Goal: Task Accomplishment & Management: Use online tool/utility

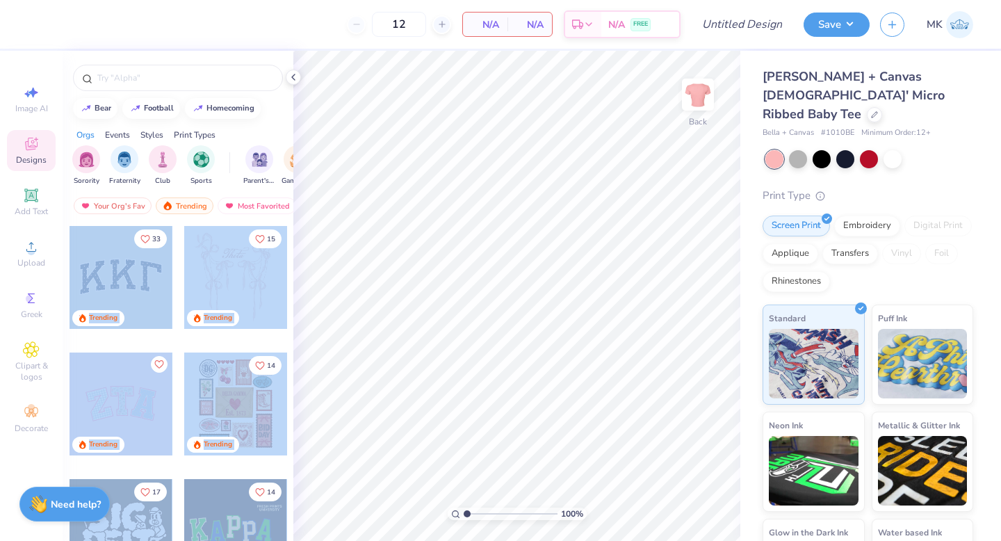
click at [525, 280] on div "12 N/A Per Item N/A Total Est. Delivery N/A FREE Design Title Save MK Image AI …" at bounding box center [500, 270] width 1001 height 541
click at [111, 296] on div at bounding box center [121, 277] width 103 height 103
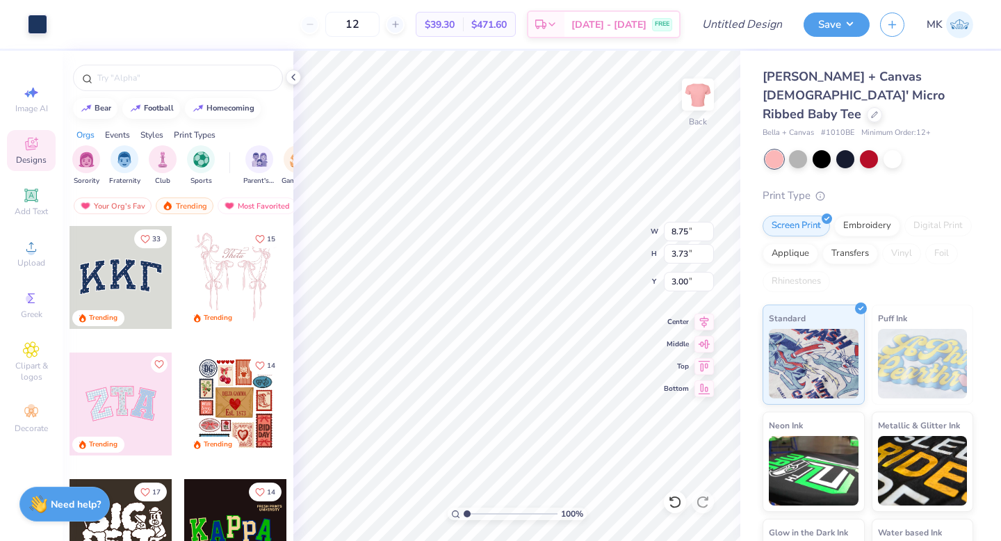
type input "8.90"
type input "3.91"
click at [42, 197] on div "Add Text" at bounding box center [31, 201] width 49 height 41
type input "4.77"
type input "1.38"
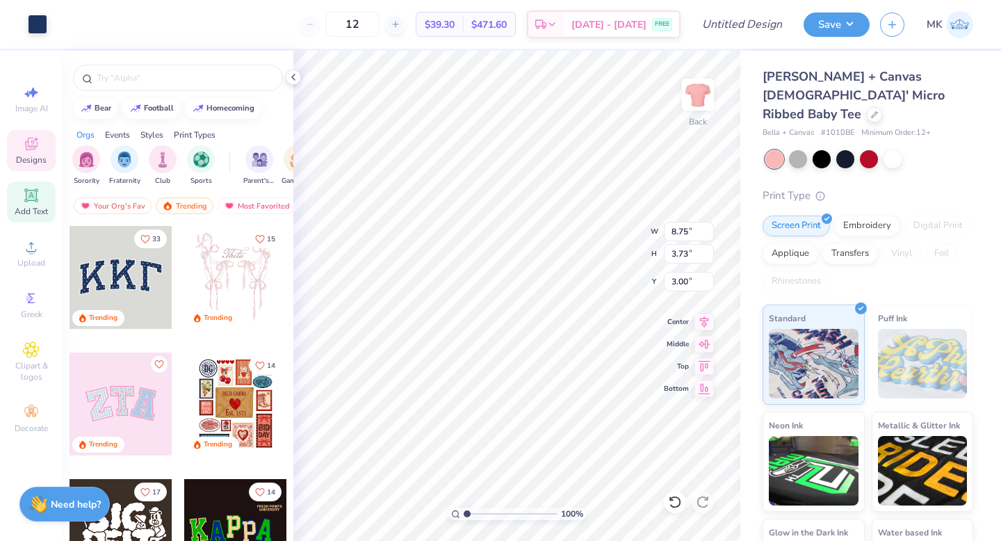
type input "7.81"
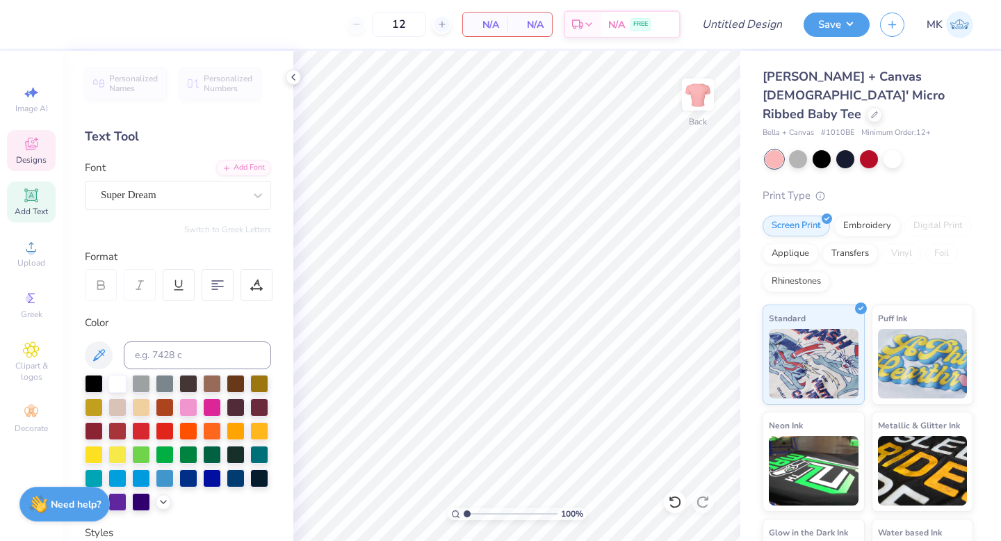
click at [33, 155] on span "Designs" at bounding box center [31, 159] width 31 height 11
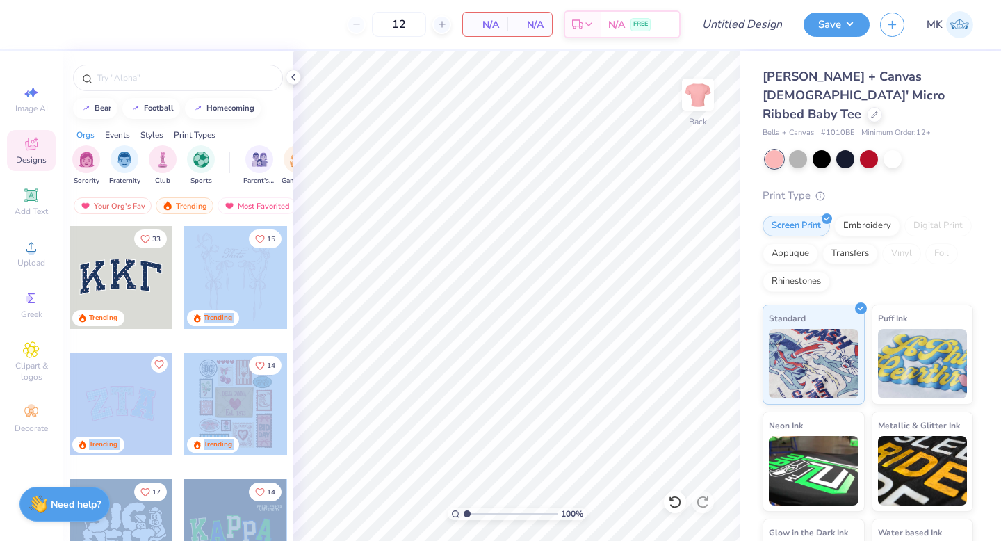
click at [496, 270] on div "12 N/A Per Item N/A Total Est. Delivery N/A FREE Design Title Save MK Image AI …" at bounding box center [500, 270] width 1001 height 541
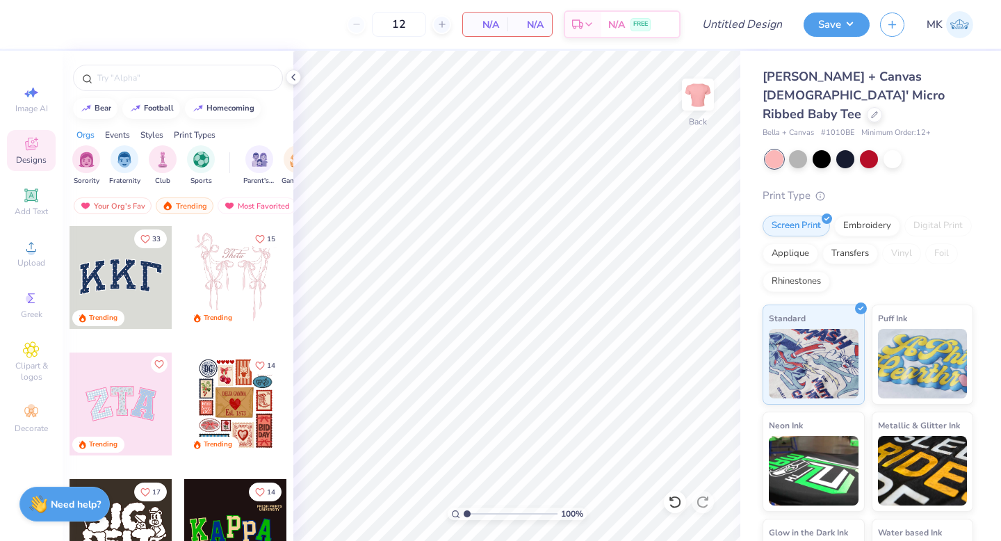
click at [142, 382] on div at bounding box center [121, 404] width 103 height 103
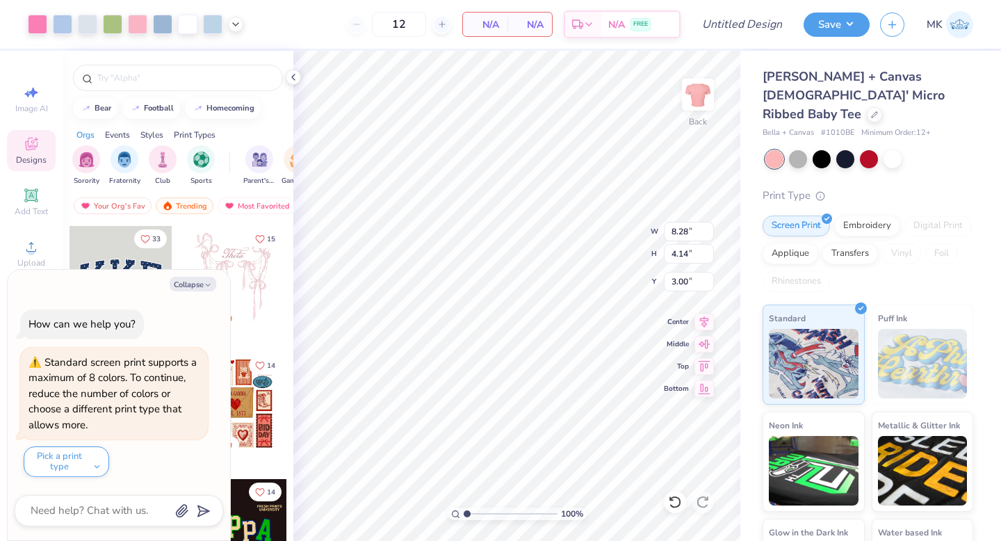
type textarea "x"
type input "2.54"
type input "3.30"
type input "3.11"
type textarea "x"
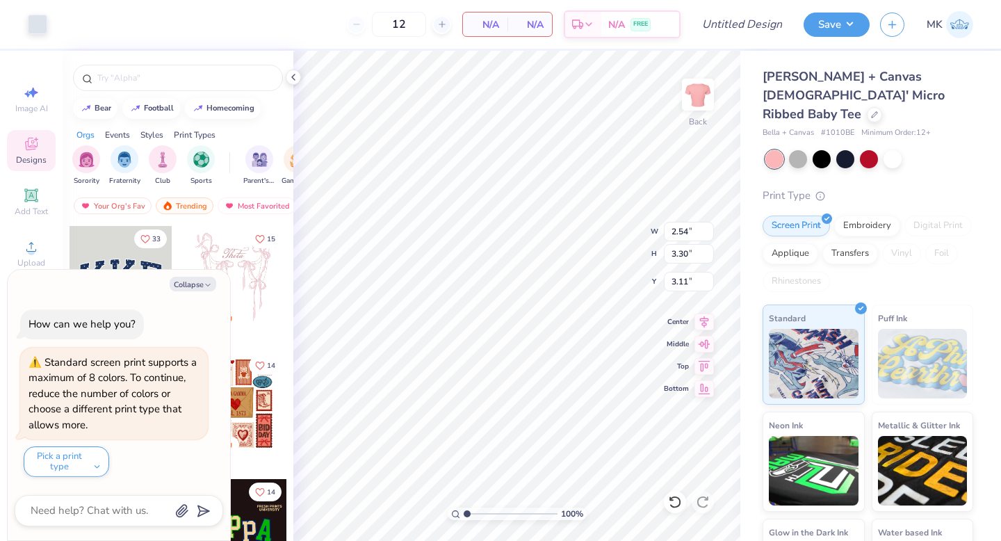
type input "8.13"
type input "4.01"
type input "3.06"
type textarea "x"
type input "8.28"
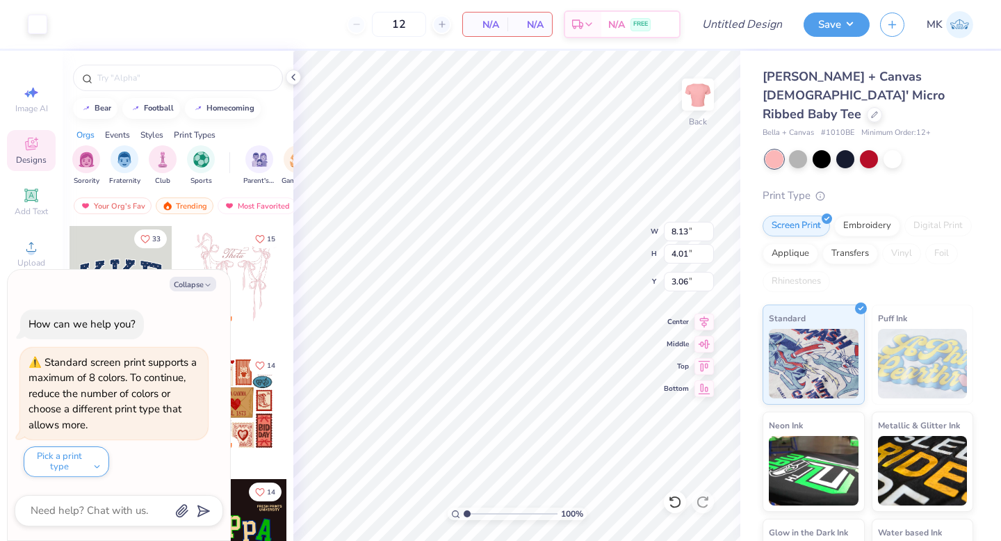
type input "4.14"
type input "3.00"
type textarea "x"
type input "6.41"
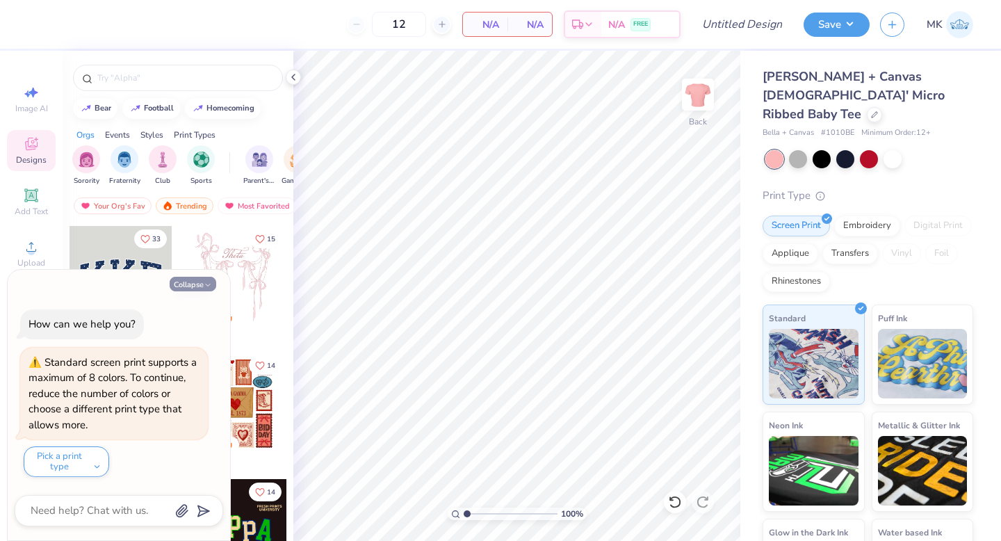
click at [188, 280] on button "Collapse" at bounding box center [193, 284] width 47 height 15
type textarea "x"
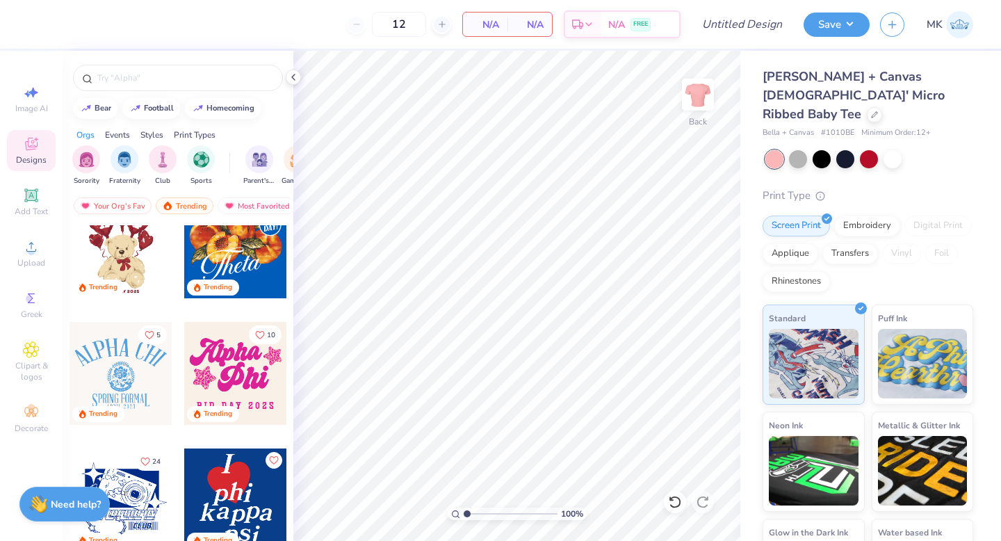
scroll to position [539, 0]
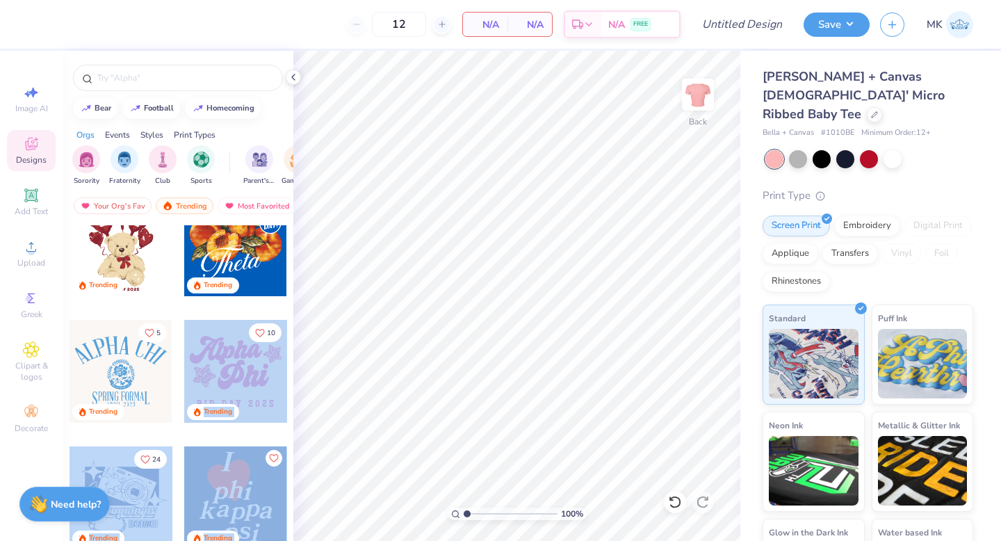
click at [498, 288] on div "12 N/A Per Item N/A Total Est. Delivery N/A FREE Design Title Save MK Image AI …" at bounding box center [500, 270] width 1001 height 541
click at [261, 371] on div at bounding box center [235, 371] width 103 height 103
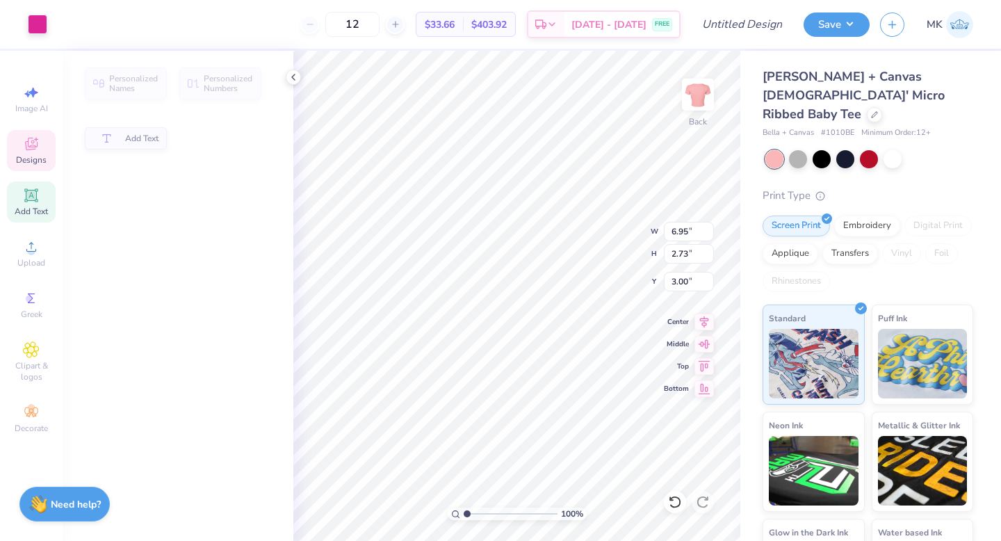
type input "6.95"
type input "2.73"
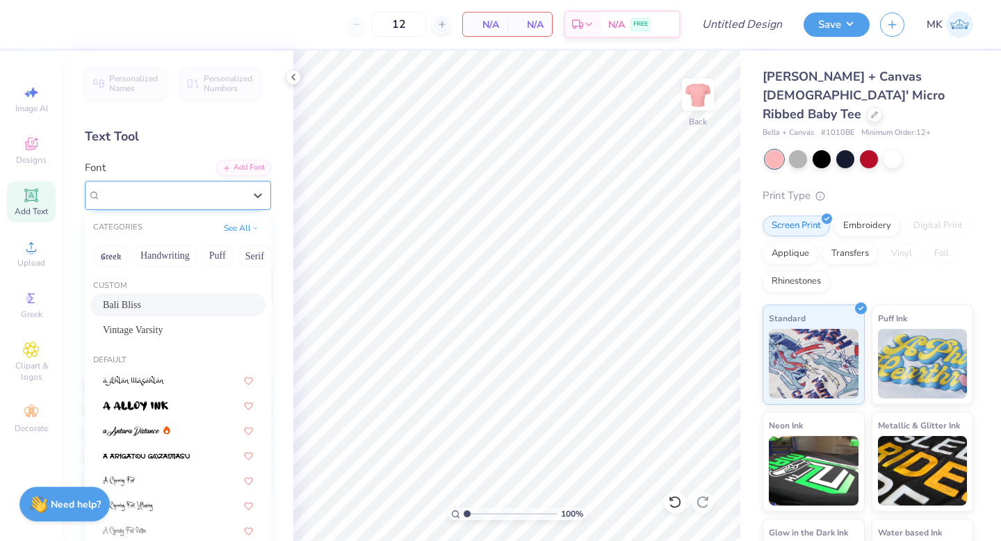
click at [231, 194] on div "Bali Bliss" at bounding box center [172, 195] width 146 height 22
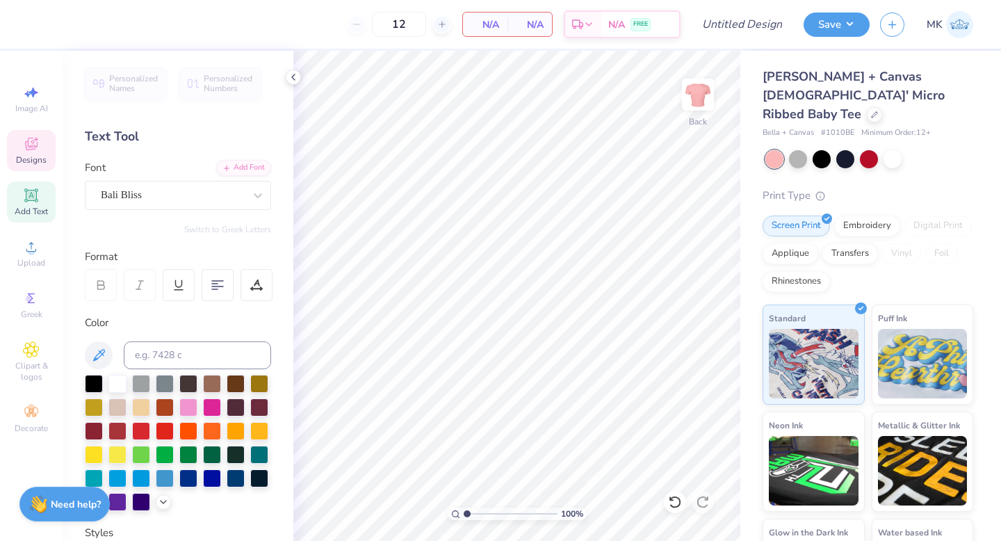
click at [50, 165] on div "Designs" at bounding box center [31, 150] width 49 height 41
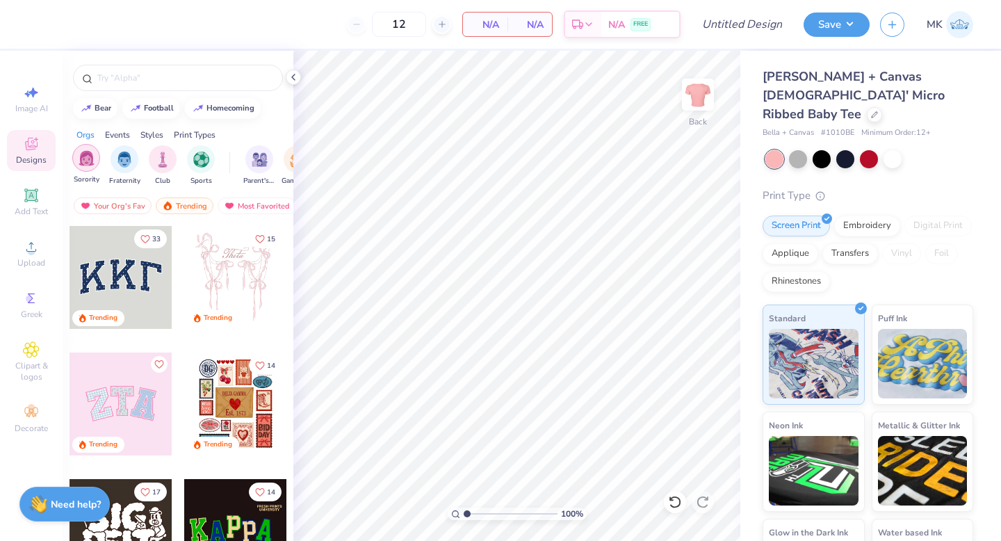
click at [89, 164] on img "filter for Sorority" at bounding box center [87, 158] width 16 height 16
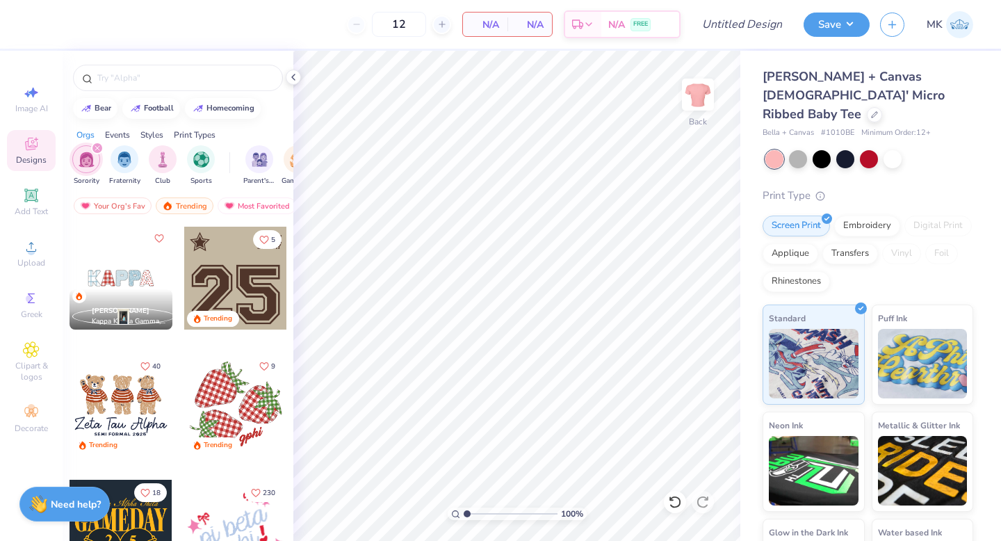
scroll to position [886, 0]
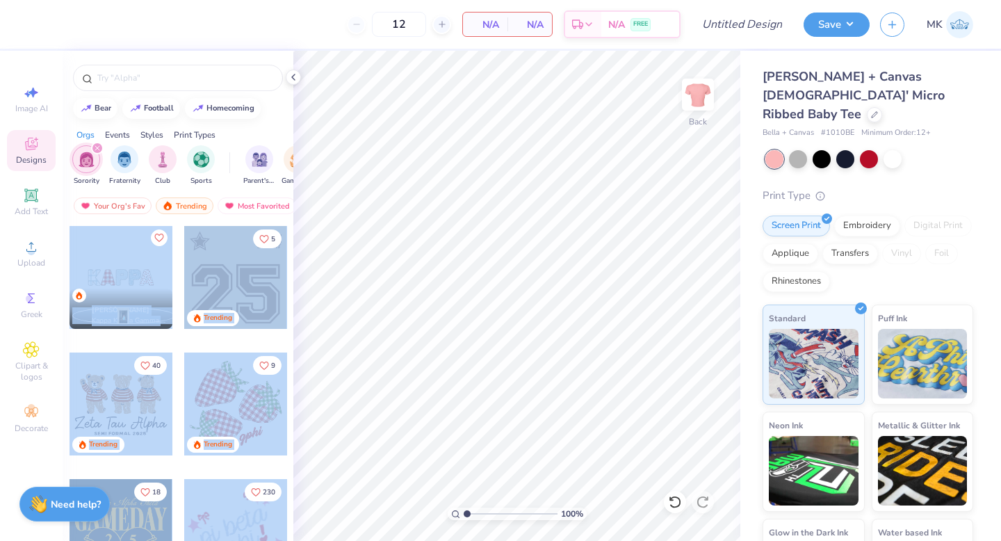
click at [503, 261] on div "12 N/A Per Item N/A Total Est. Delivery N/A FREE Design Title Save MK Image AI …" at bounding box center [500, 270] width 1001 height 541
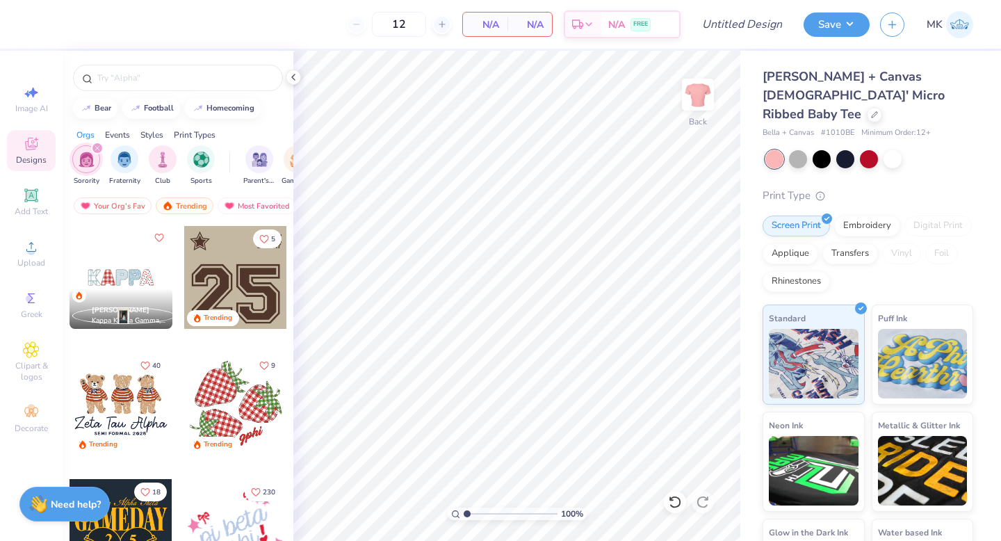
click at [127, 282] on div at bounding box center [121, 277] width 103 height 103
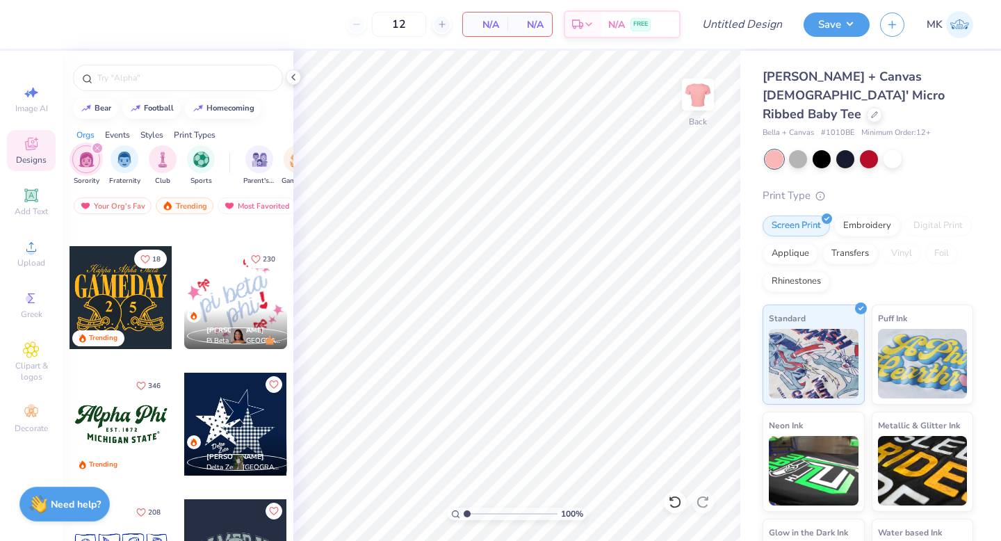
scroll to position [1129, 0]
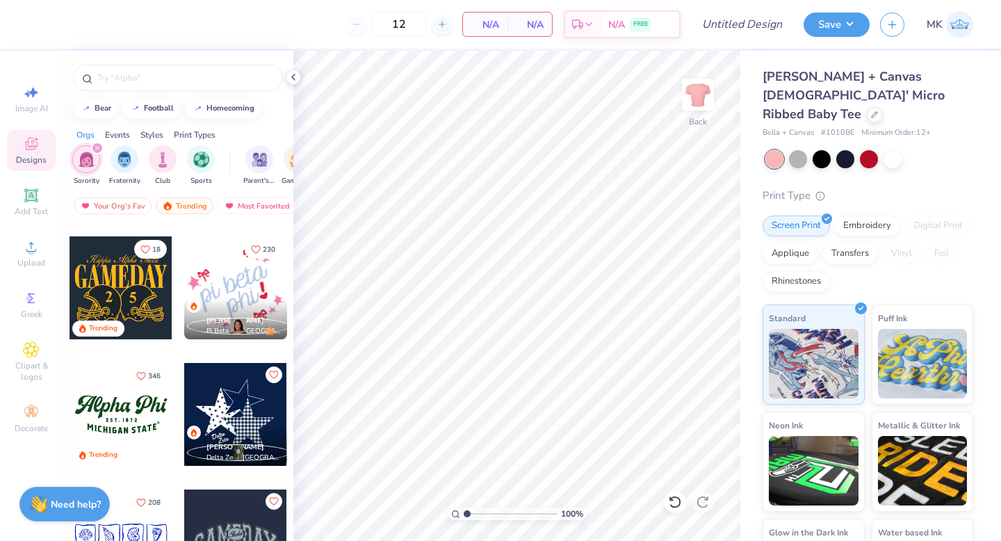
click at [233, 289] on div at bounding box center [235, 287] width 103 height 103
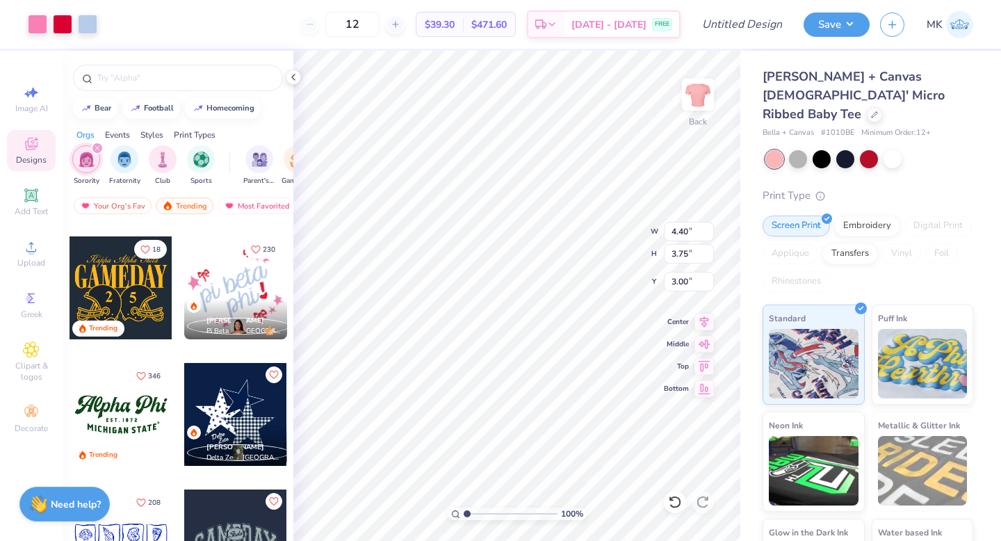
type input "5.93"
type input "5.07"
type input "1.64"
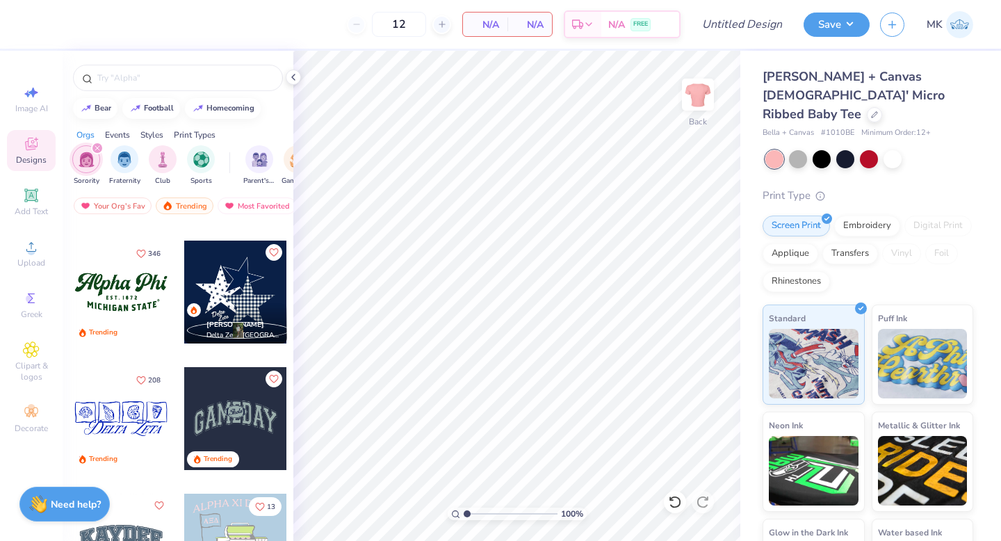
scroll to position [1250, 0]
click at [229, 294] on div at bounding box center [235, 292] width 103 height 103
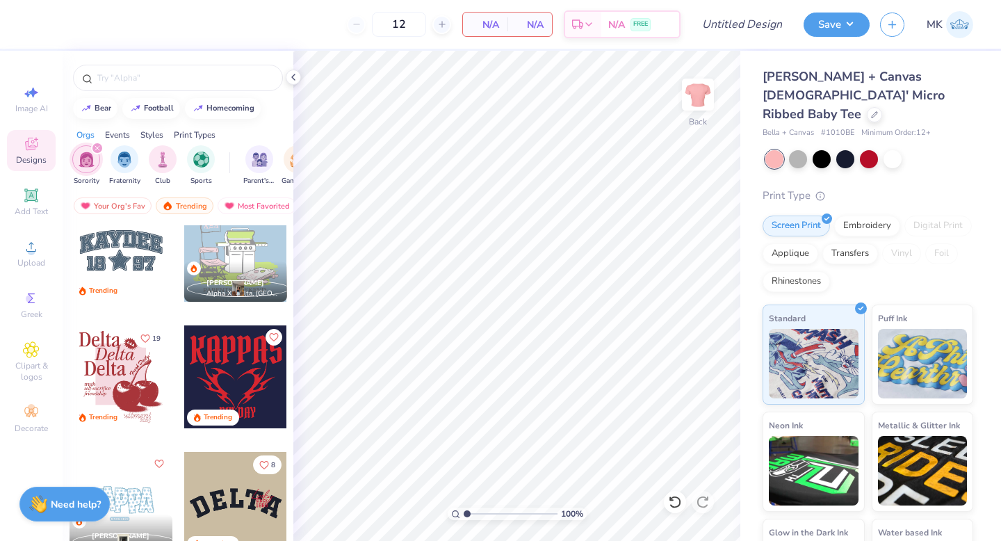
scroll to position [1549, 0]
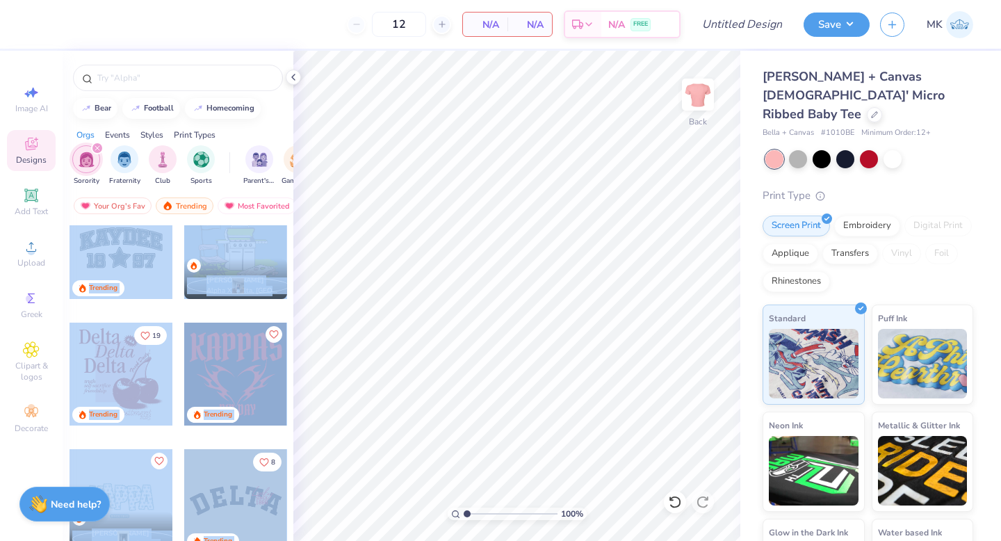
click at [458, 269] on div "12 N/A Per Item N/A Total Est. Delivery N/A FREE Design Title Save MK Image AI …" at bounding box center [500, 270] width 1001 height 541
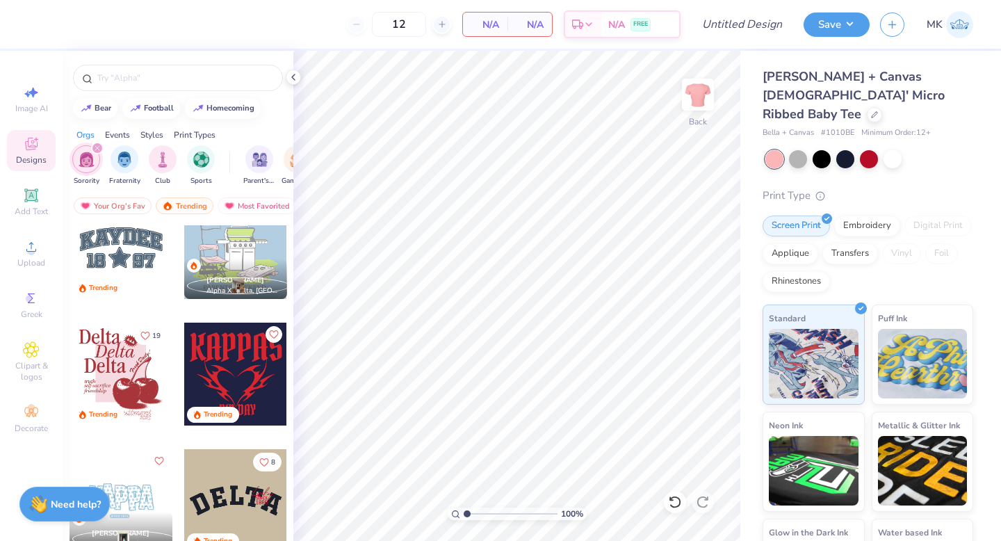
click at [138, 264] on div at bounding box center [121, 247] width 103 height 103
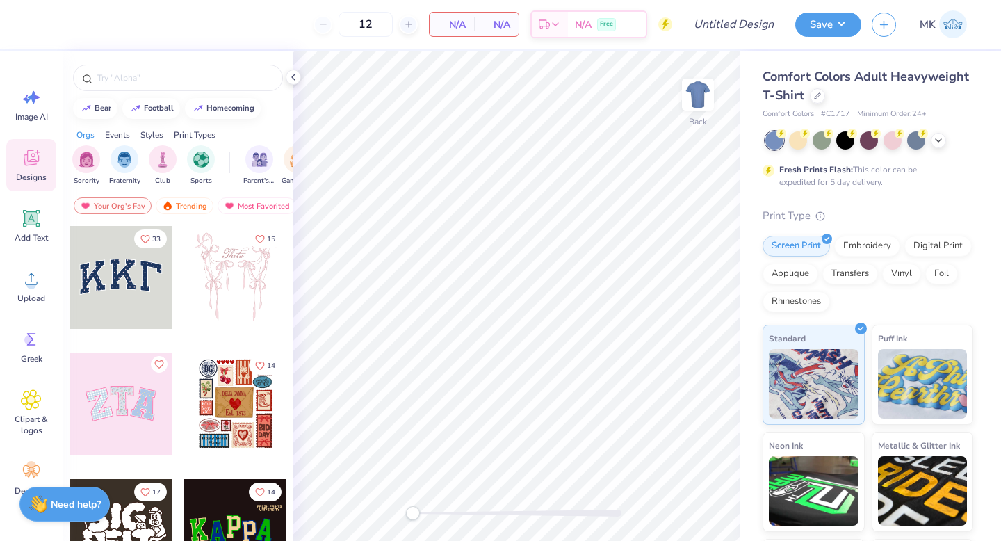
click at [825, 93] on div "Comfort Colors Adult Heavyweight T-Shirt" at bounding box center [868, 86] width 211 height 38
click at [821, 93] on div at bounding box center [817, 94] width 15 height 15
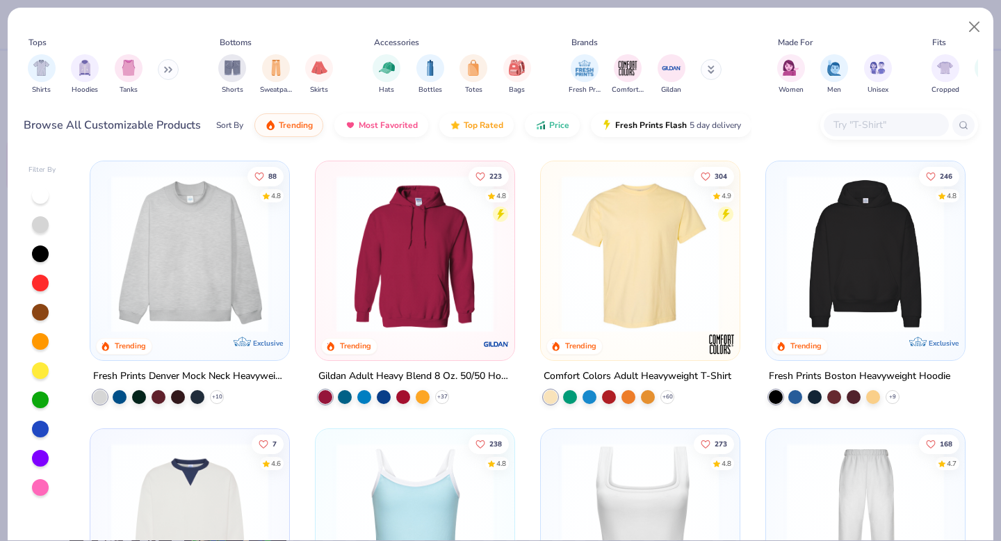
click at [873, 128] on input "text" at bounding box center [885, 125] width 107 height 16
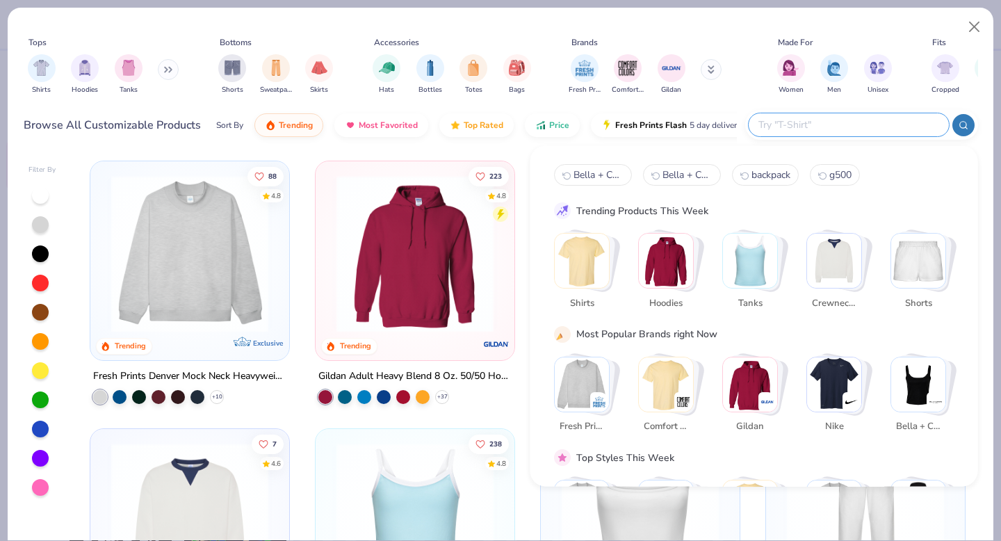
click at [838, 127] on input "text" at bounding box center [848, 125] width 182 height 16
click at [793, 119] on input "text" at bounding box center [848, 125] width 182 height 16
paste input "Bella + Canvas 1010BE"
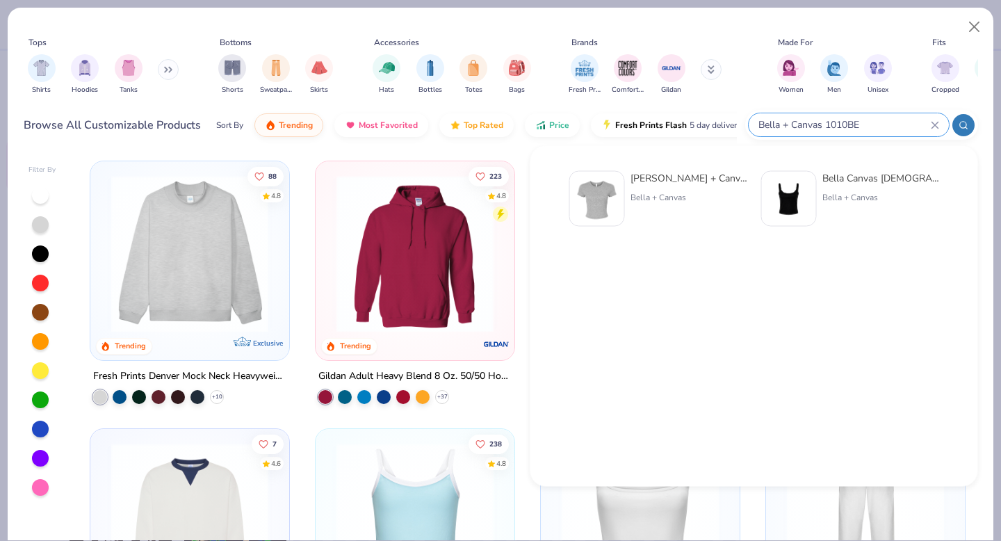
type input "Bella + Canvas 1010BE"
click at [689, 184] on div "[PERSON_NAME] + Canvas [DEMOGRAPHIC_DATA]' Micro Ribbed Baby Tee" at bounding box center [689, 178] width 117 height 15
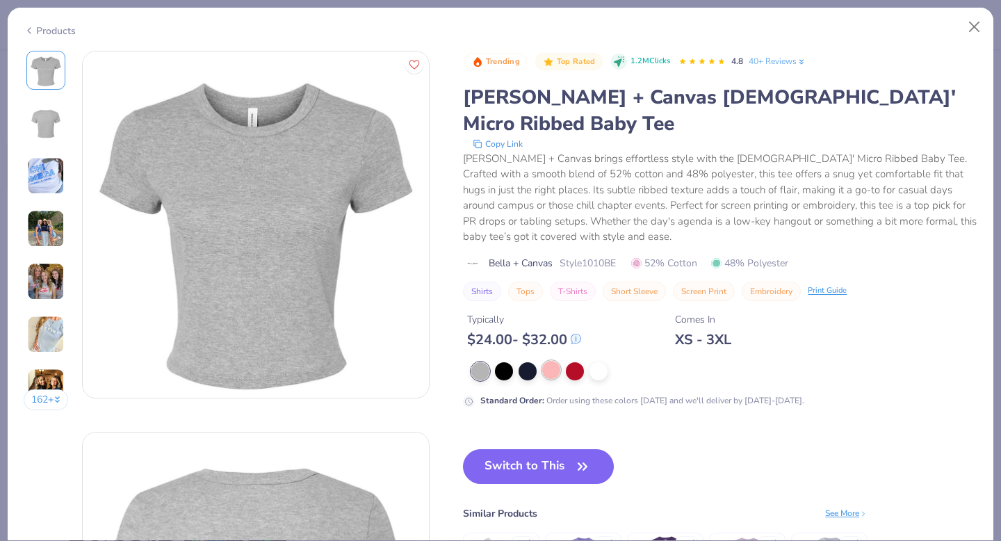
click at [549, 361] on div at bounding box center [551, 370] width 18 height 18
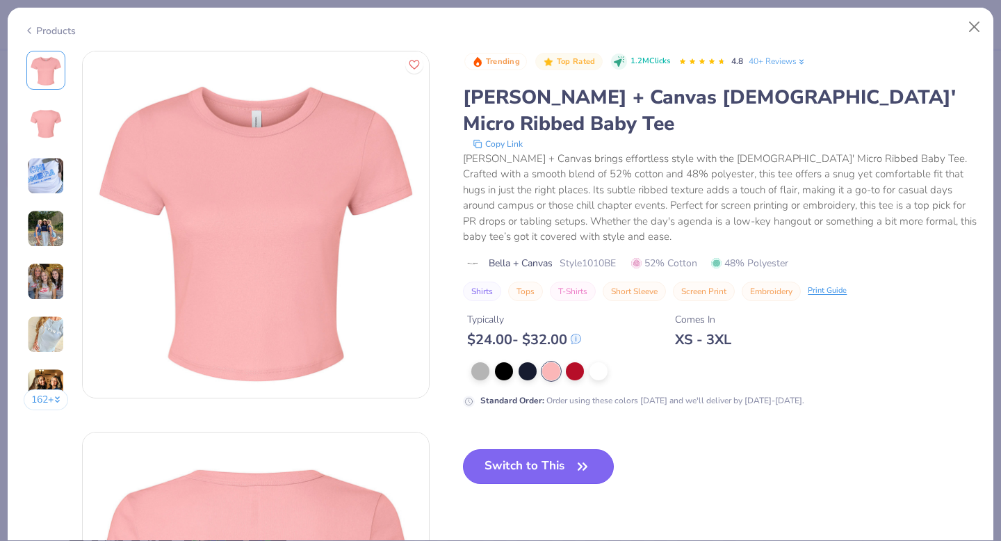
click at [528, 449] on button "Switch to This" at bounding box center [538, 466] width 151 height 35
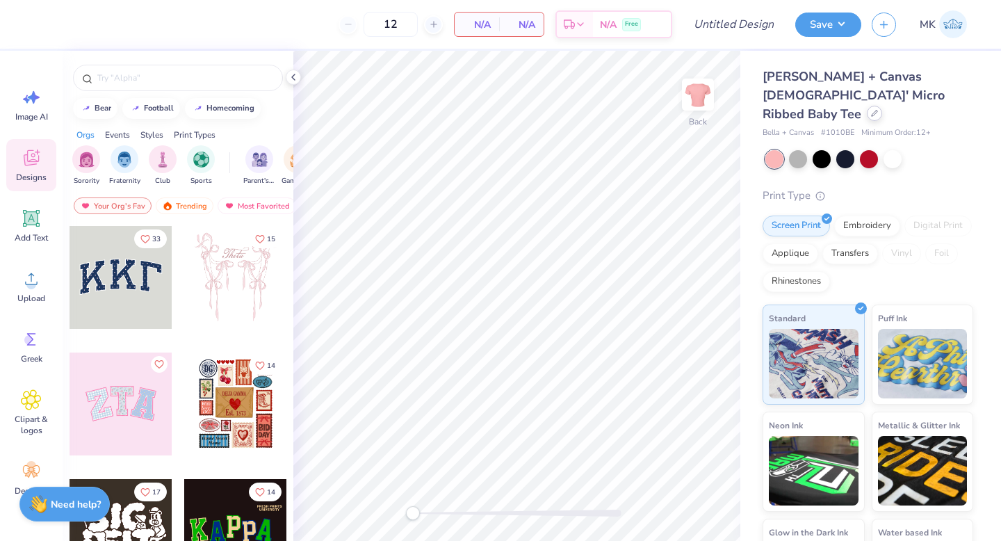
click at [867, 106] on div at bounding box center [874, 113] width 15 height 15
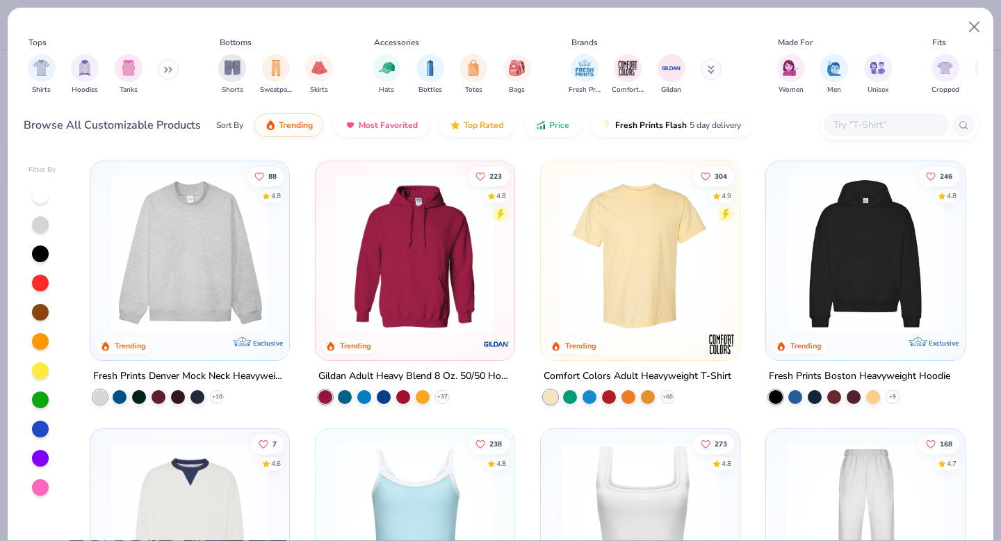
click at [864, 124] on input "text" at bounding box center [885, 125] width 107 height 16
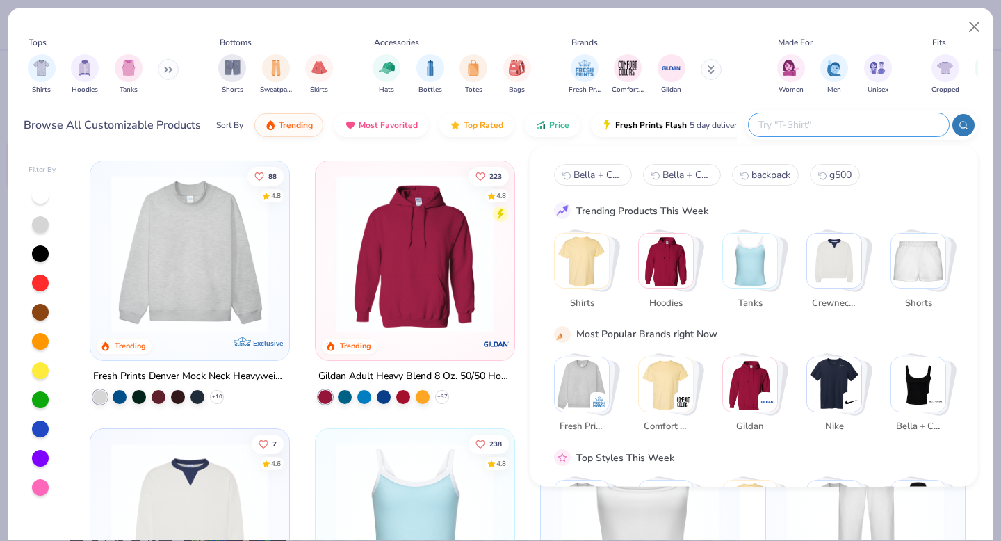
paste input "Bella + Canvas 1010BE"
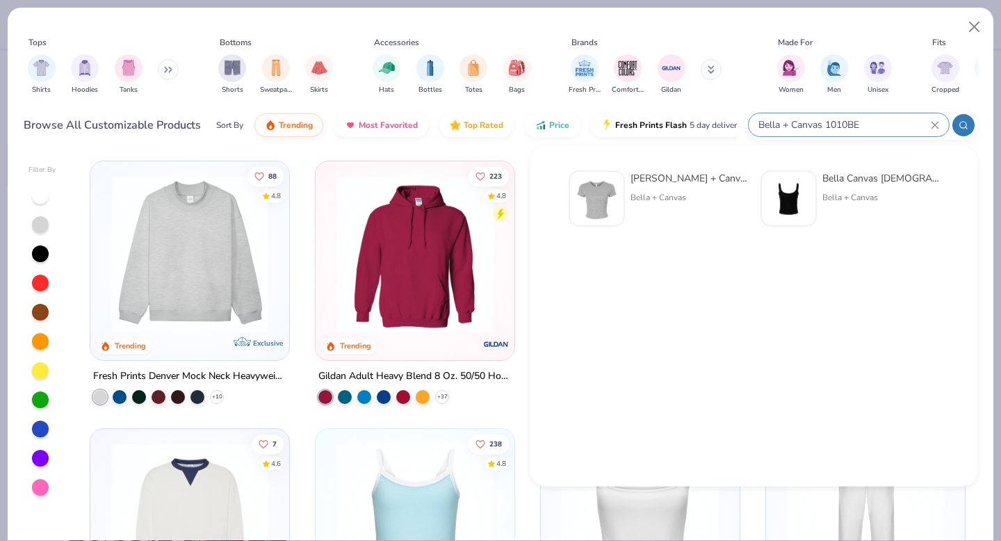
type input "Bella + Canvas 1010BE"
click at [658, 173] on div "[PERSON_NAME] + Canvas [DEMOGRAPHIC_DATA]' Micro Ribbed Baby Tee" at bounding box center [689, 178] width 117 height 15
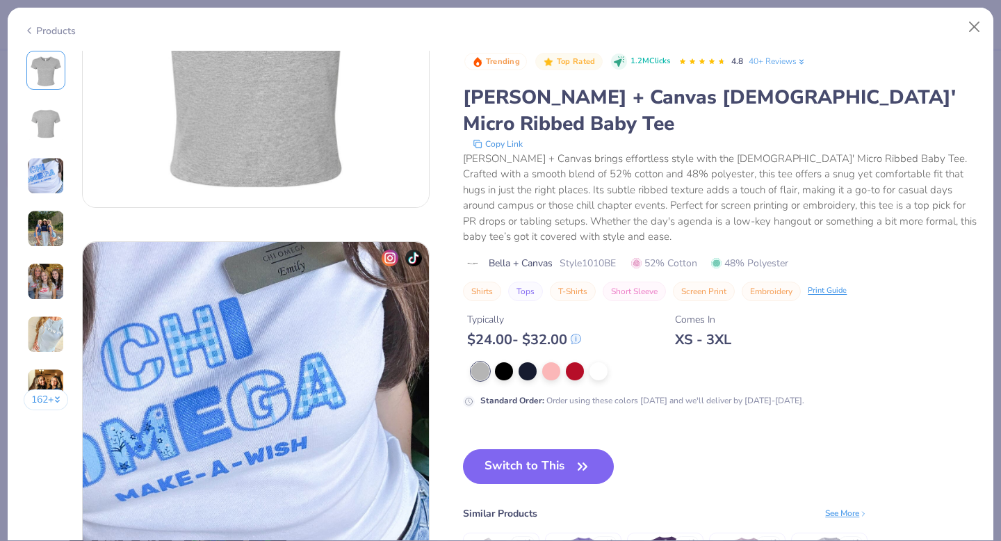
click at [54, 403] on button "162 +" at bounding box center [46, 399] width 45 height 21
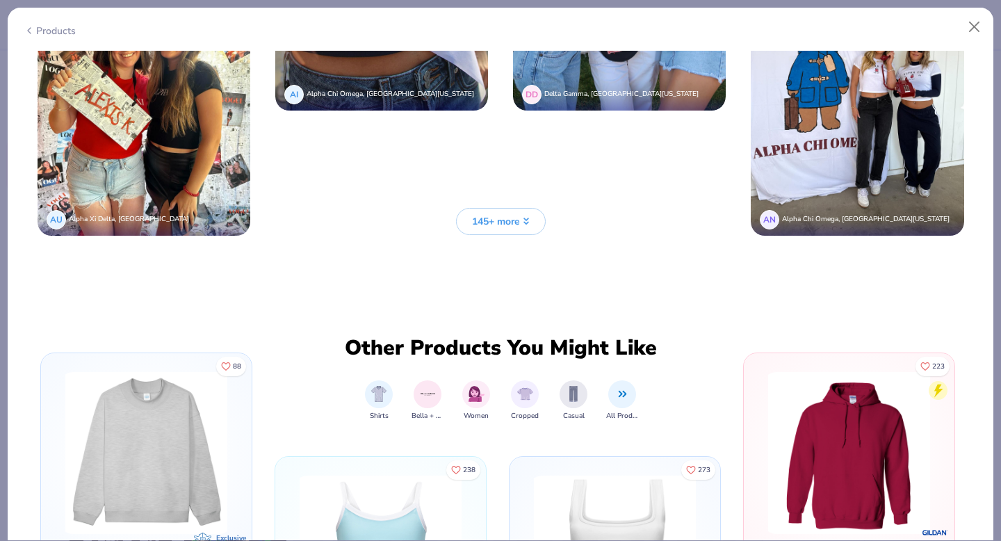
scroll to position [3794, 0]
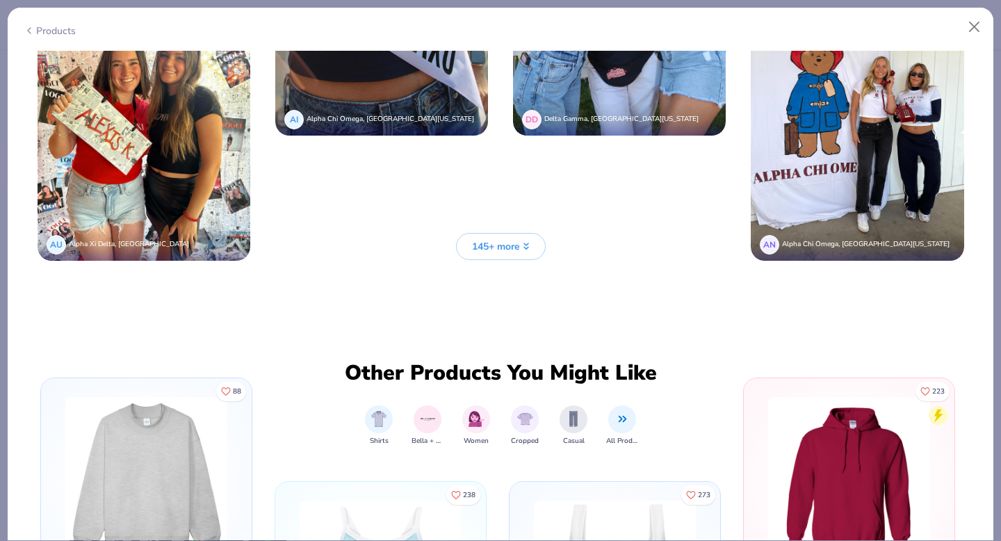
click at [512, 252] on button "145+ more" at bounding box center [501, 246] width 90 height 27
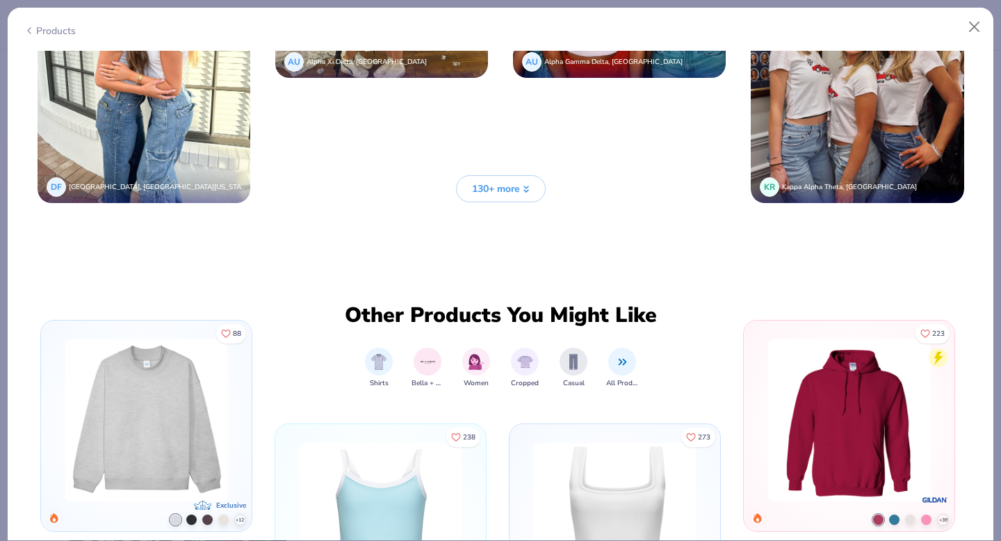
scroll to position [5106, 0]
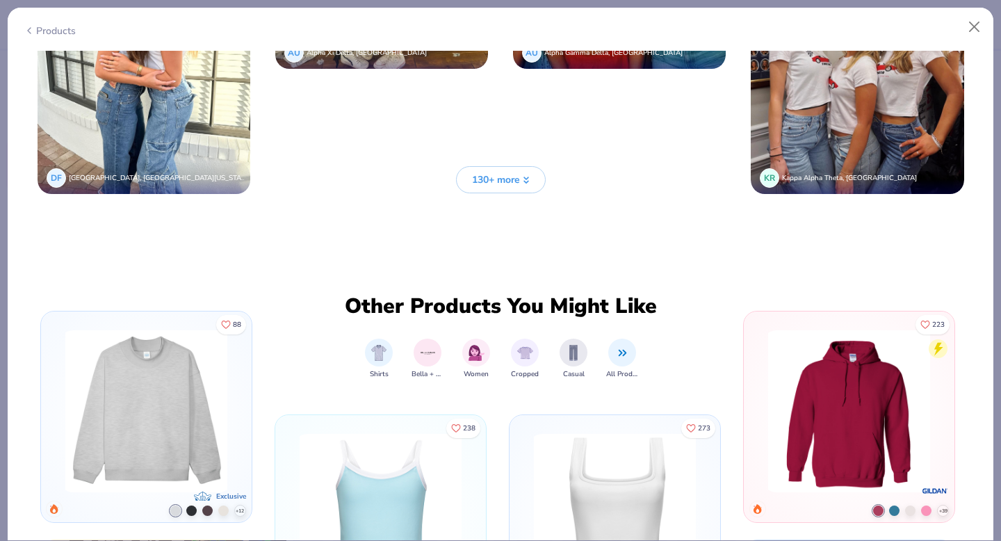
click at [509, 185] on span "130+ more" at bounding box center [496, 179] width 48 height 15
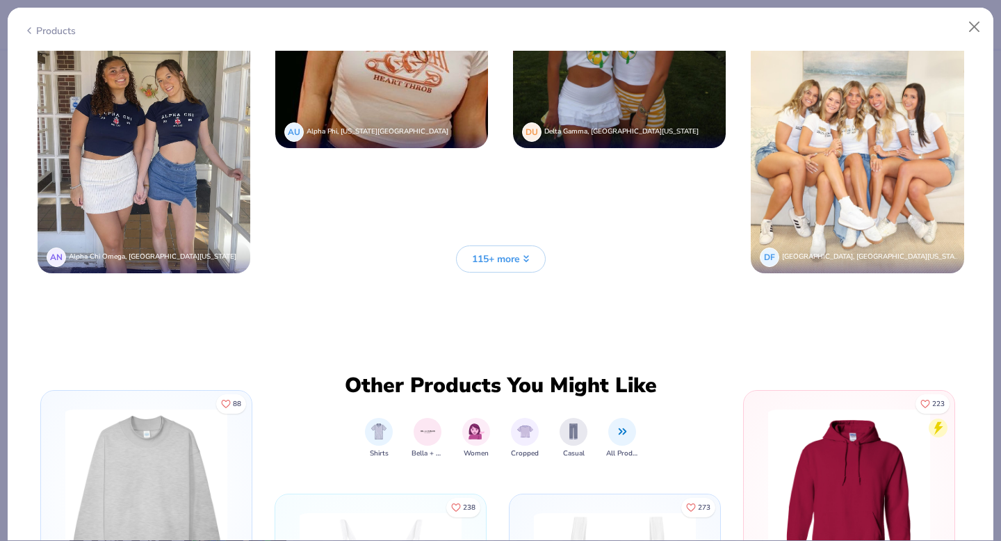
scroll to position [6351, 0]
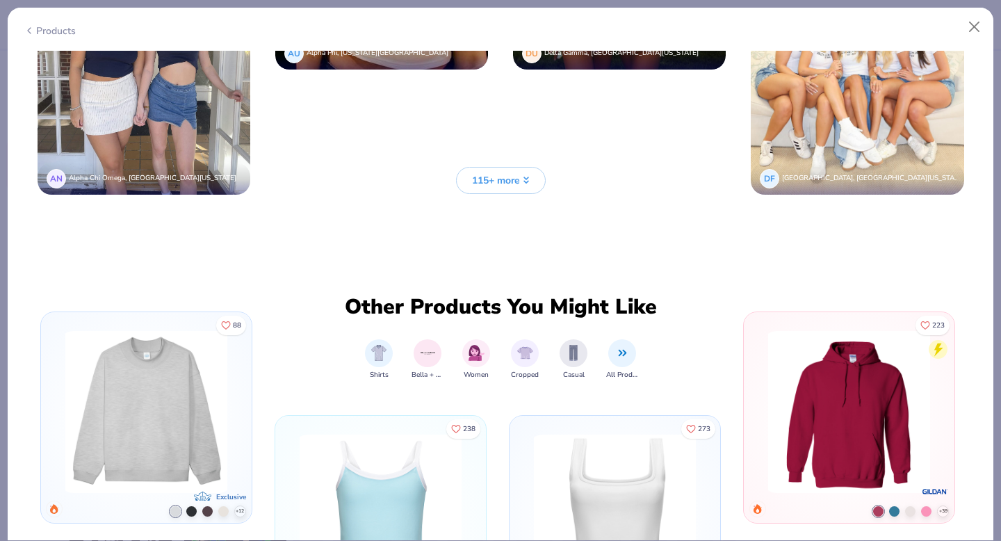
click at [505, 252] on div "162 + CU Chi Omega, Miami University SO Sigma Delta Tau, SUNY Oneonta AU Alpha …" at bounding box center [501, 296] width 986 height 490
click at [500, 188] on button "115+ more" at bounding box center [501, 180] width 90 height 27
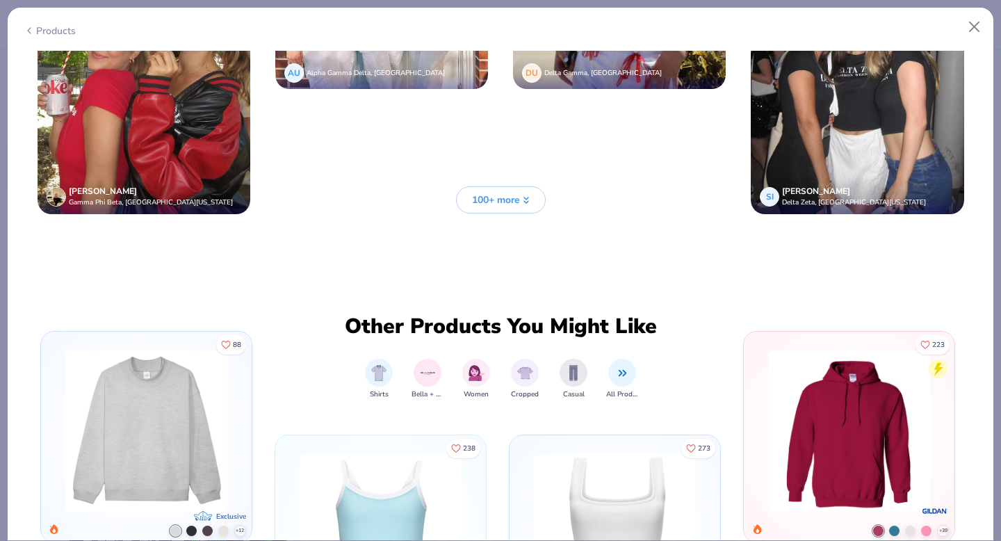
scroll to position [7578, 0]
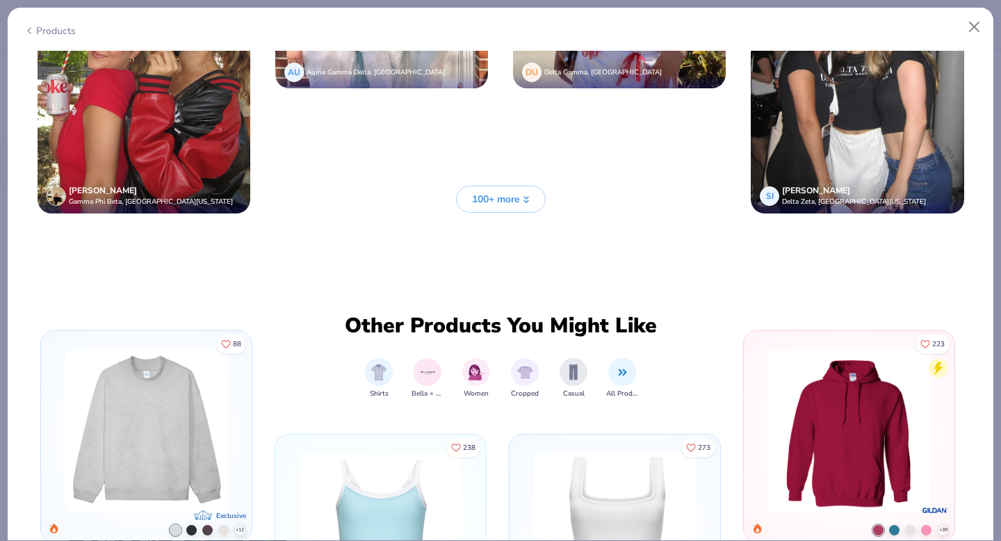
click at [490, 201] on span "100+ more" at bounding box center [496, 199] width 48 height 15
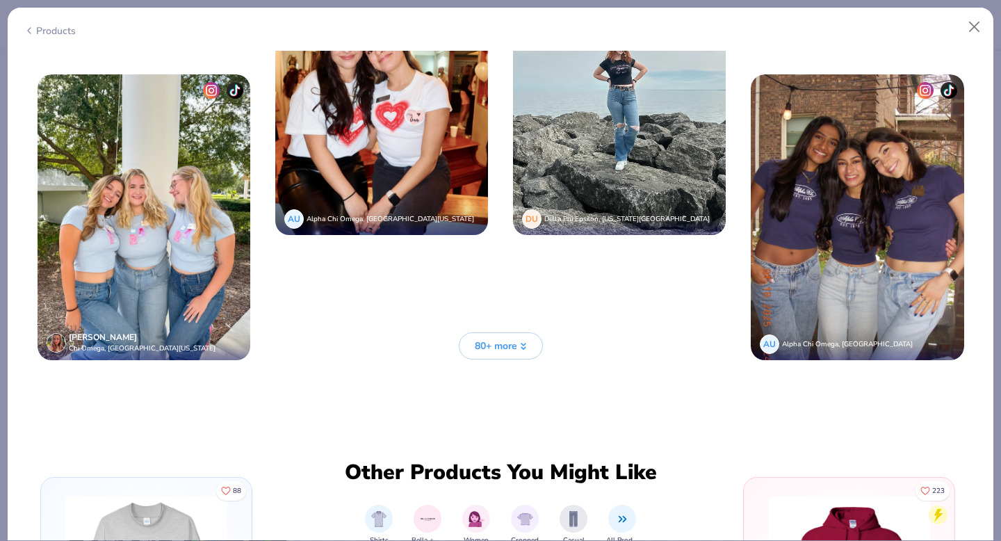
scroll to position [8677, 0]
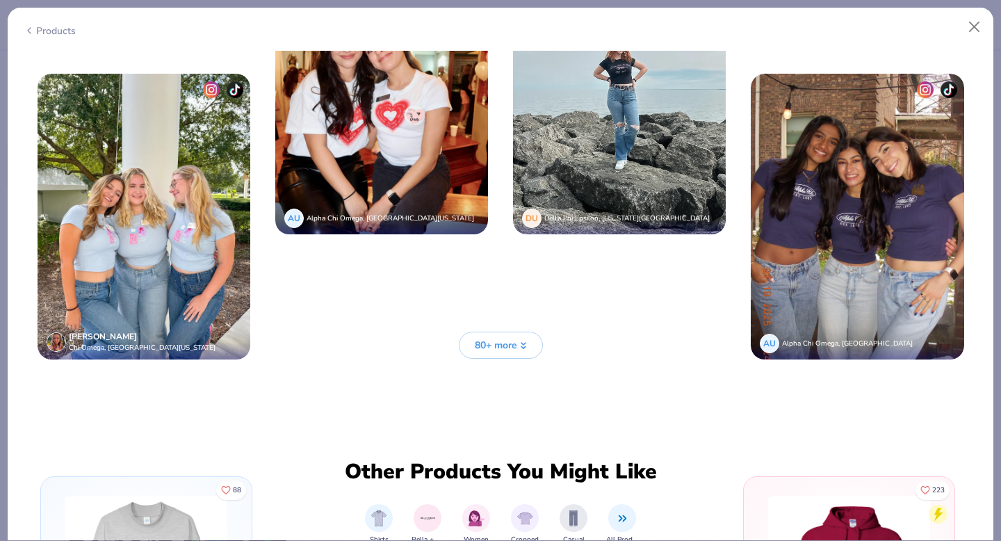
click at [506, 335] on button "80+ more" at bounding box center [501, 345] width 84 height 27
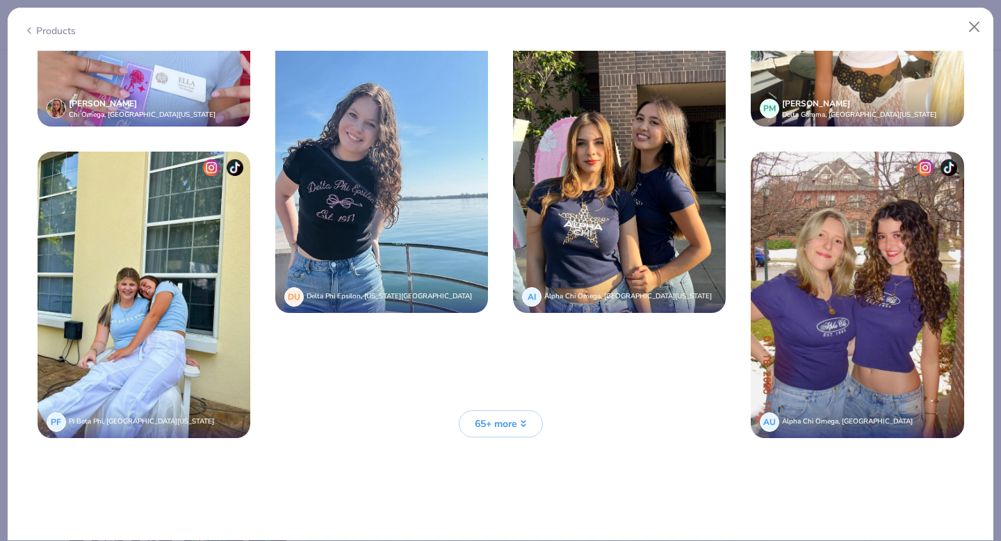
scroll to position [9858, 0]
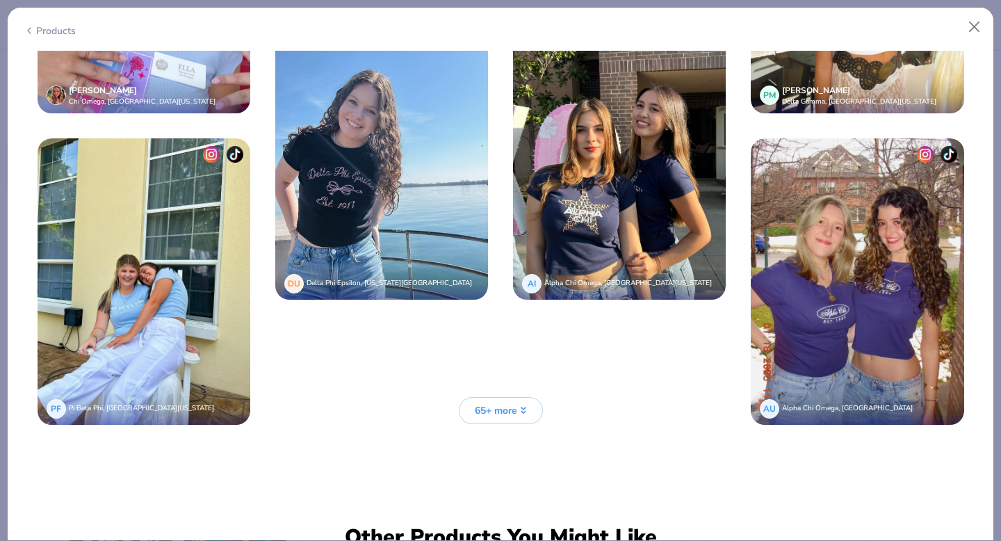
click at [491, 407] on span "65+ more" at bounding box center [496, 410] width 42 height 15
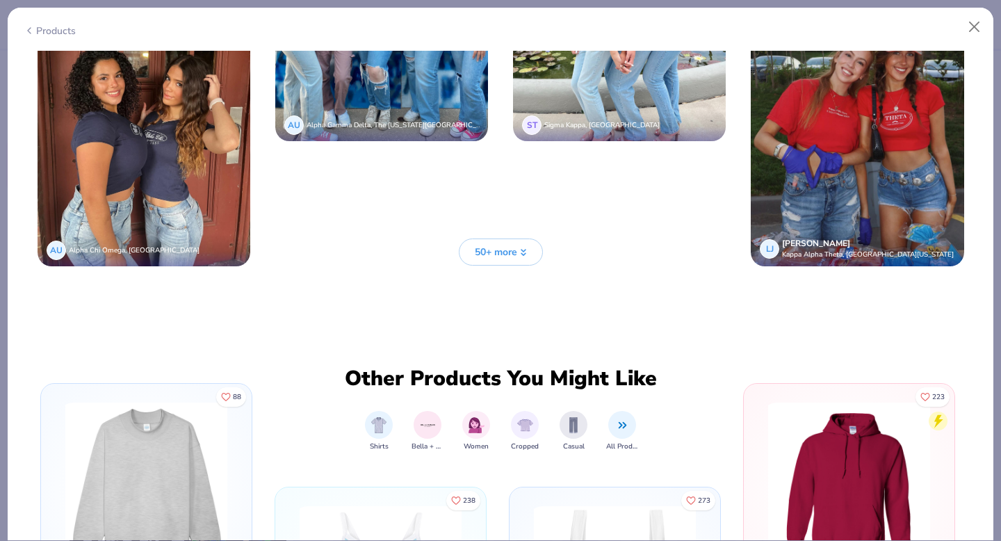
scroll to position [11267, 0]
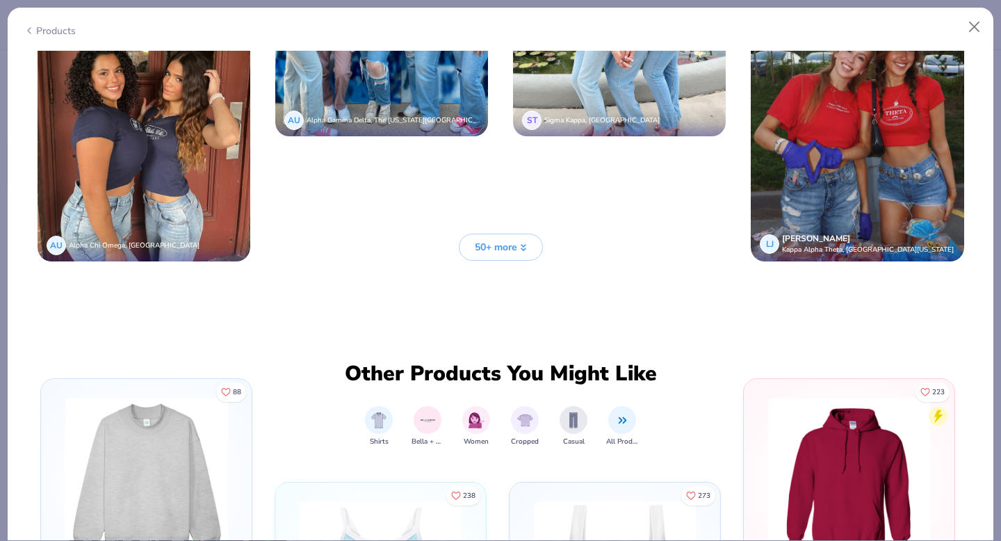
click at [501, 242] on span "50+ more" at bounding box center [496, 247] width 42 height 15
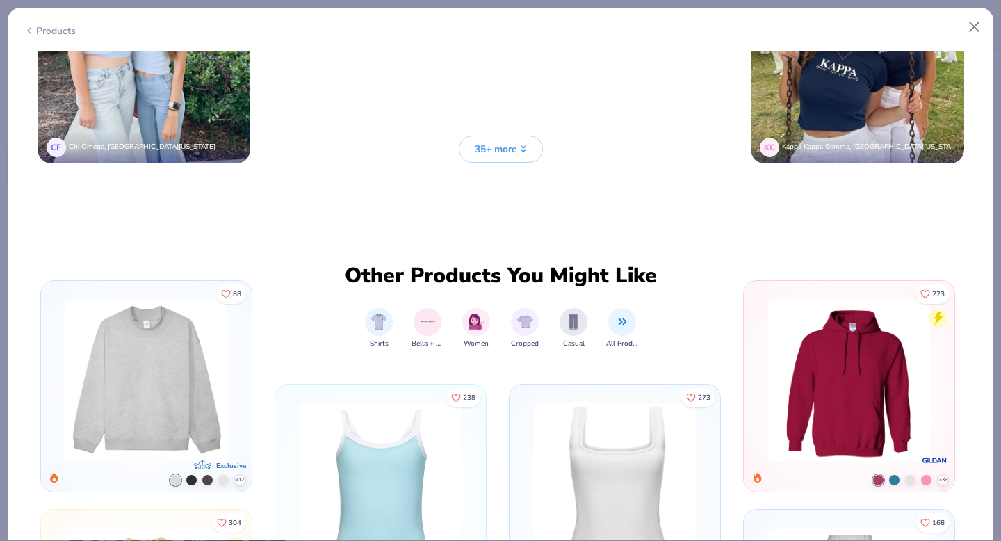
scroll to position [12612, 0]
click at [494, 153] on span "35+ more" at bounding box center [496, 148] width 42 height 15
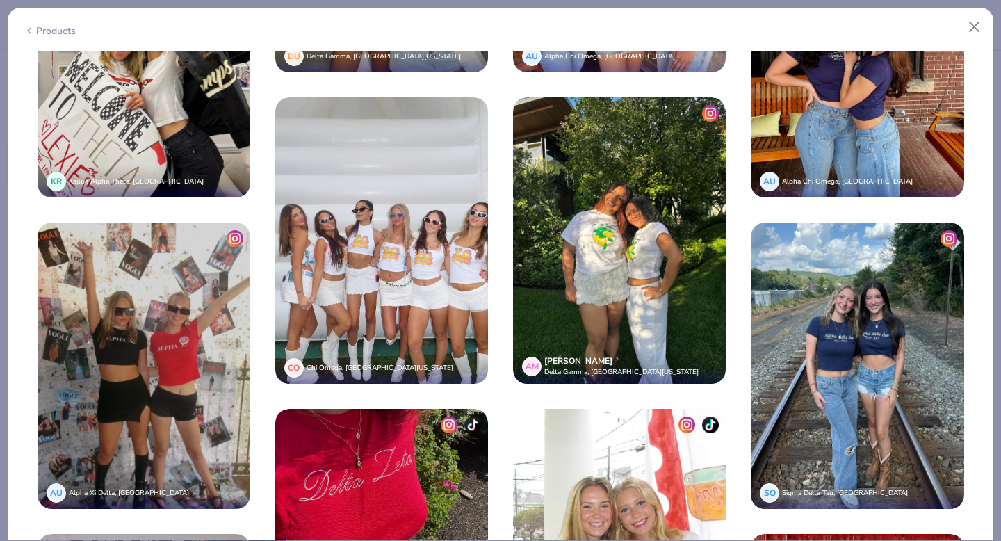
scroll to position [13206, 0]
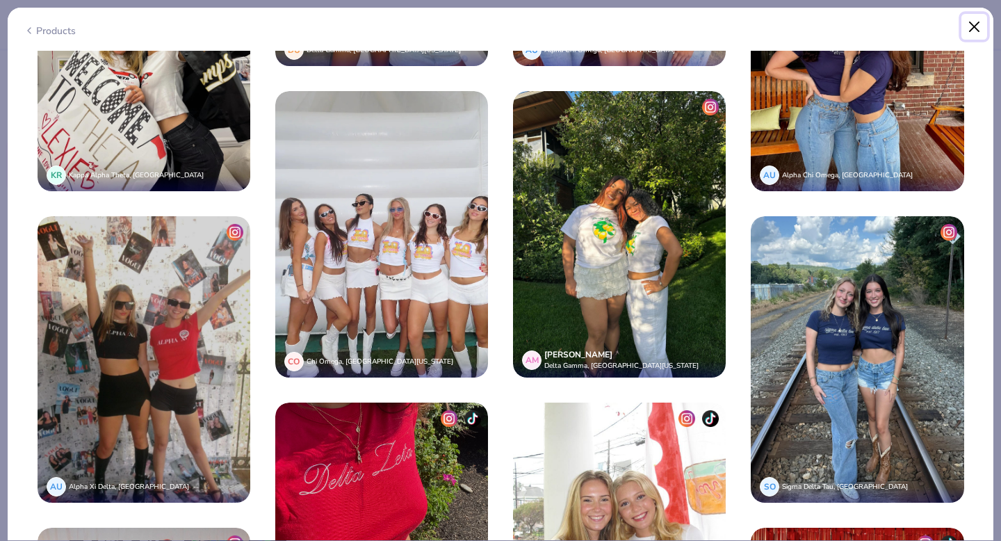
click at [979, 26] on button "Close" at bounding box center [975, 27] width 26 height 26
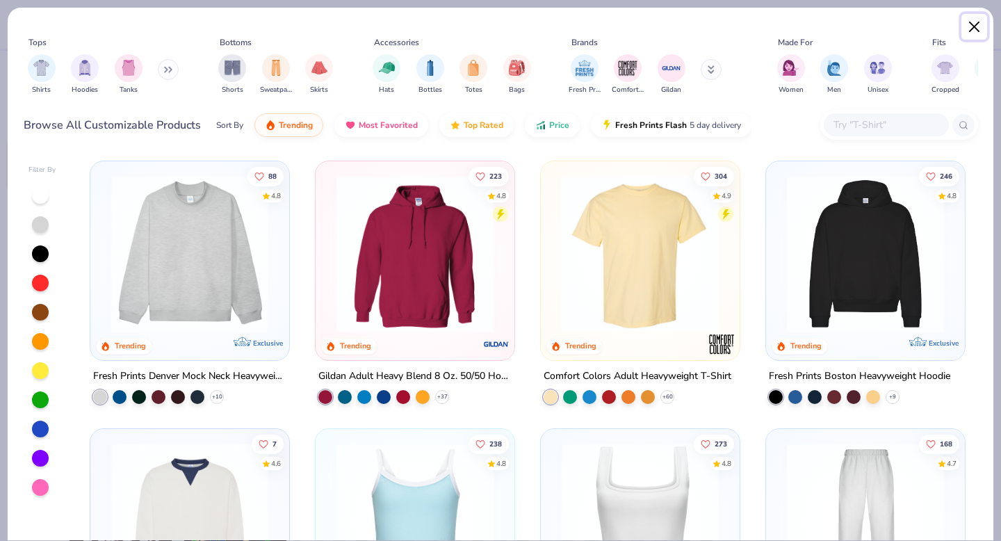
click at [975, 21] on button "Close" at bounding box center [975, 27] width 26 height 26
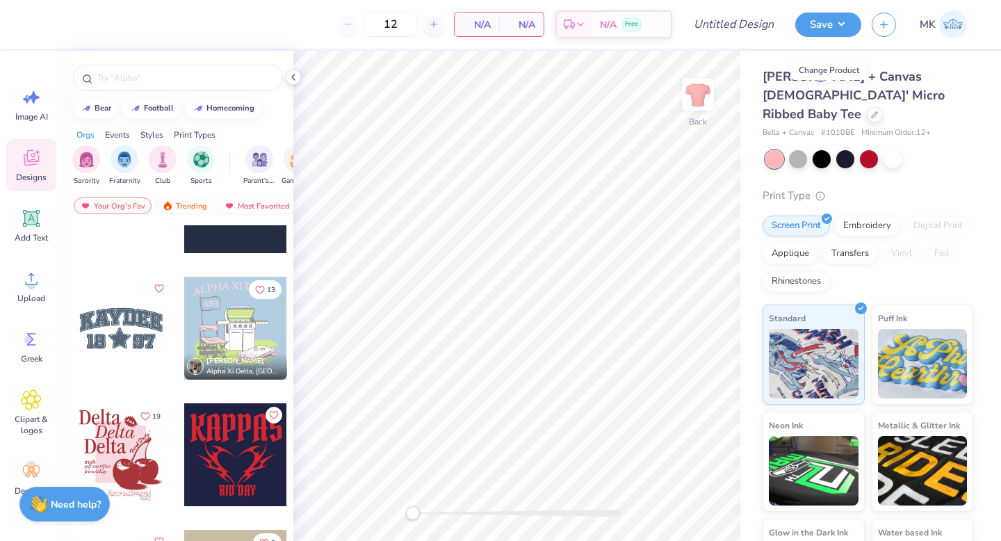
scroll to position [1976, 0]
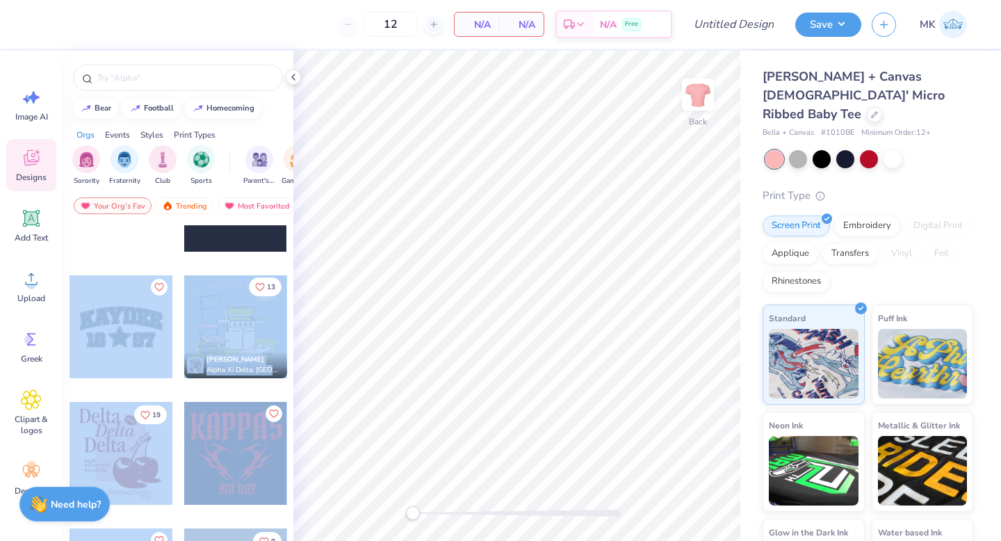
click at [521, 264] on div "12 N/A Per Item N/A Total Est. Delivery N/A Free Design Title Save MK Image AI …" at bounding box center [500, 270] width 1001 height 541
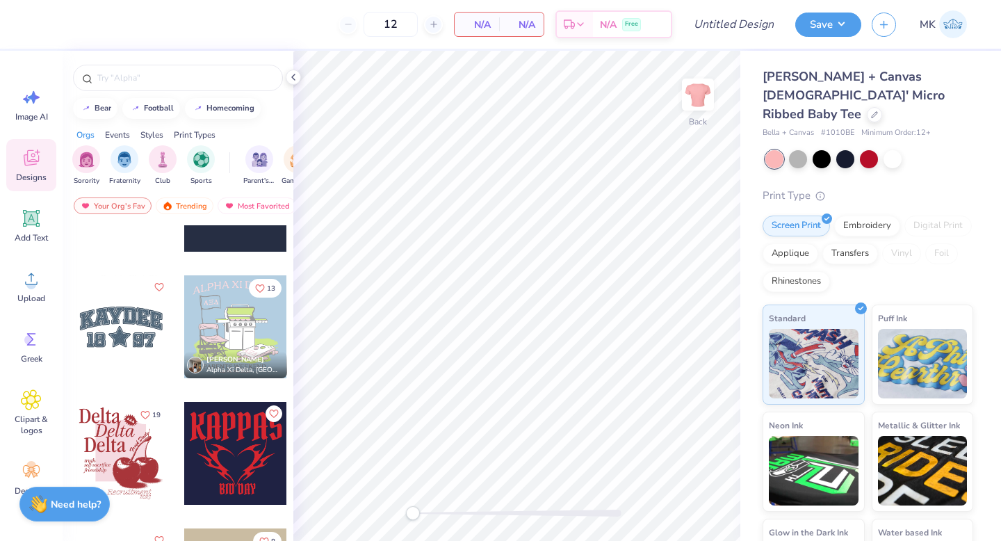
click at [152, 330] on div at bounding box center [121, 326] width 103 height 103
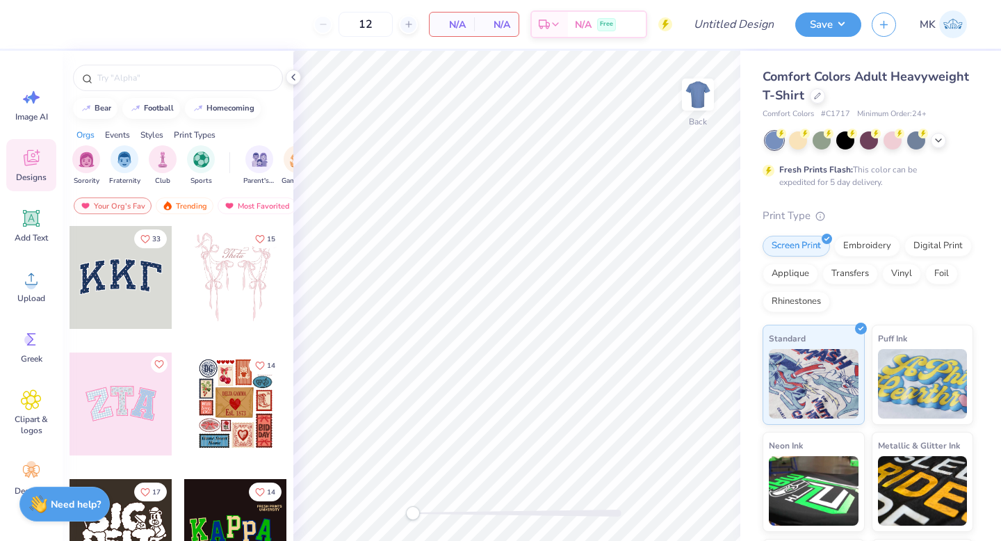
click at [824, 97] on div "Comfort Colors Adult Heavyweight T-Shirt" at bounding box center [868, 86] width 211 height 38
click at [818, 97] on icon at bounding box center [817, 94] width 7 height 7
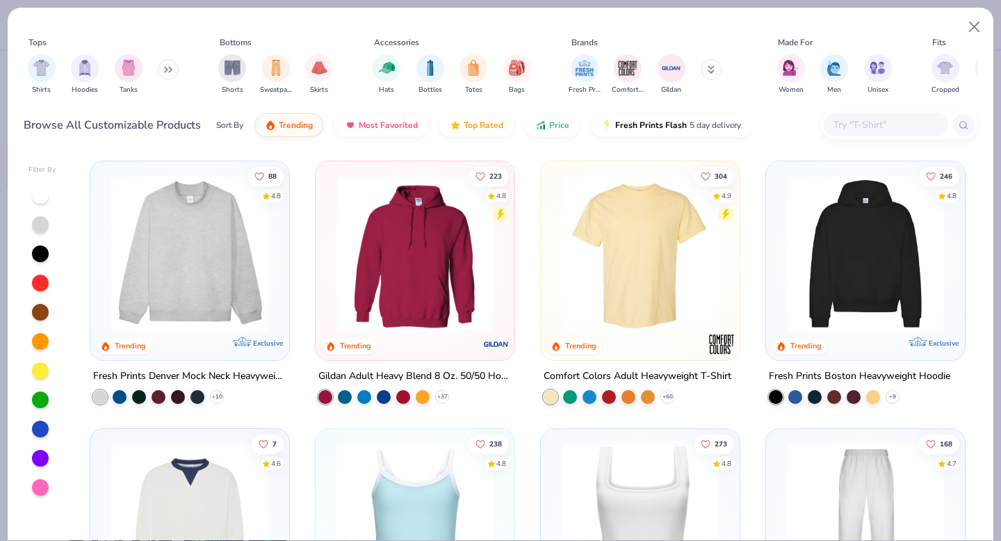
click at [849, 142] on div "Browse All Customizable Products Sort By Trending Most Favorited Top Rated Pric…" at bounding box center [501, 125] width 955 height 39
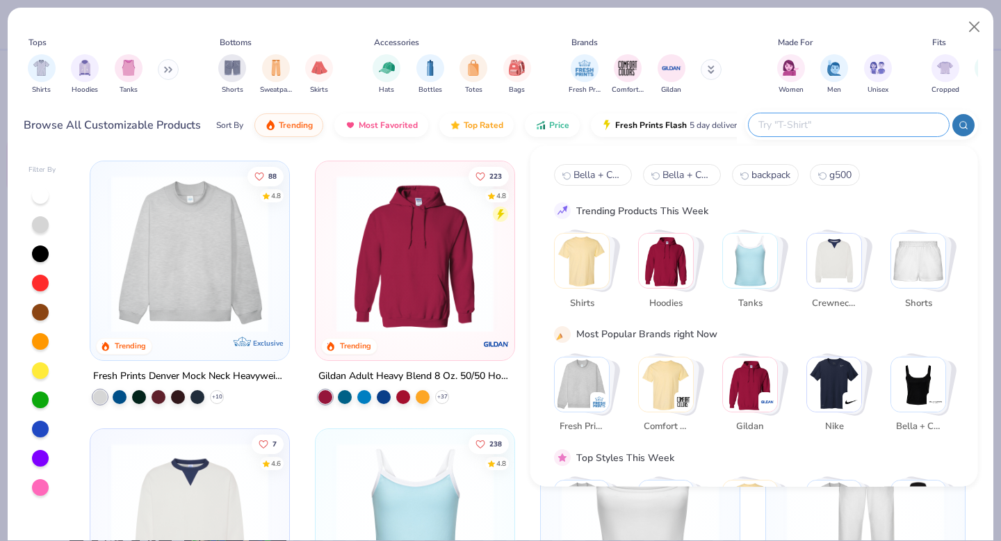
click at [850, 123] on input "text" at bounding box center [848, 125] width 182 height 16
paste input "Bella + Canvas 1010BE"
type input "Bella + Canvas 1010BE"
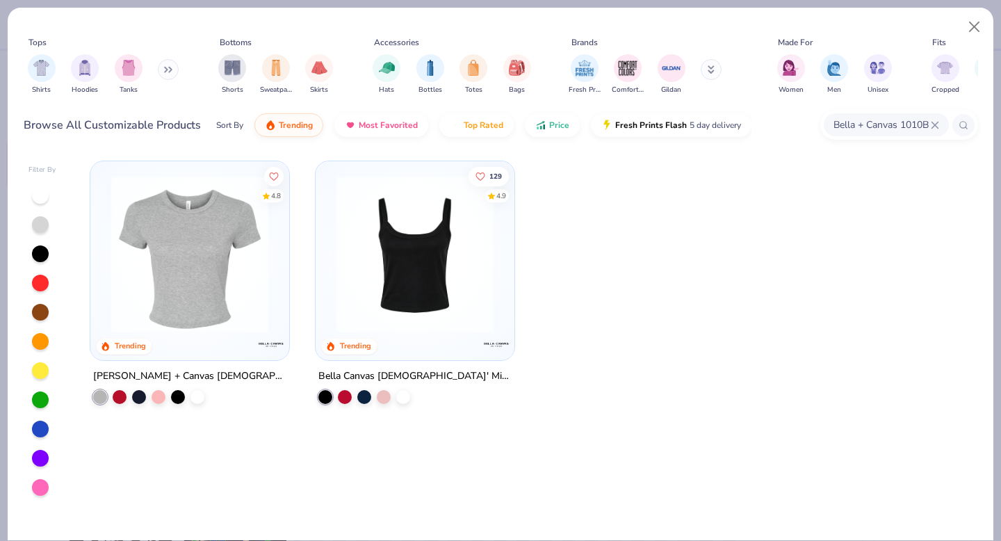
click at [168, 270] on img at bounding box center [189, 253] width 171 height 157
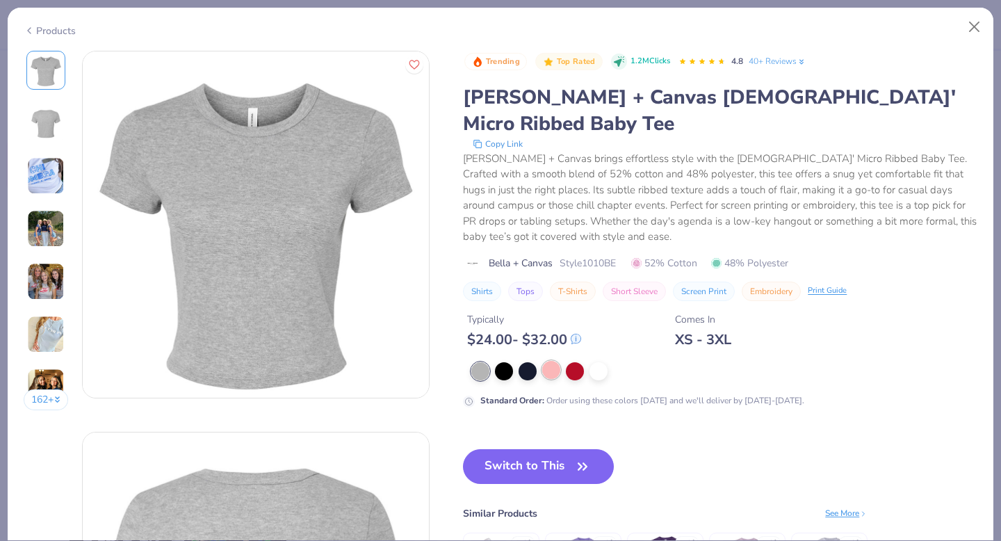
click at [555, 361] on div at bounding box center [551, 370] width 18 height 18
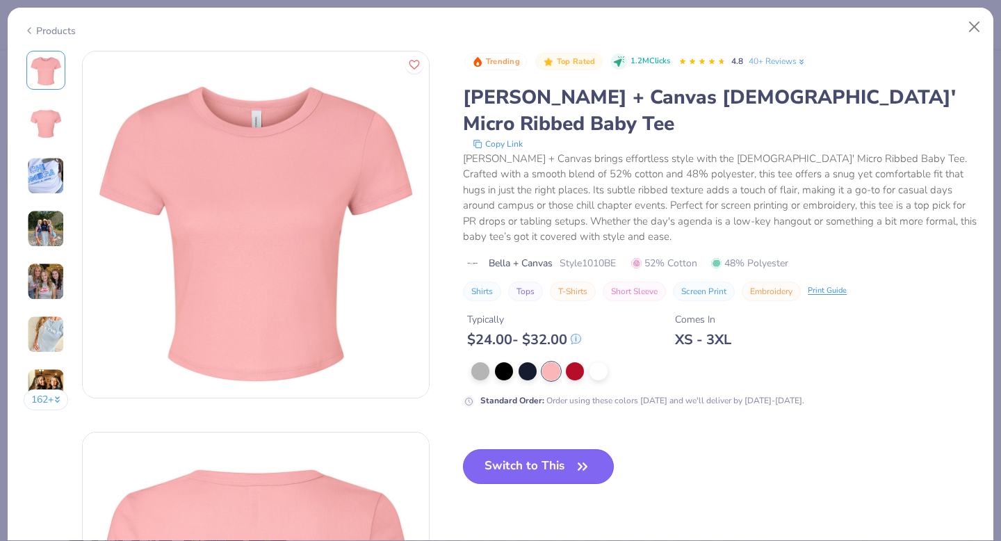
click at [512, 449] on button "Switch to This" at bounding box center [538, 466] width 151 height 35
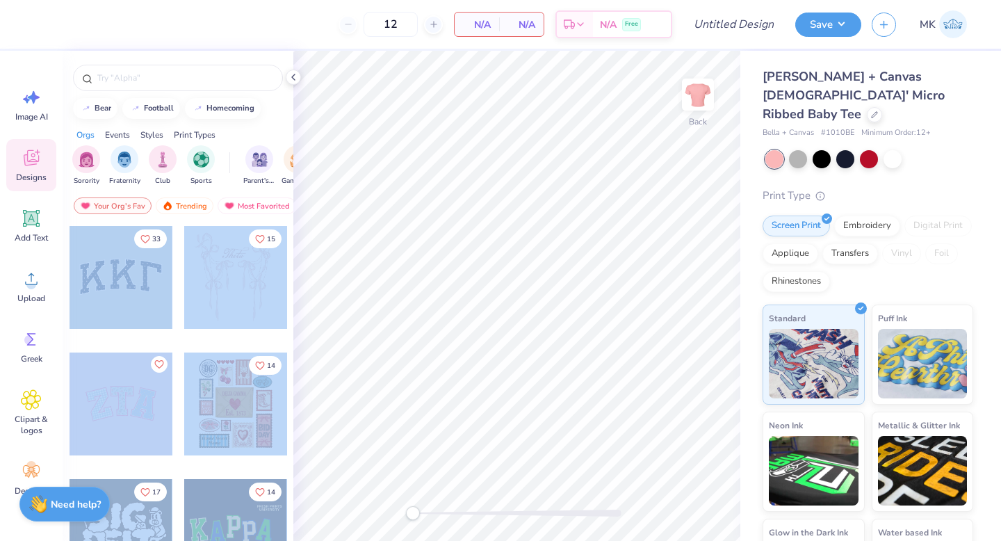
click at [412, 273] on div "12 N/A Per Item N/A Total Est. Delivery N/A Free Design Title Save MK Image AI …" at bounding box center [500, 270] width 1001 height 541
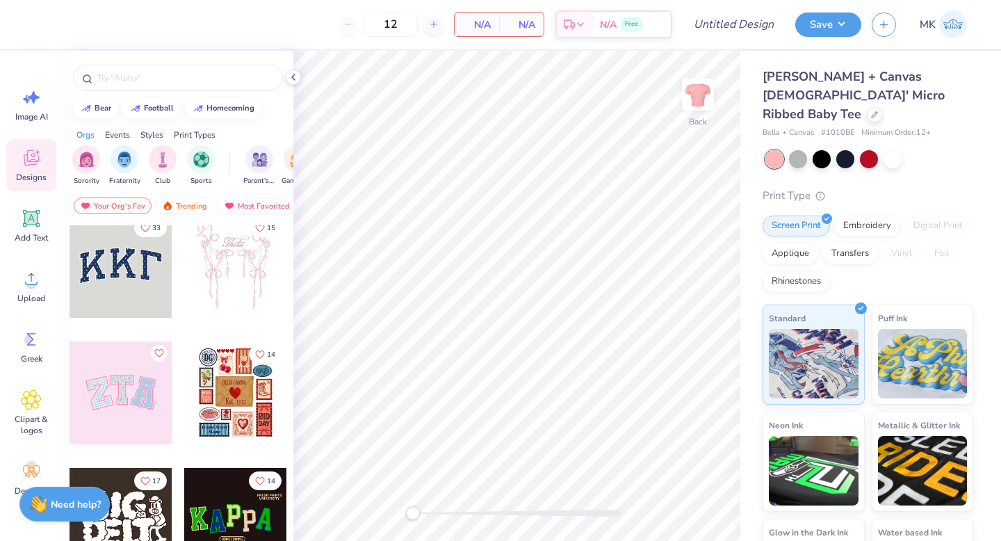
click at [166, 256] on div at bounding box center [121, 266] width 103 height 103
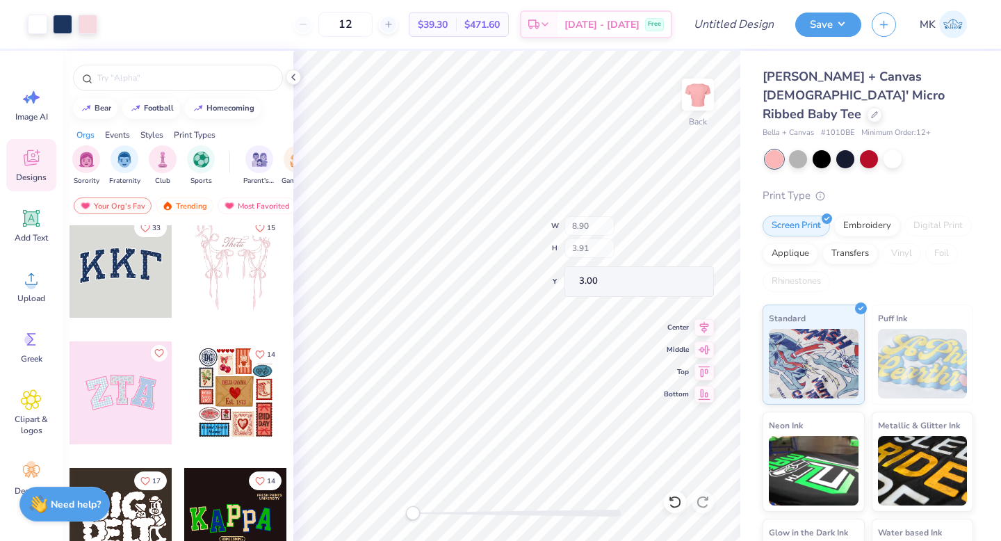
type input "8.75"
type input "3.73"
type input "3.08"
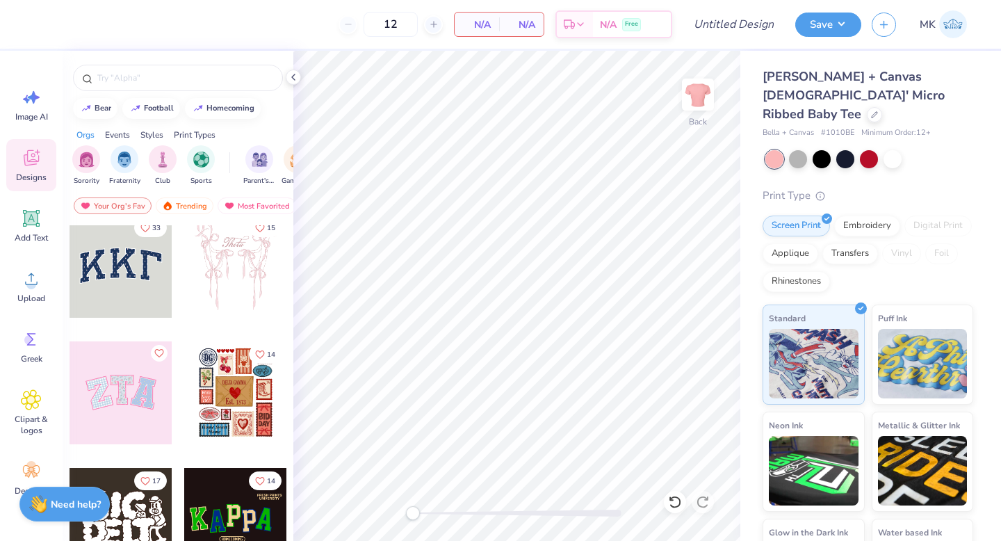
click at [136, 286] on div at bounding box center [121, 266] width 103 height 103
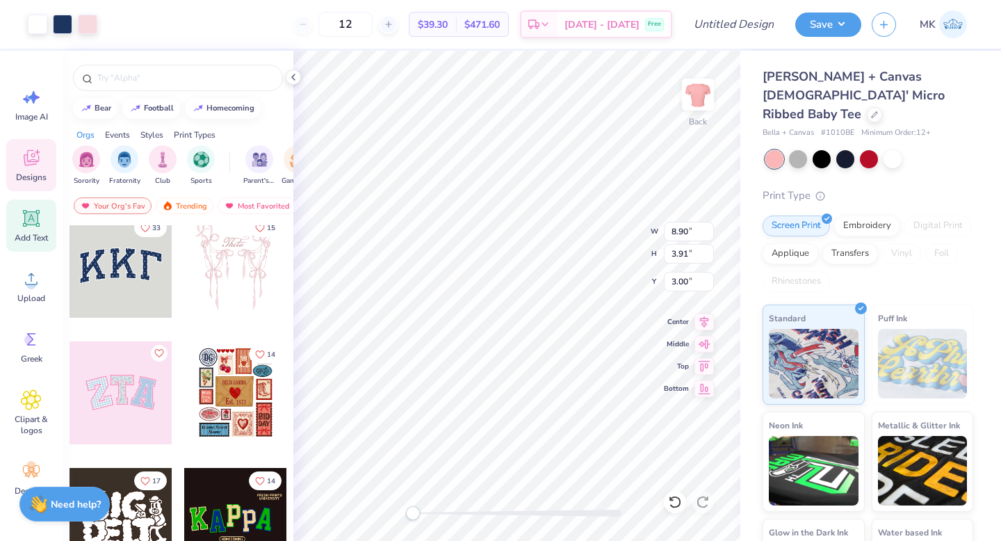
click at [41, 218] on icon at bounding box center [31, 218] width 21 height 21
type input "4.77"
type input "1.38"
type input "7.81"
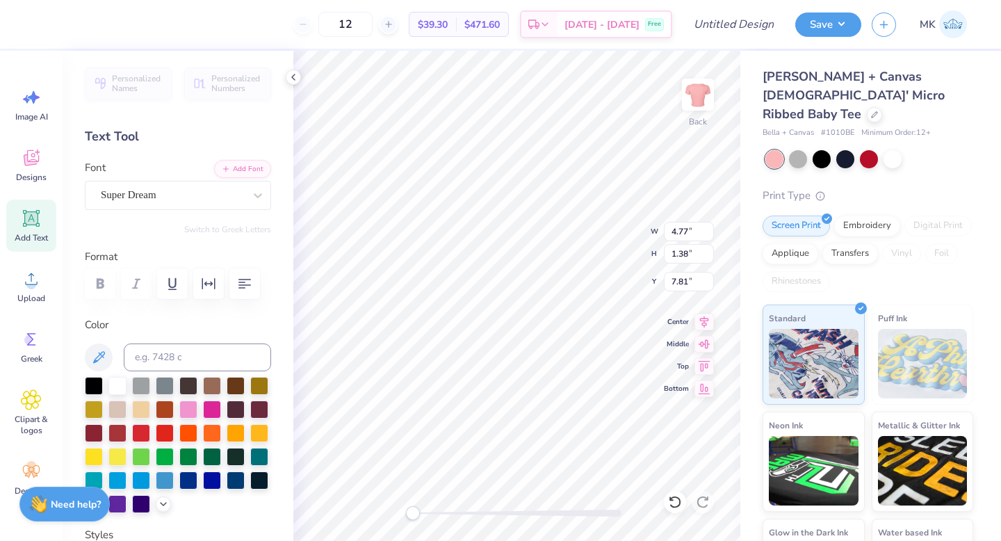
type input "8.90"
type input "3.91"
type input "3.00"
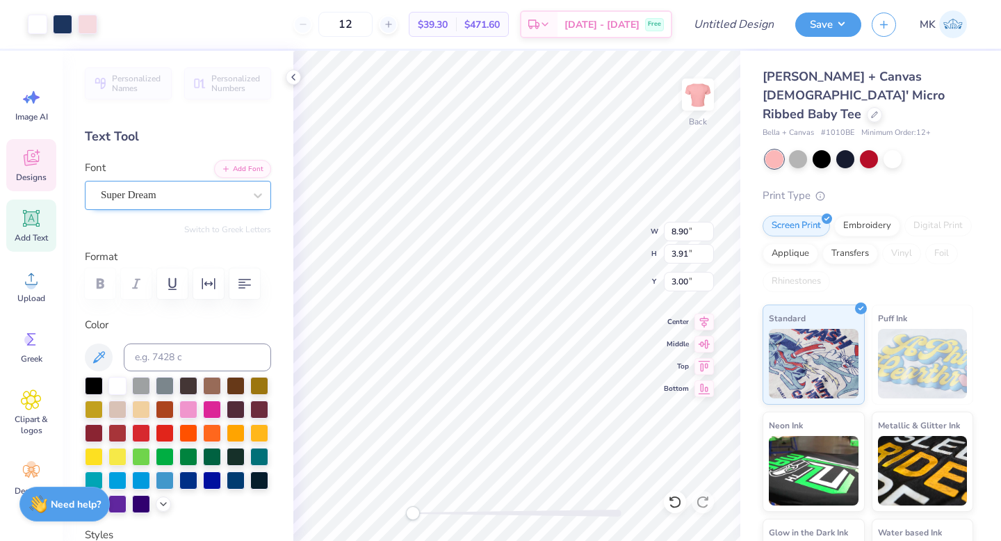
click at [131, 200] on div "Super Dream" at bounding box center [172, 195] width 146 height 22
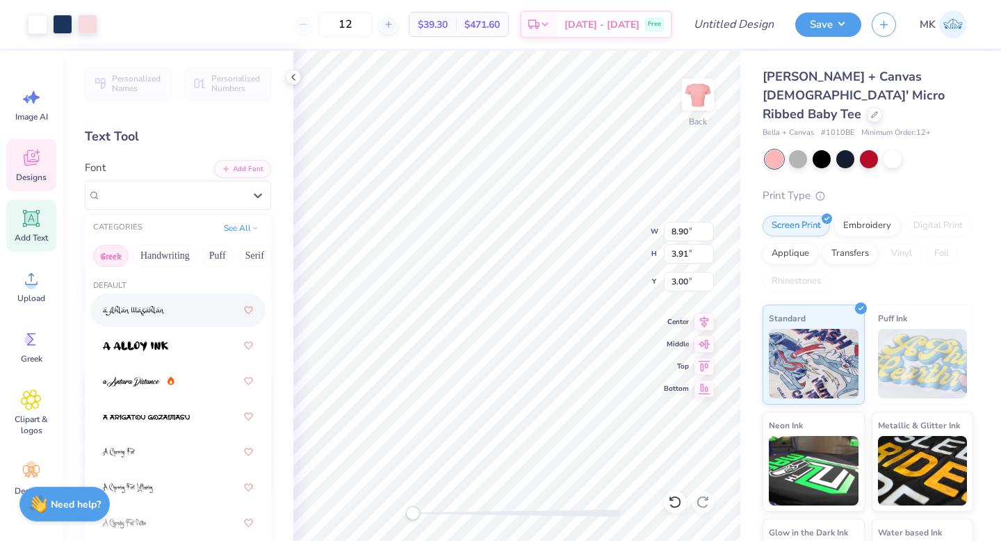
click at [121, 259] on button "Greek" at bounding box center [110, 256] width 35 height 22
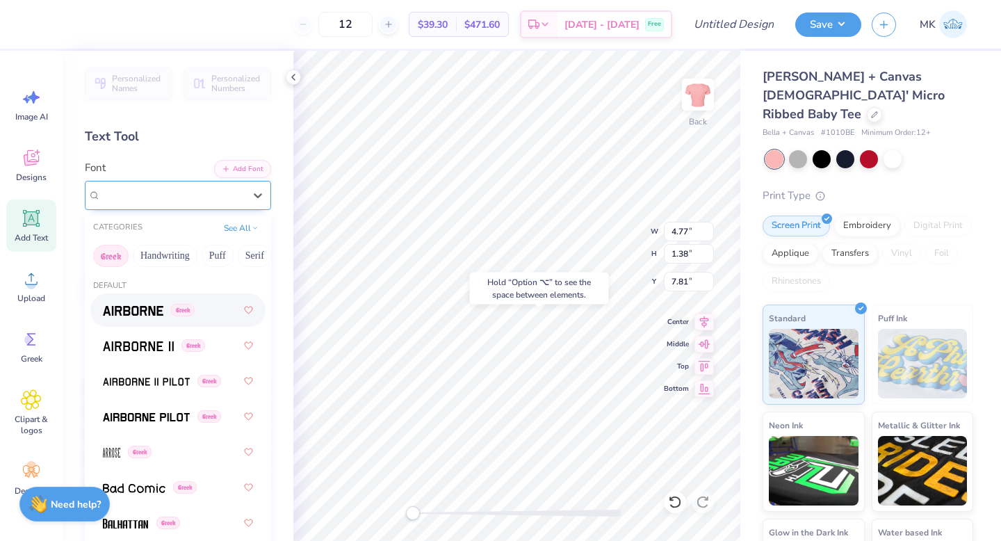
click at [203, 208] on div "Super Dream" at bounding box center [178, 195] width 186 height 29
click at [145, 346] on img at bounding box center [138, 346] width 71 height 10
click at [125, 181] on div "Airborne II Greek" at bounding box center [178, 195] width 186 height 29
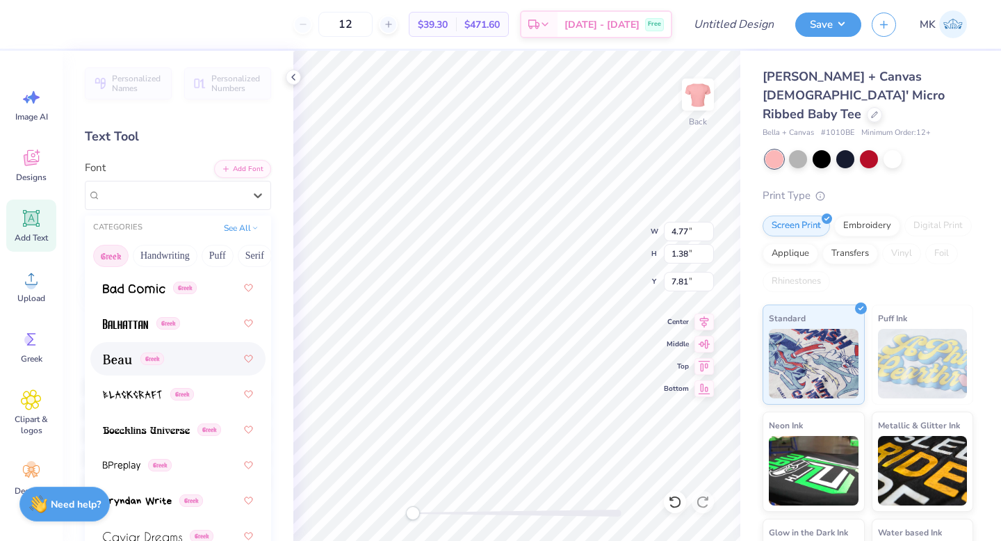
scroll to position [200, 0]
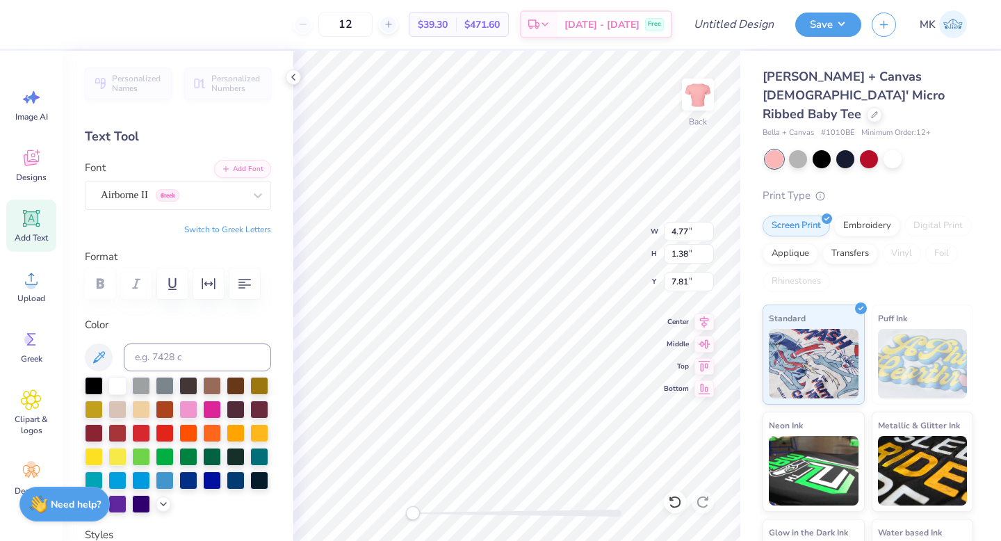
type textarea "G"
type textarea "p"
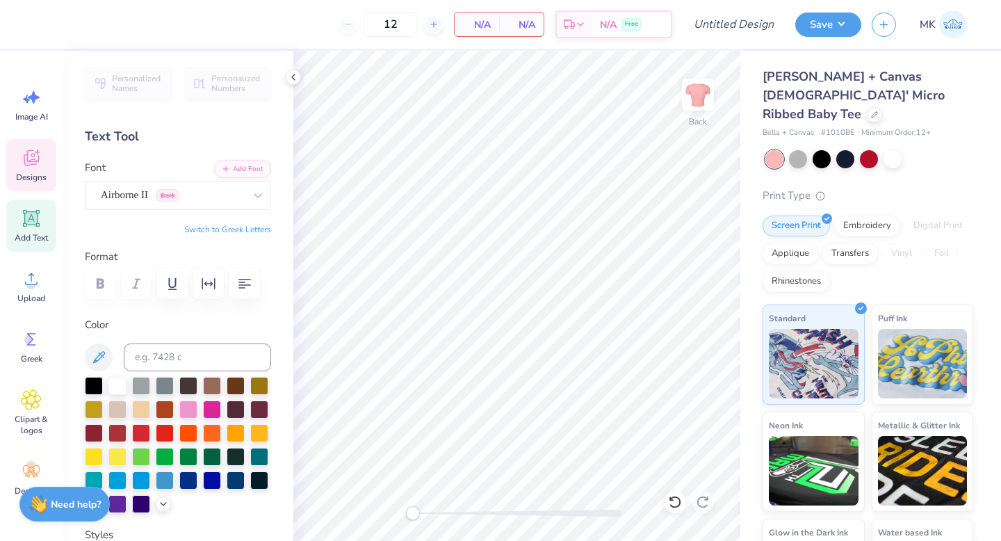
click at [47, 172] on div "Designs" at bounding box center [31, 165] width 50 height 52
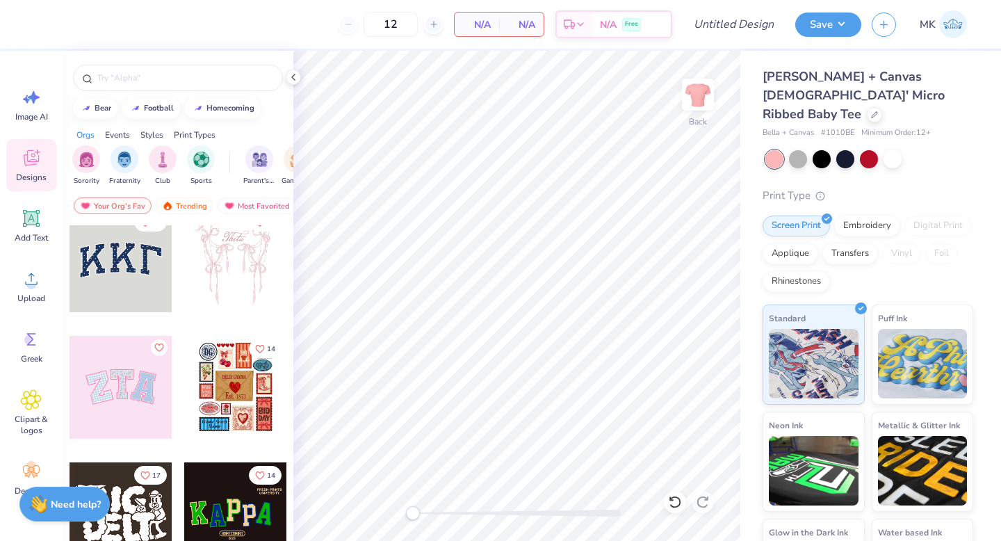
scroll to position [42, 0]
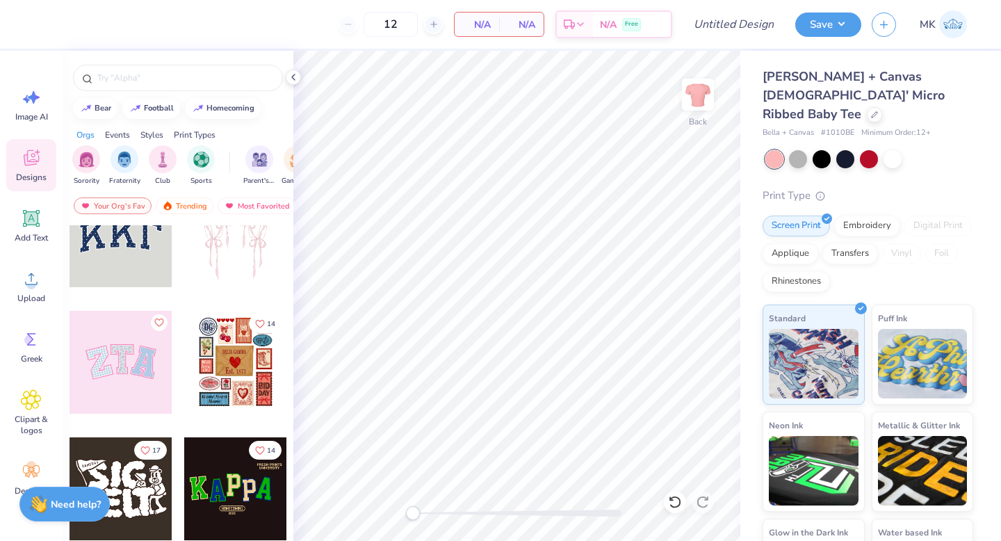
click at [114, 387] on div at bounding box center [121, 362] width 103 height 103
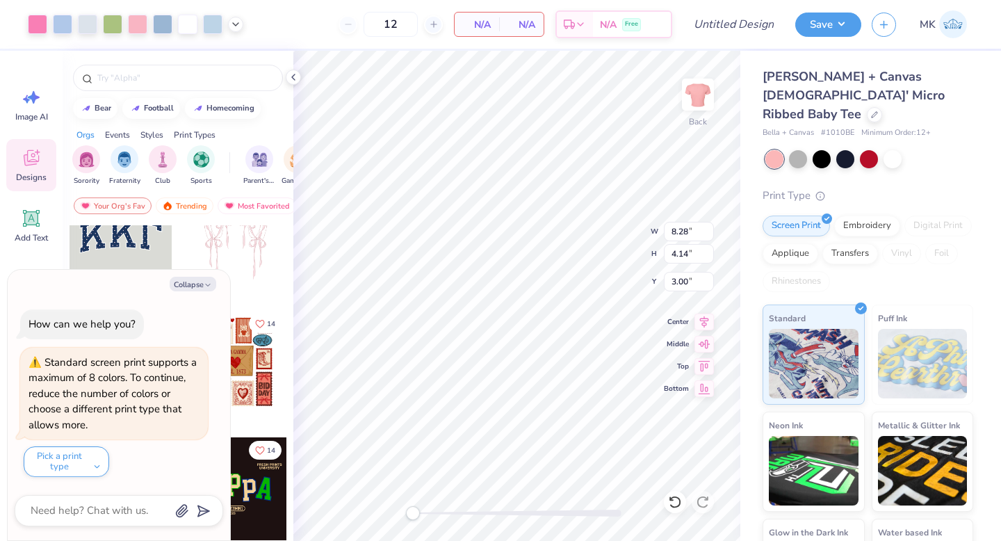
type textarea "x"
type input "3.00"
type input "3.74"
type input "3.27"
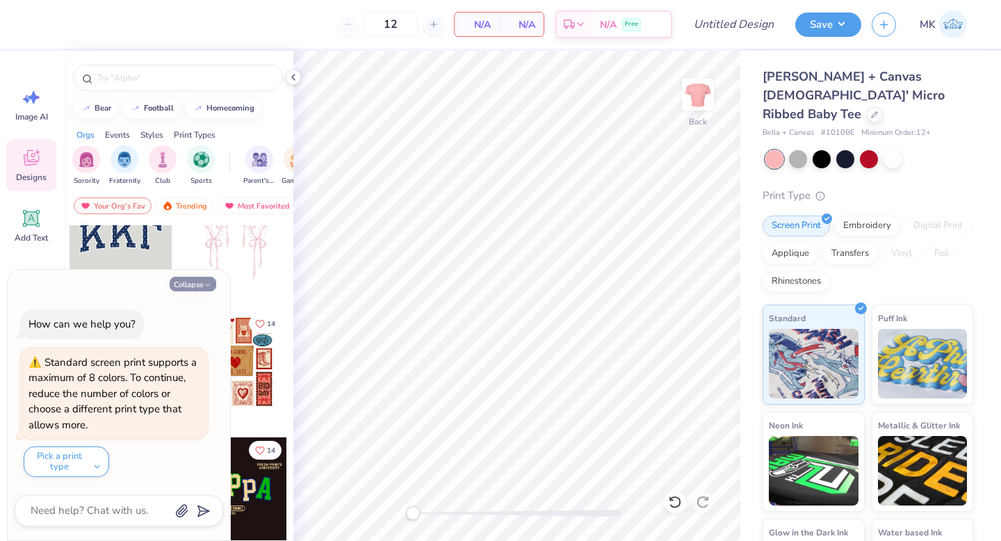
click at [188, 283] on button "Collapse" at bounding box center [193, 284] width 47 height 15
type textarea "x"
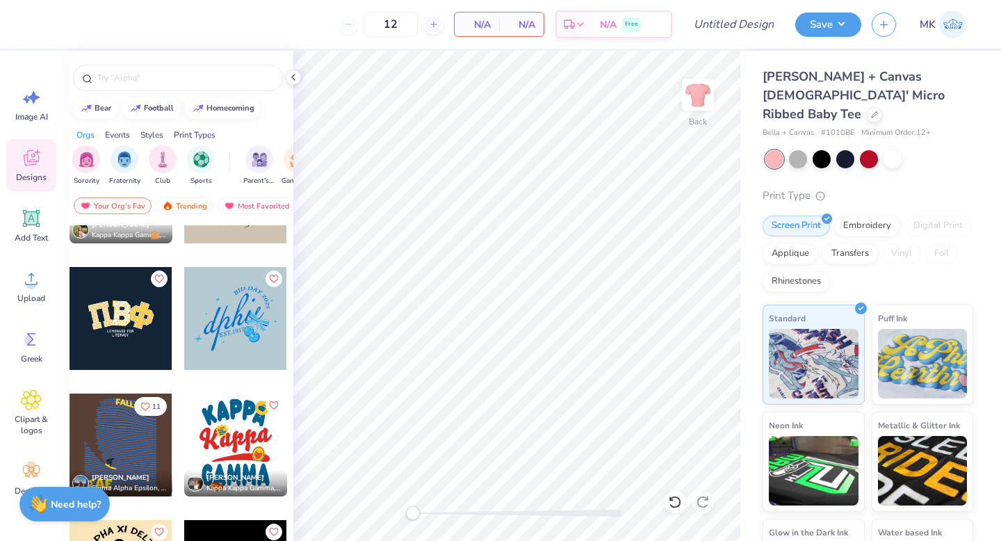
scroll to position [3504, 0]
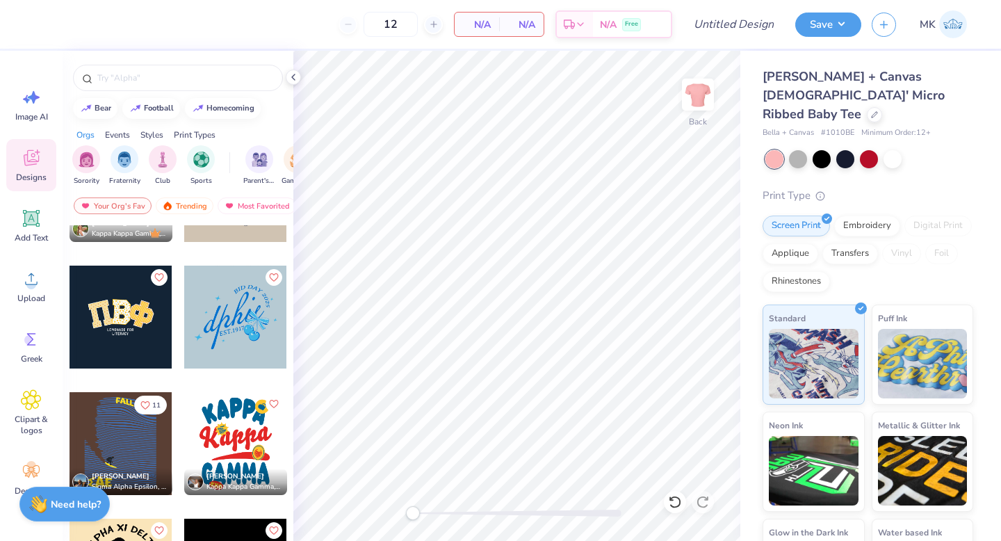
click at [139, 317] on div at bounding box center [121, 317] width 103 height 103
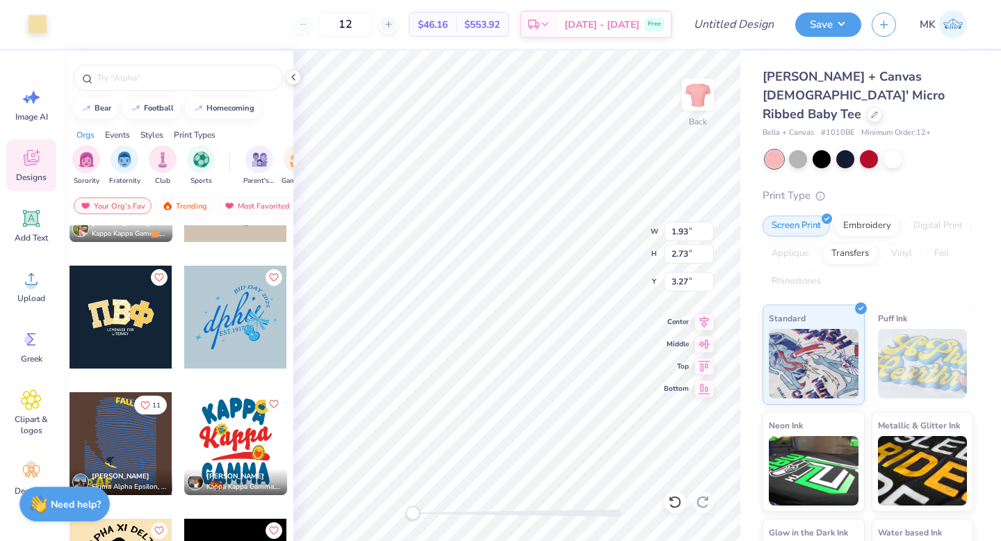
type input "2.12"
type input "2.93"
type input "3.09"
type input "2.30"
type input "3.11"
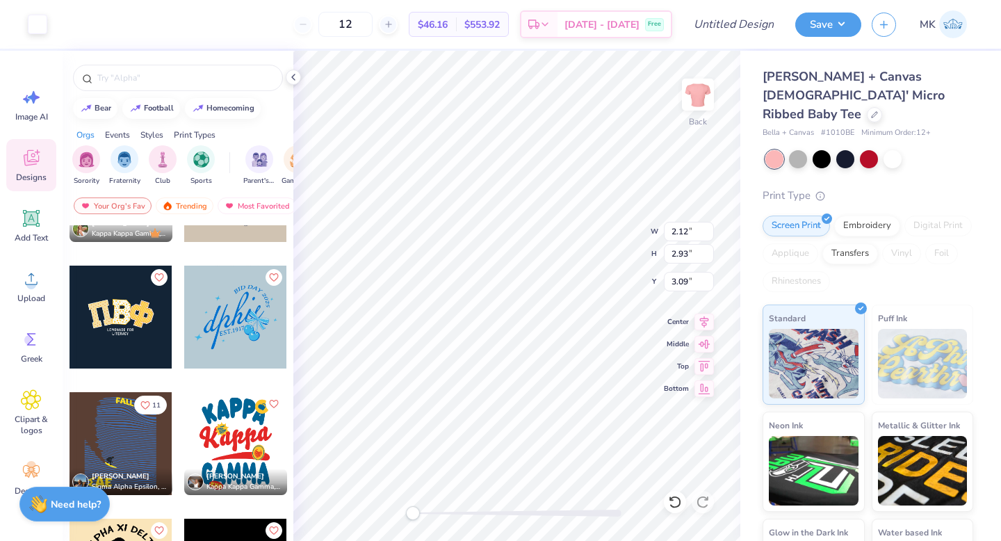
type input "3.00"
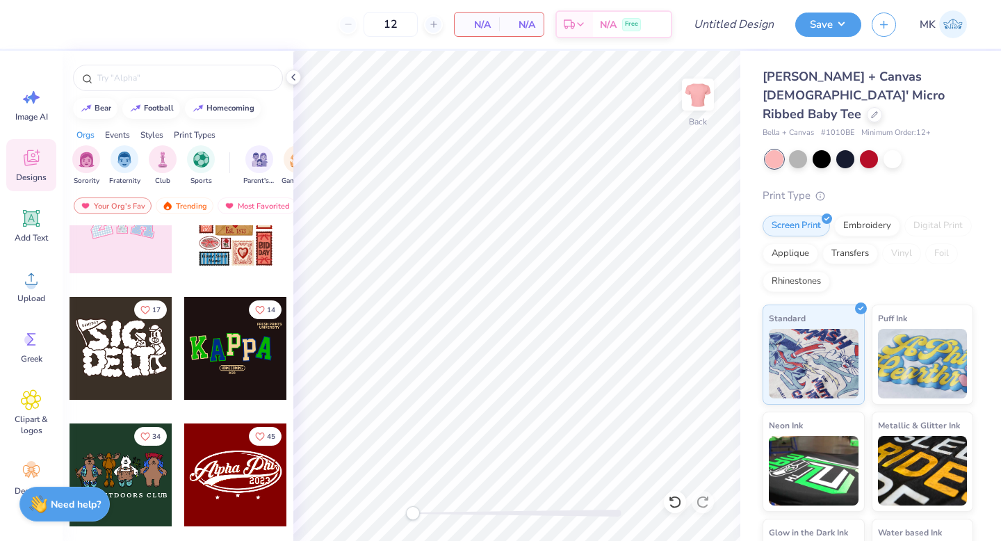
scroll to position [0, 0]
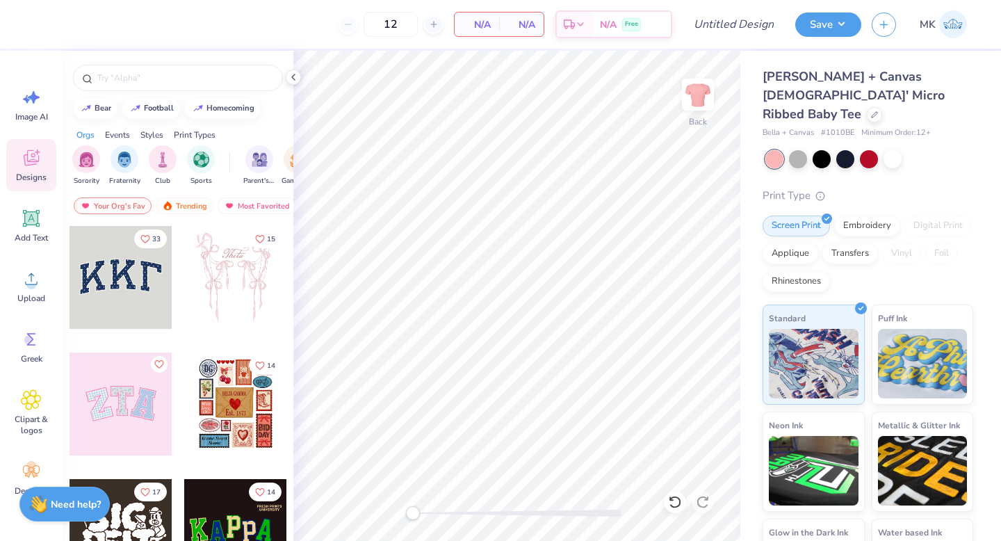
click at [121, 260] on div at bounding box center [121, 277] width 103 height 103
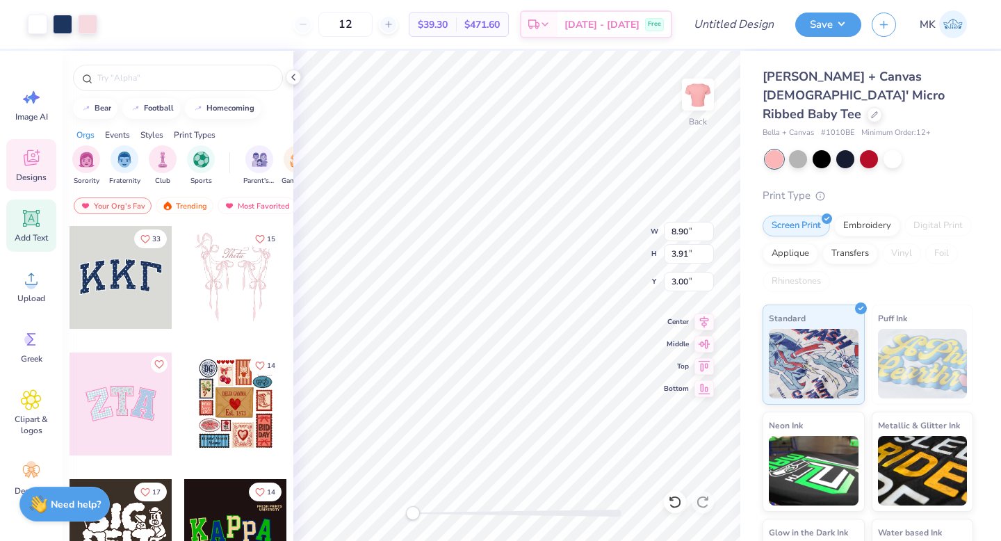
click at [46, 220] on div "Add Text" at bounding box center [31, 226] width 50 height 52
type input "4.77"
type input "1.38"
type input "7.81"
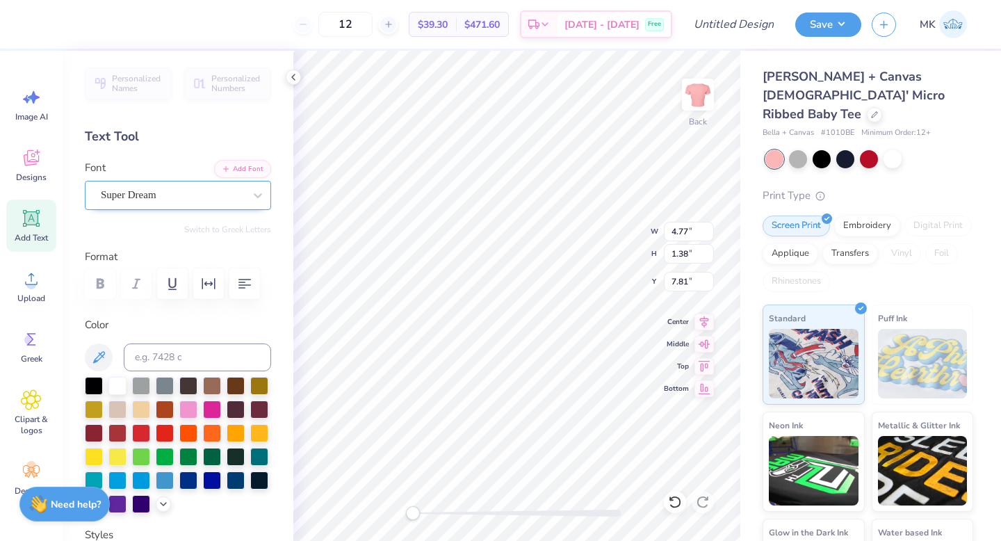
click at [195, 196] on div "Super Dream" at bounding box center [172, 195] width 146 height 22
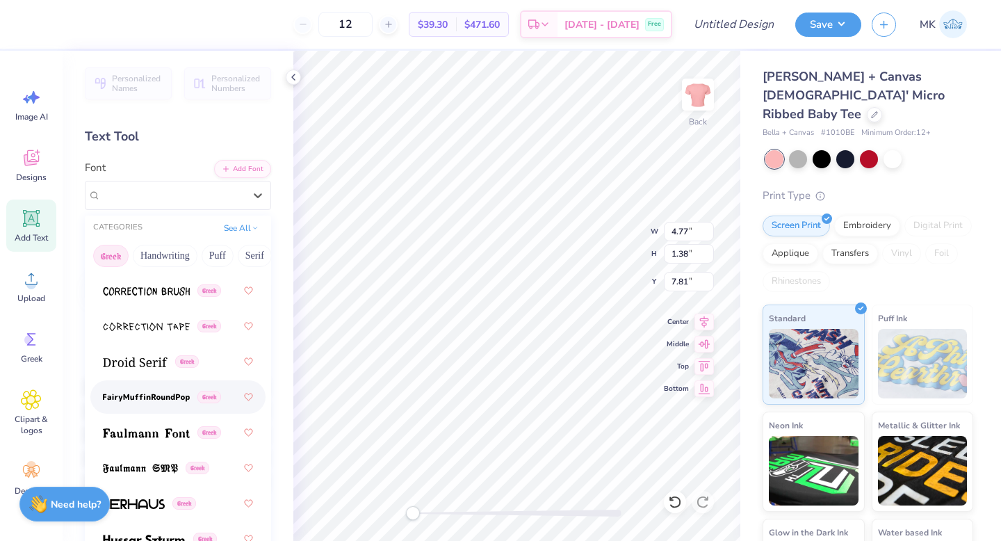
scroll to position [517, 0]
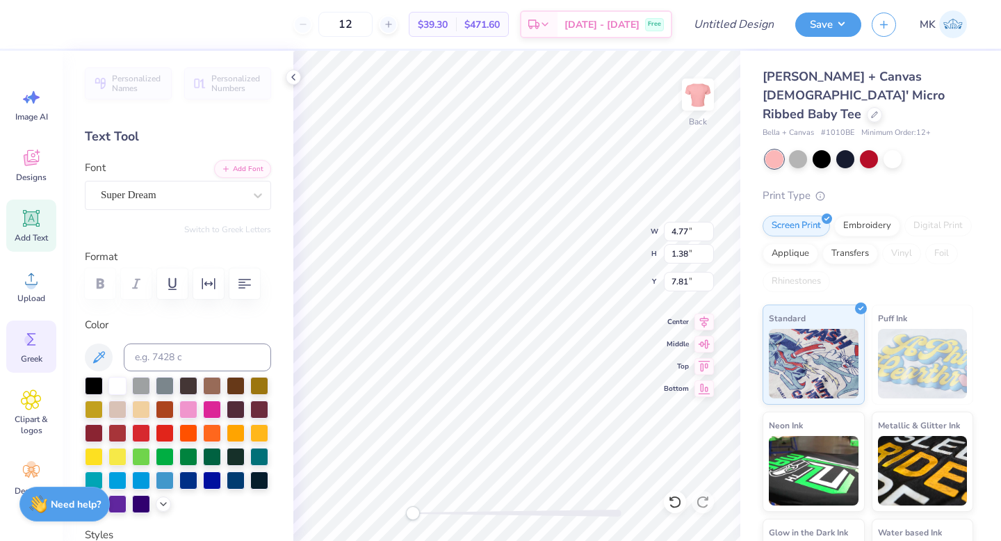
click at [36, 339] on icon at bounding box center [31, 339] width 21 height 21
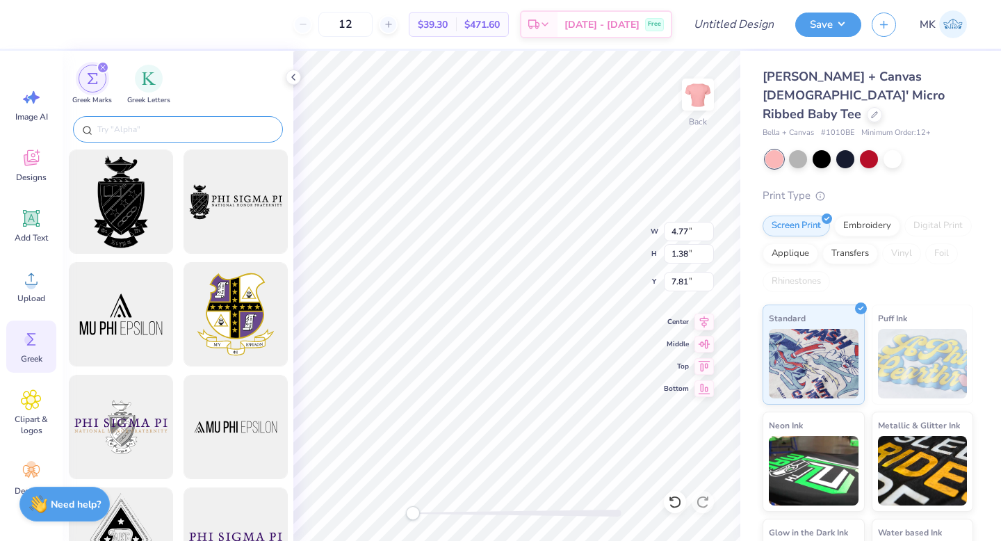
click at [157, 129] on input "text" at bounding box center [185, 129] width 178 height 14
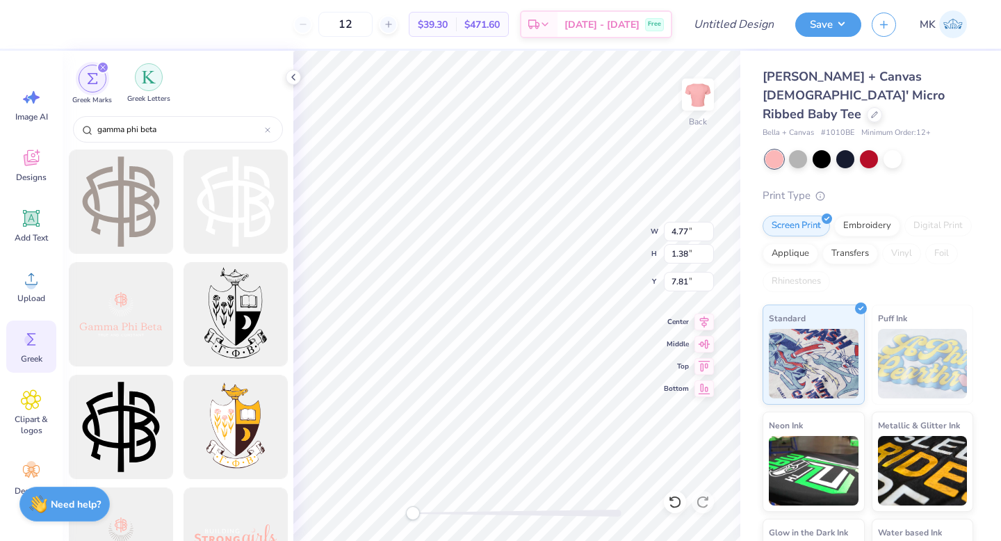
type input "gamma phi beta"
click at [138, 81] on div "filter for Greek Letters" at bounding box center [149, 77] width 28 height 28
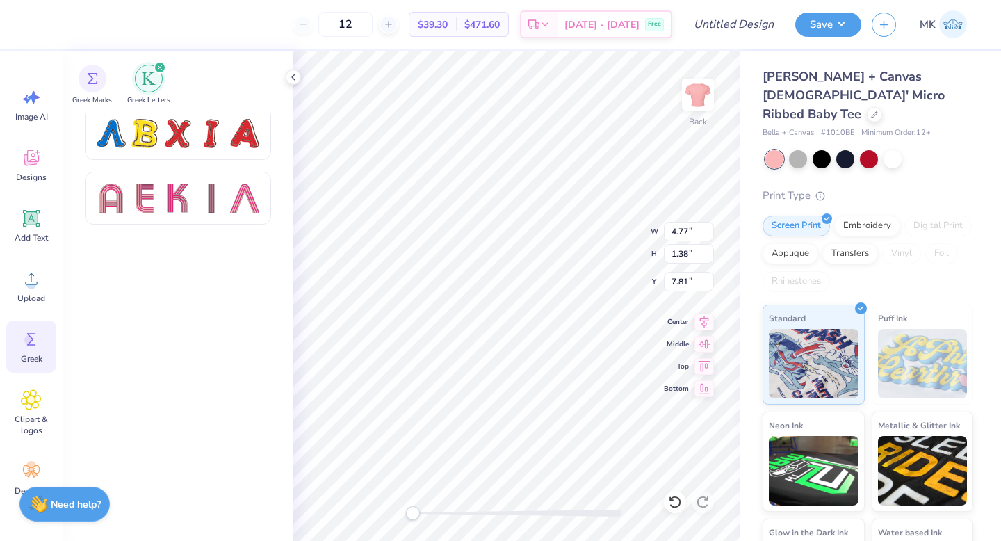
scroll to position [816, 0]
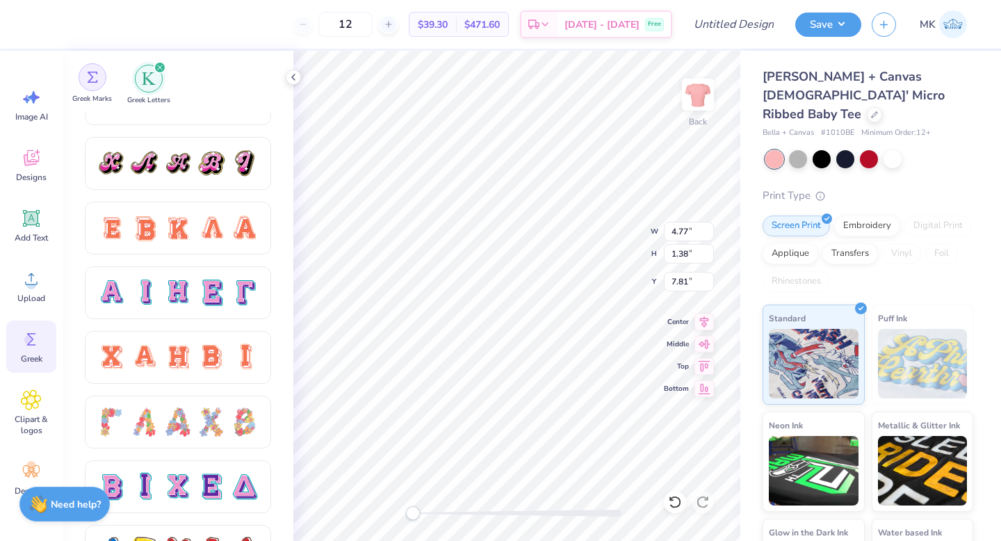
click at [87, 83] on div "filter for Greek Marks" at bounding box center [93, 77] width 28 height 28
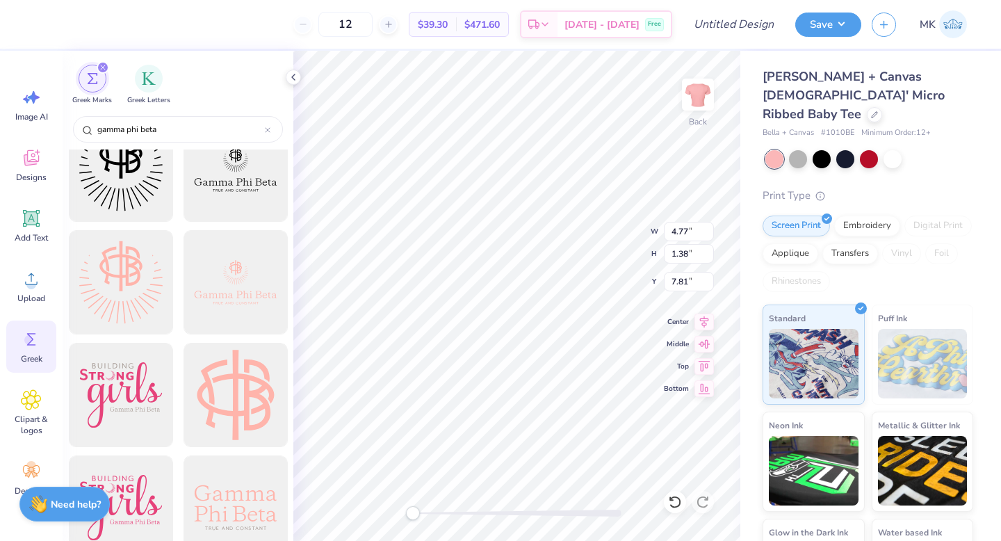
scroll to position [1162, 0]
type input "8.90"
type input "3.91"
type input "3.00"
type input "1.94"
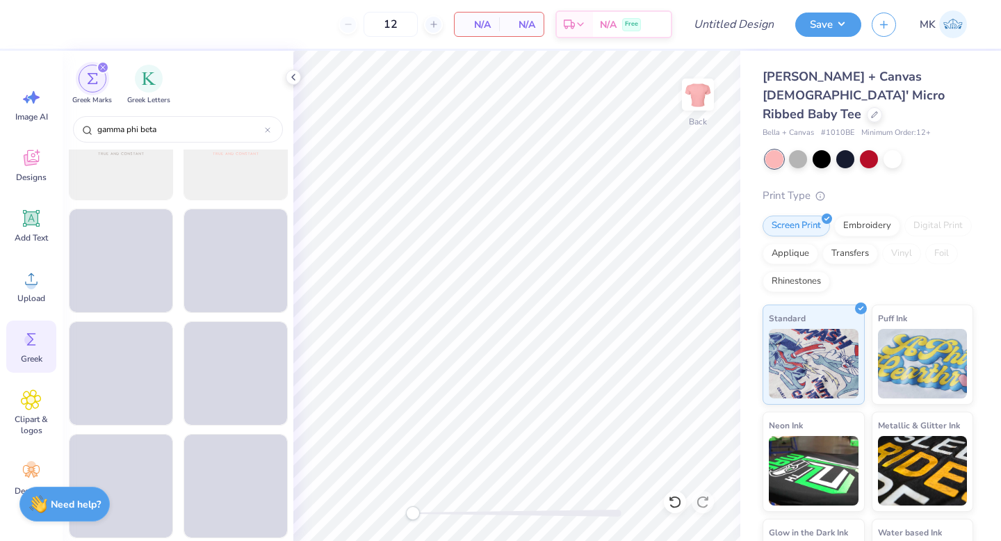
scroll to position [1633, 0]
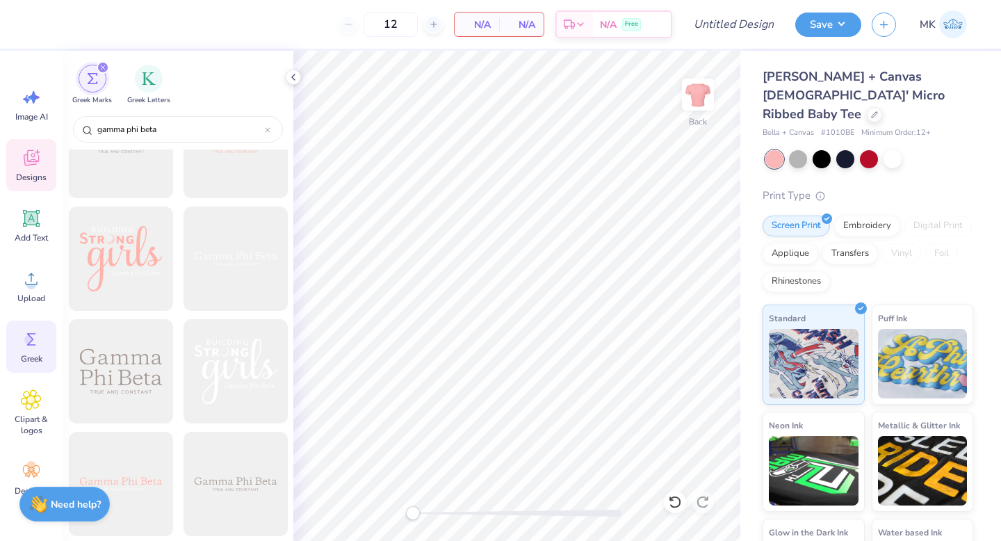
click at [31, 167] on icon at bounding box center [31, 157] width 21 height 21
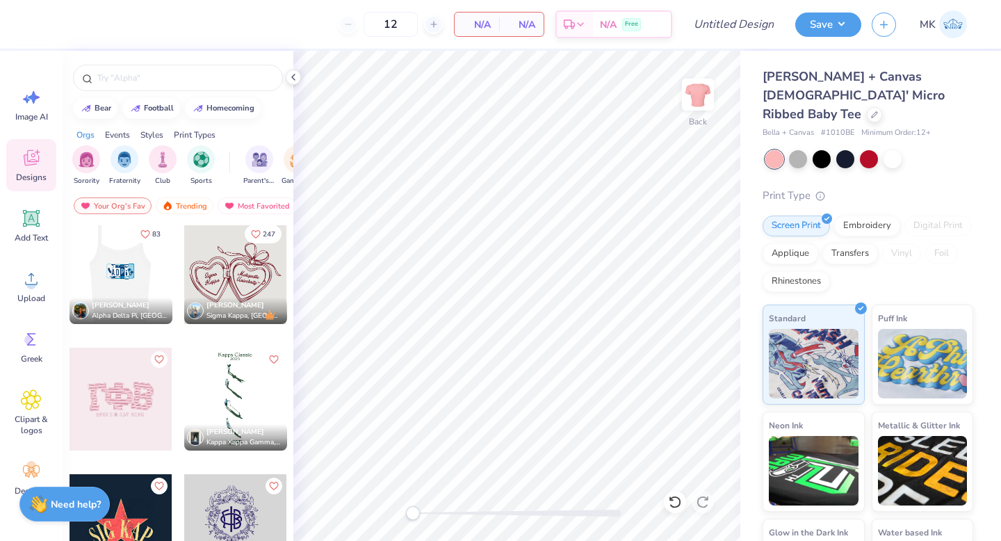
scroll to position [4184, 0]
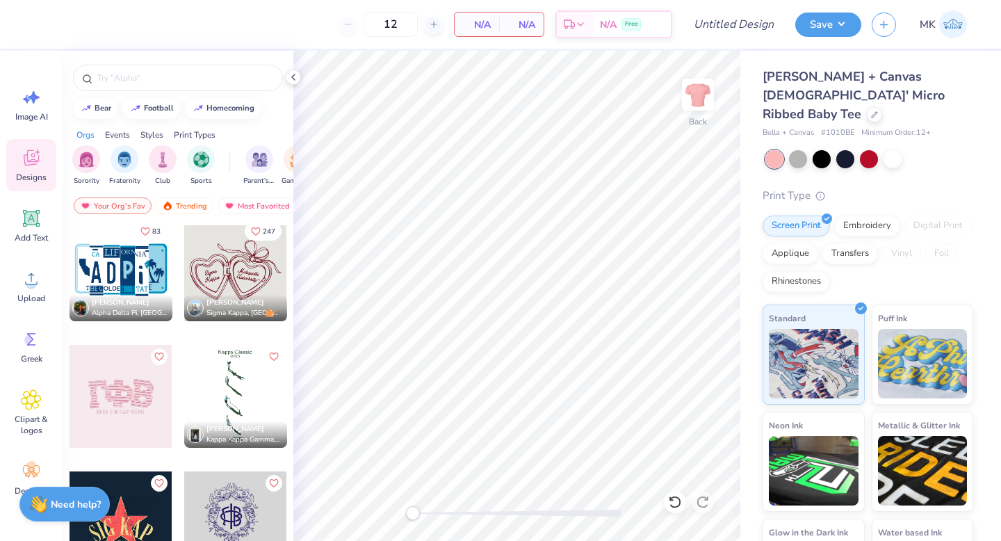
click at [133, 389] on div at bounding box center [121, 396] width 103 height 103
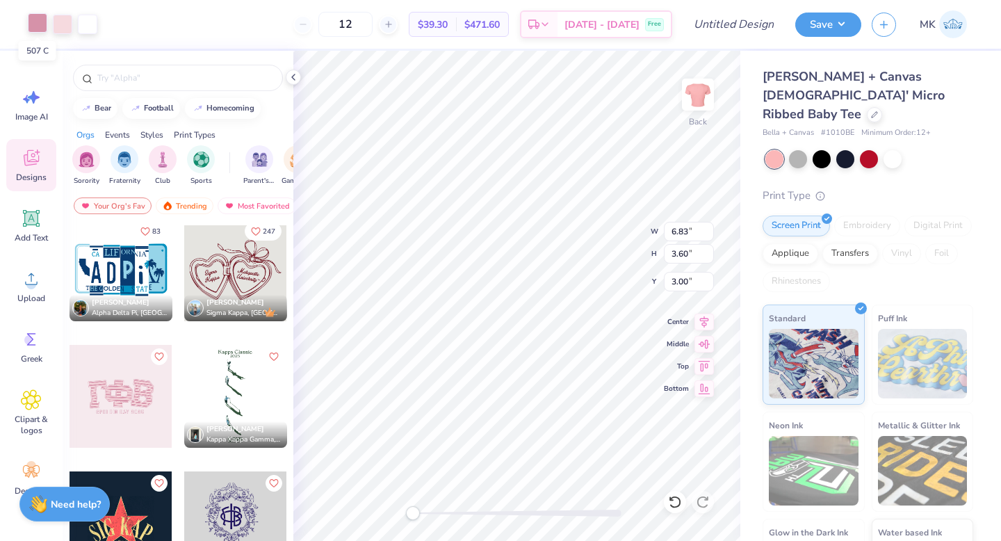
click at [35, 28] on div at bounding box center [37, 22] width 19 height 19
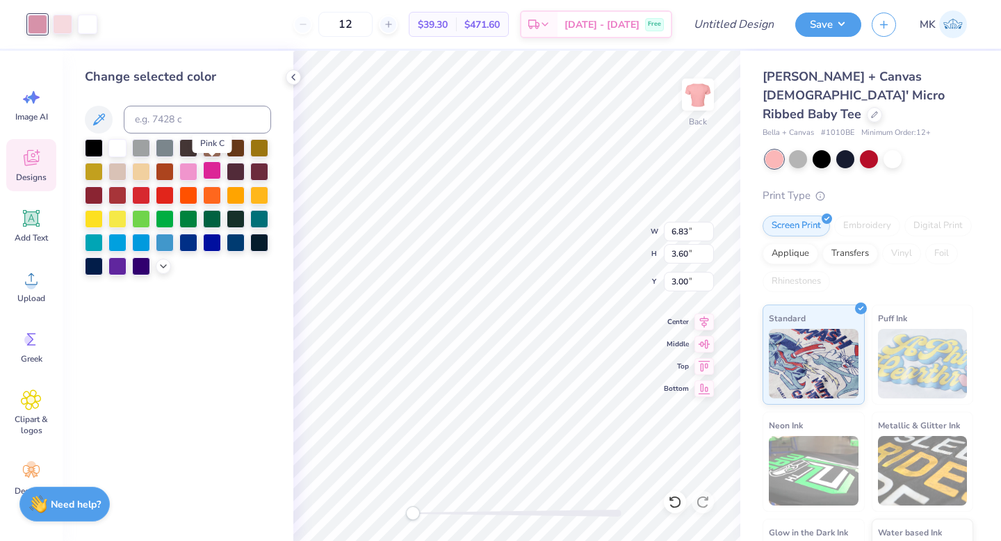
click at [213, 168] on div at bounding box center [212, 170] width 18 height 18
click at [70, 15] on div at bounding box center [62, 22] width 19 height 19
click at [184, 168] on div at bounding box center [188, 170] width 18 height 18
click at [123, 145] on div at bounding box center [117, 147] width 18 height 18
click at [241, 222] on div at bounding box center [236, 218] width 18 height 18
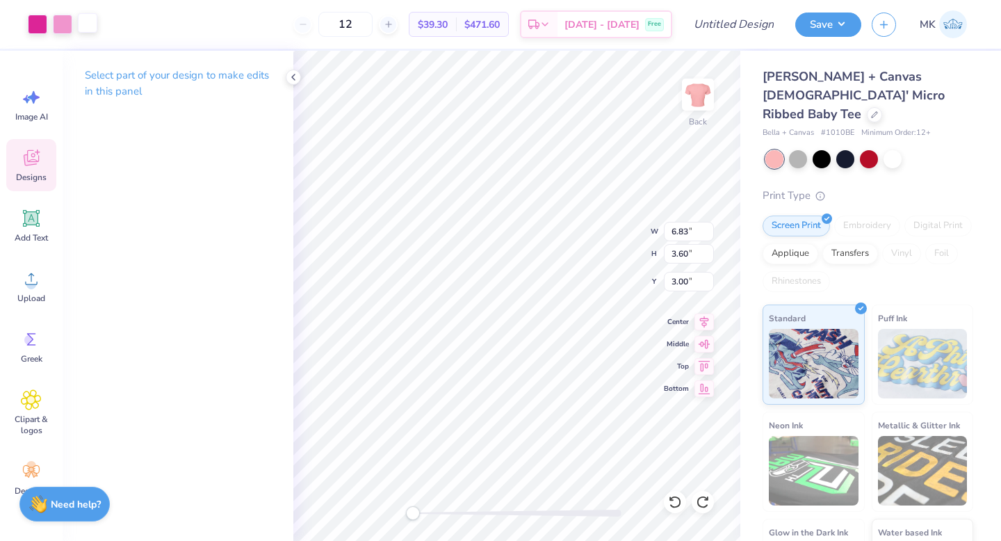
click at [91, 30] on div at bounding box center [87, 22] width 19 height 19
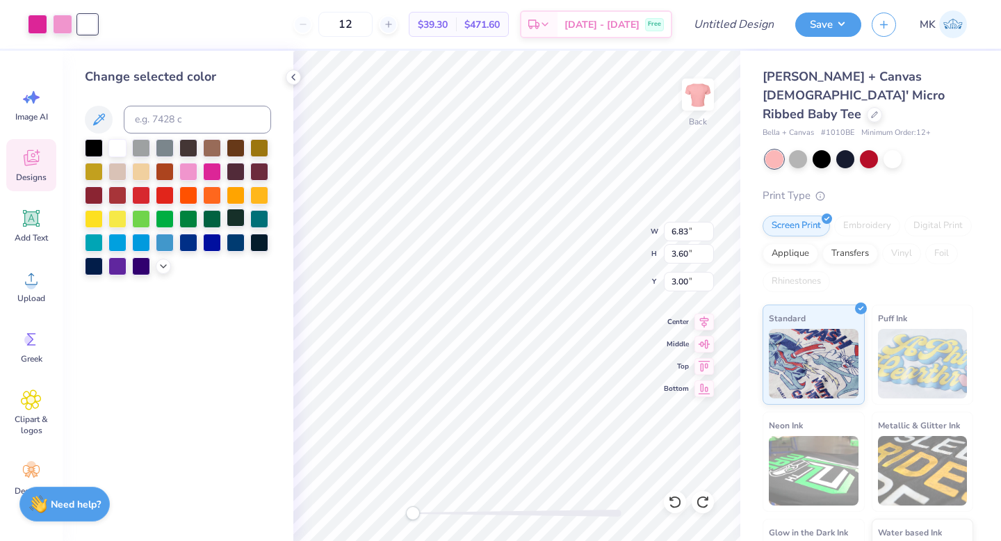
click at [235, 211] on div at bounding box center [236, 218] width 18 height 18
click at [67, 28] on div at bounding box center [62, 22] width 19 height 19
click at [116, 147] on div at bounding box center [117, 147] width 18 height 18
click at [38, 25] on div at bounding box center [37, 22] width 19 height 19
click at [120, 145] on div at bounding box center [117, 147] width 18 height 18
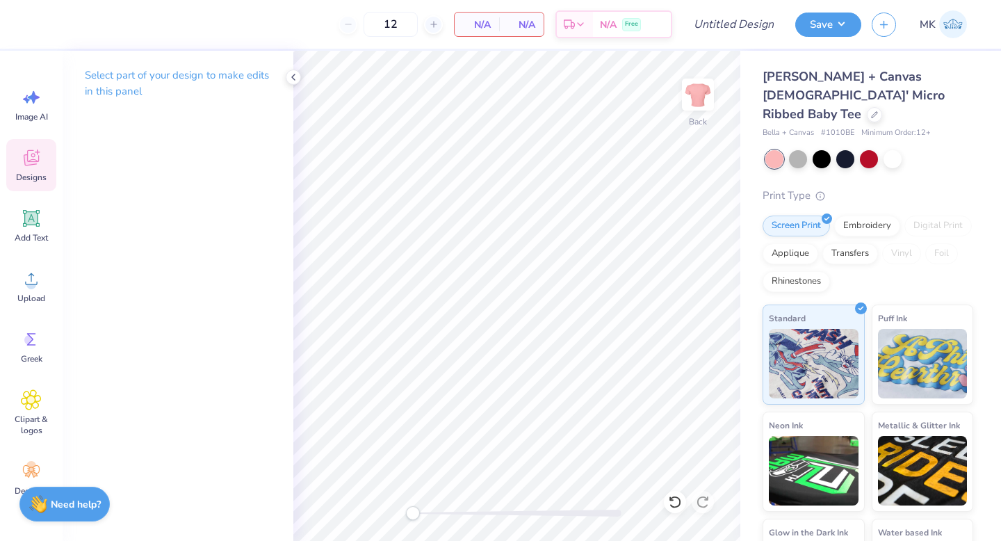
click at [21, 156] on icon at bounding box center [31, 157] width 21 height 21
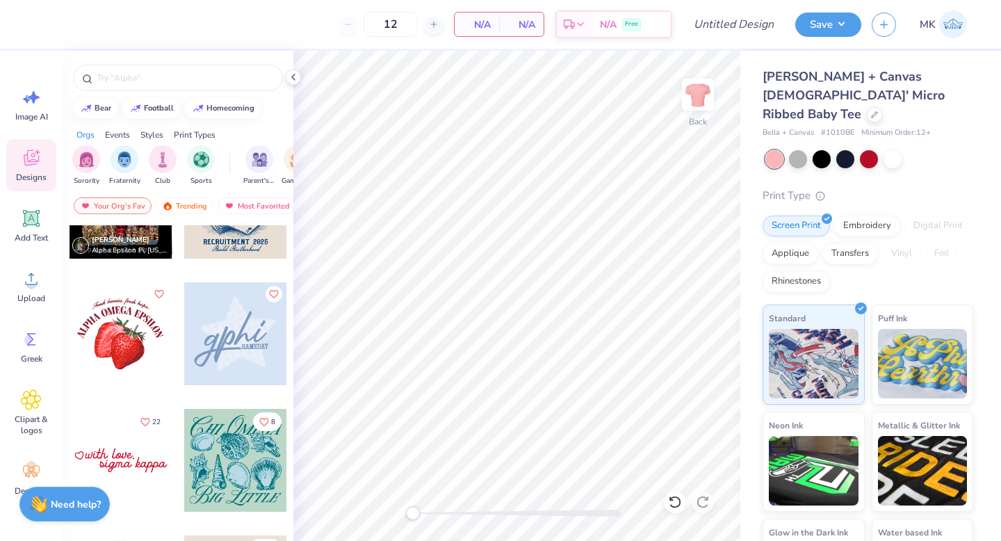
scroll to position [4624, 0]
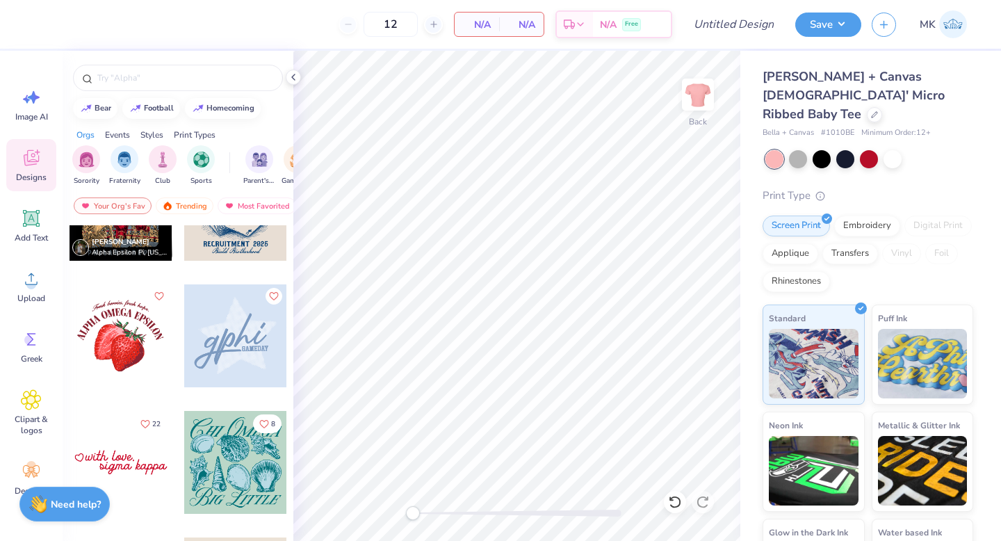
click at [227, 349] on div at bounding box center [235, 335] width 103 height 103
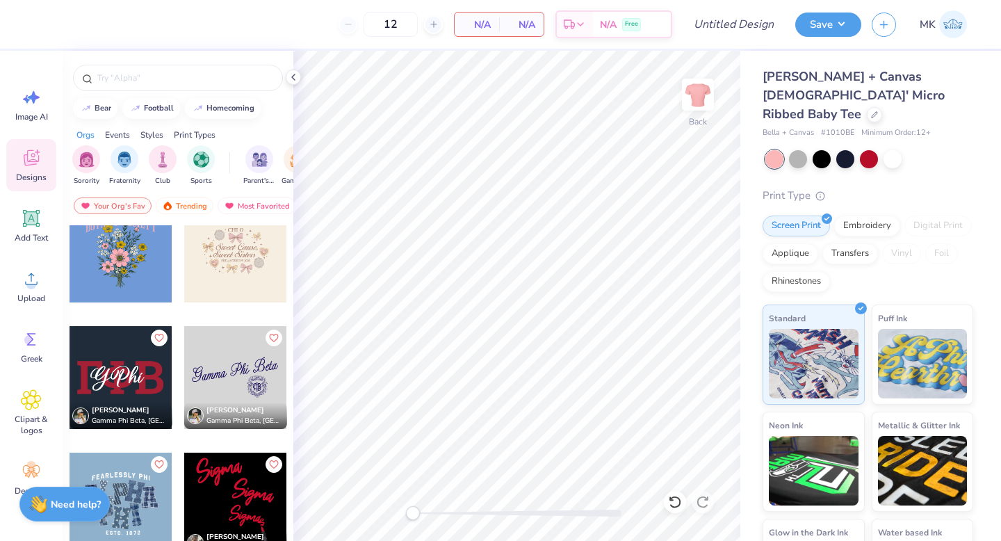
scroll to position [5724, 0]
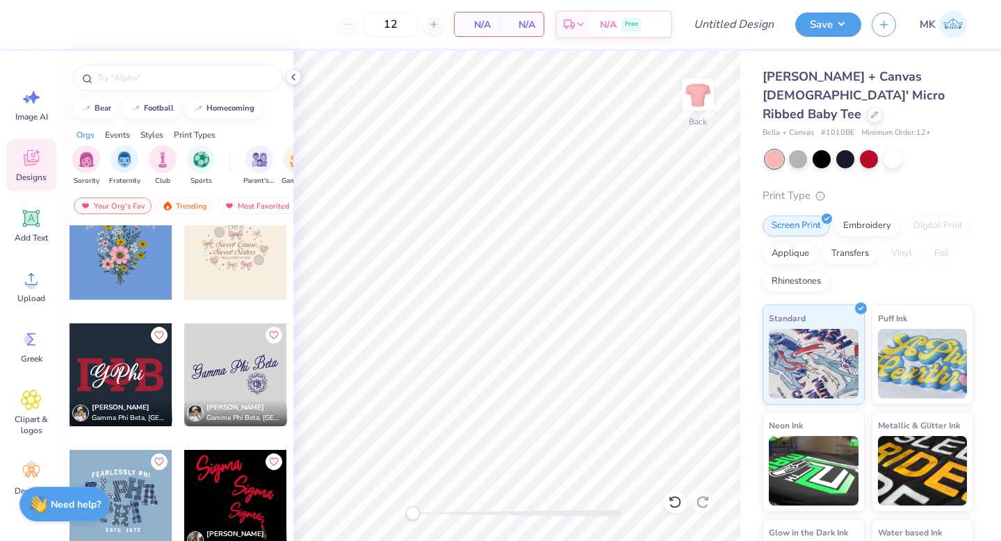
click at [134, 381] on div at bounding box center [121, 374] width 103 height 103
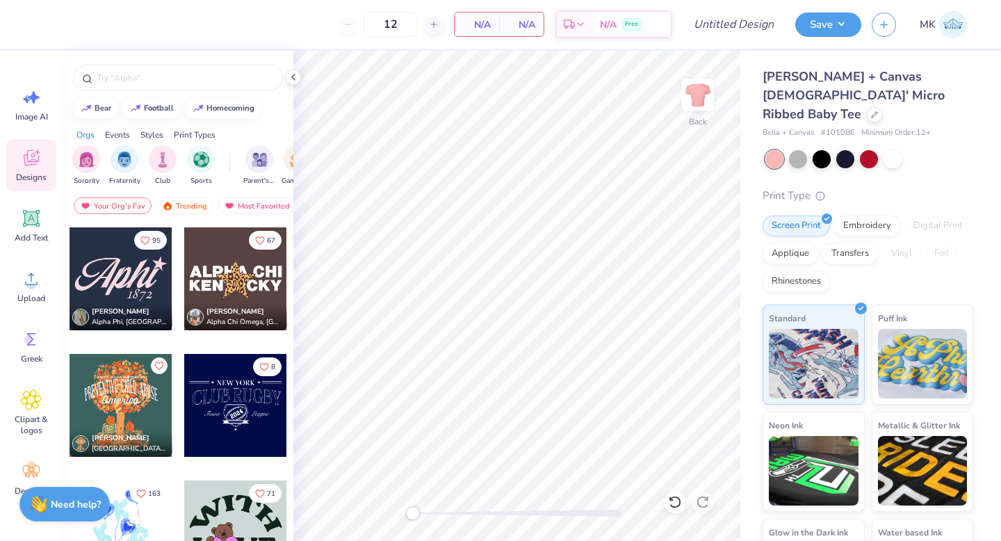
scroll to position [7088, 0]
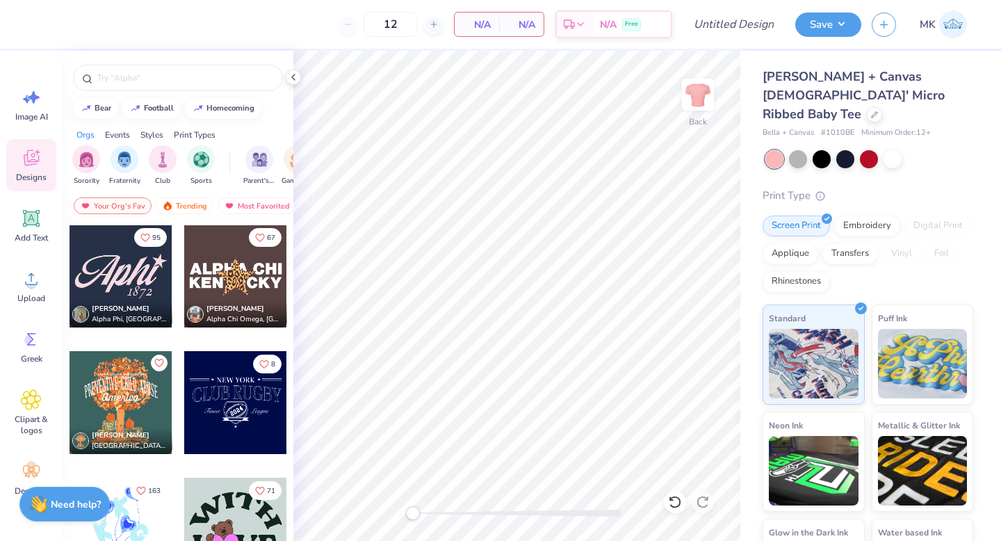
click at [138, 268] on div at bounding box center [121, 276] width 103 height 103
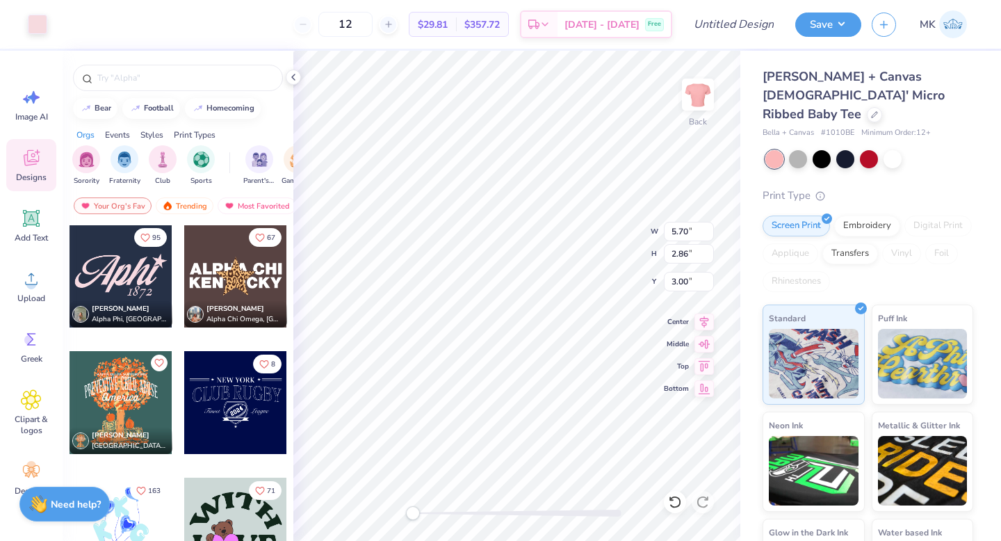
type input "5.42"
type input "2.31"
type input "3.07"
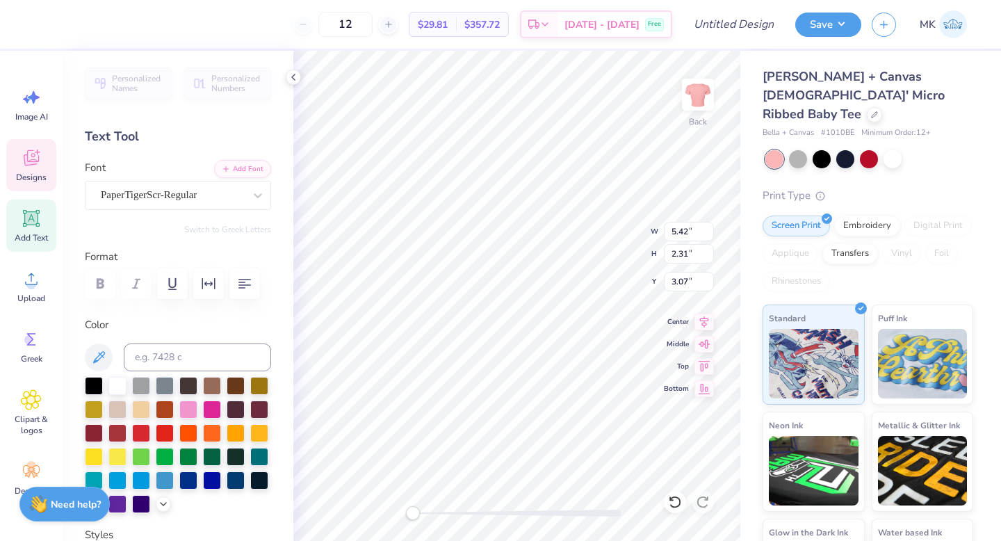
type textarea "Gphi"
type textarea "1874"
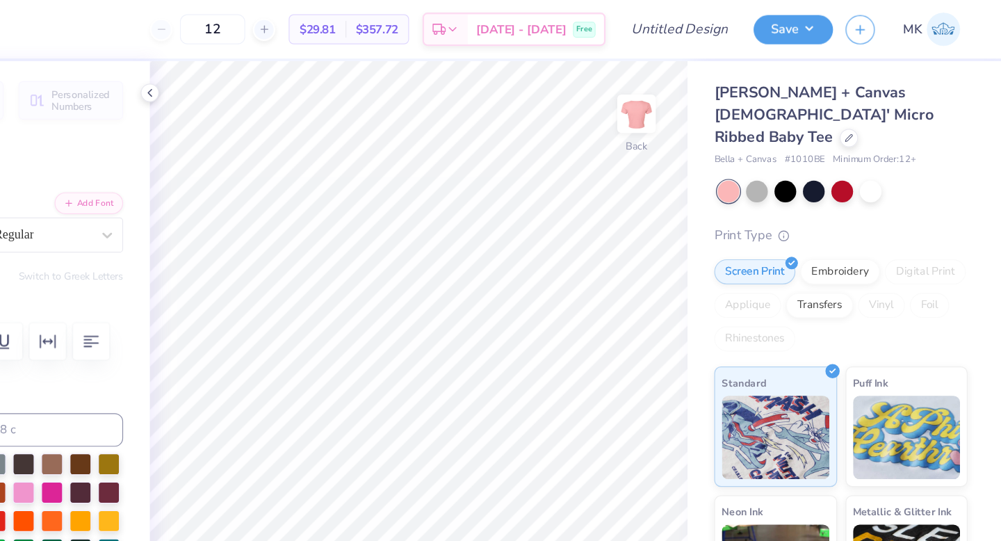
scroll to position [0, 0]
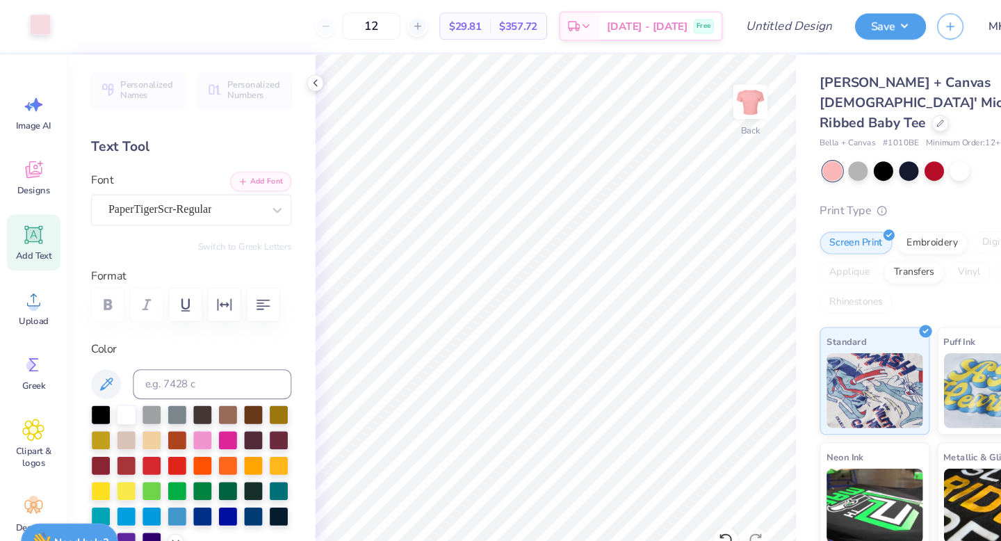
click at [38, 25] on div at bounding box center [37, 22] width 19 height 19
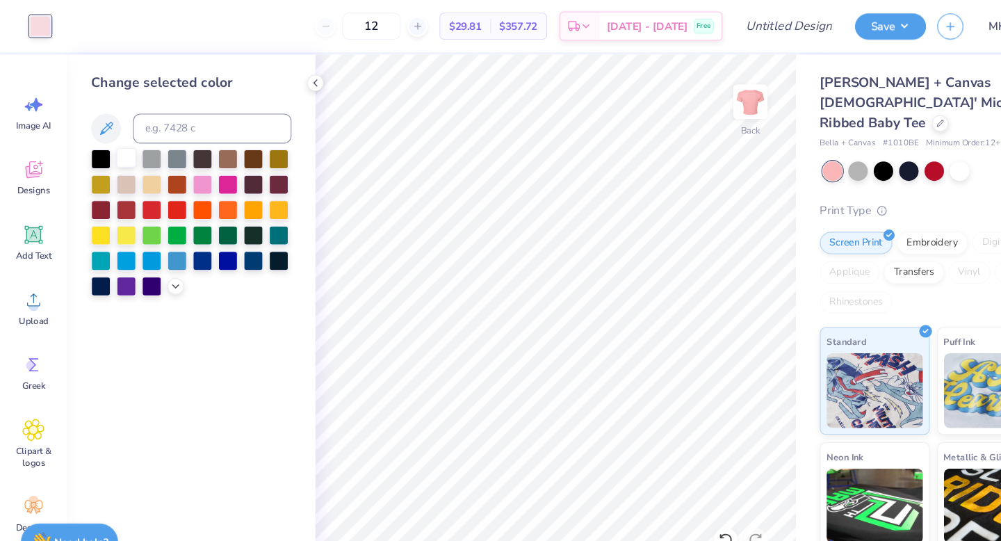
click at [116, 151] on div at bounding box center [117, 147] width 18 height 18
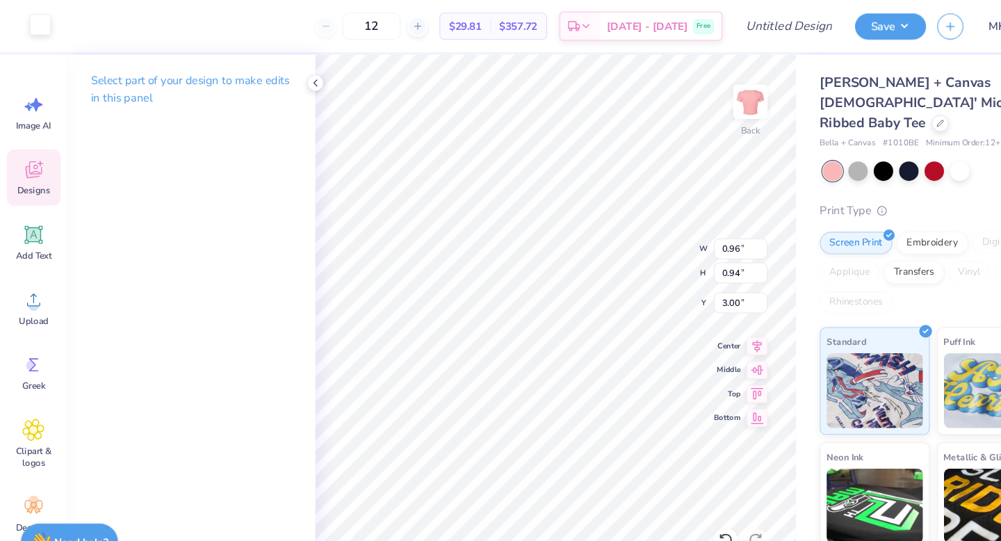
click at [30, 25] on div at bounding box center [37, 22] width 19 height 19
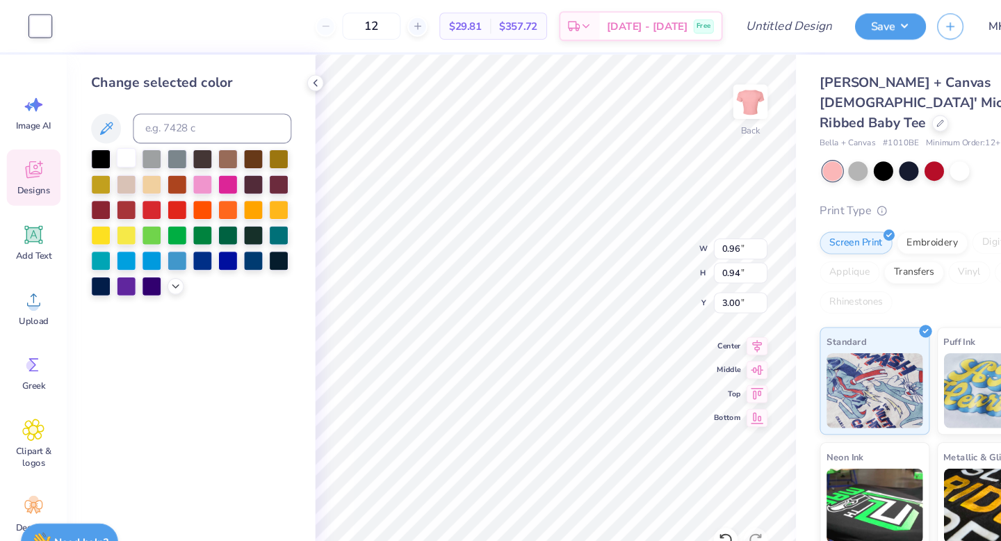
click at [117, 147] on div at bounding box center [117, 147] width 18 height 18
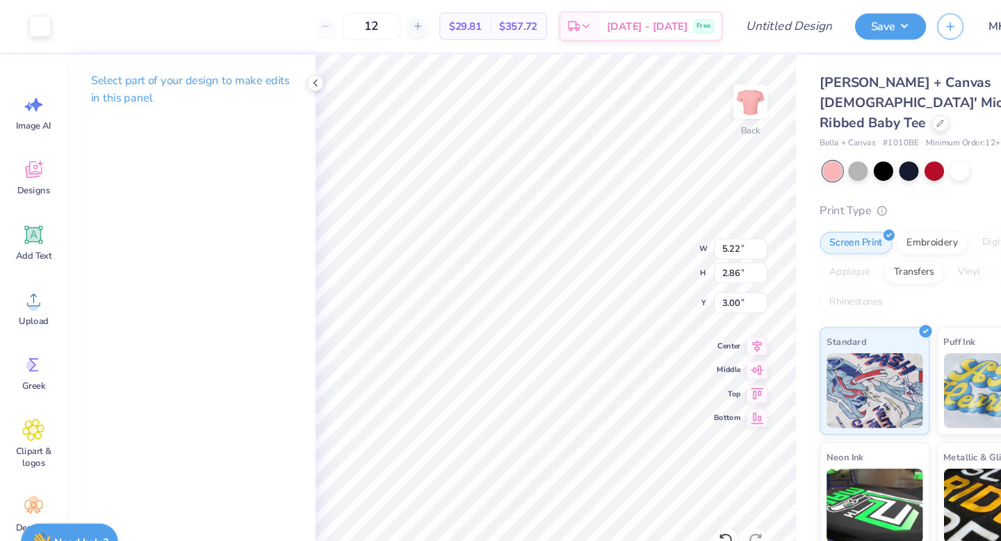
type input "6.31"
type input "3.38"
type input "2.55"
type input "6.59"
type input "3.56"
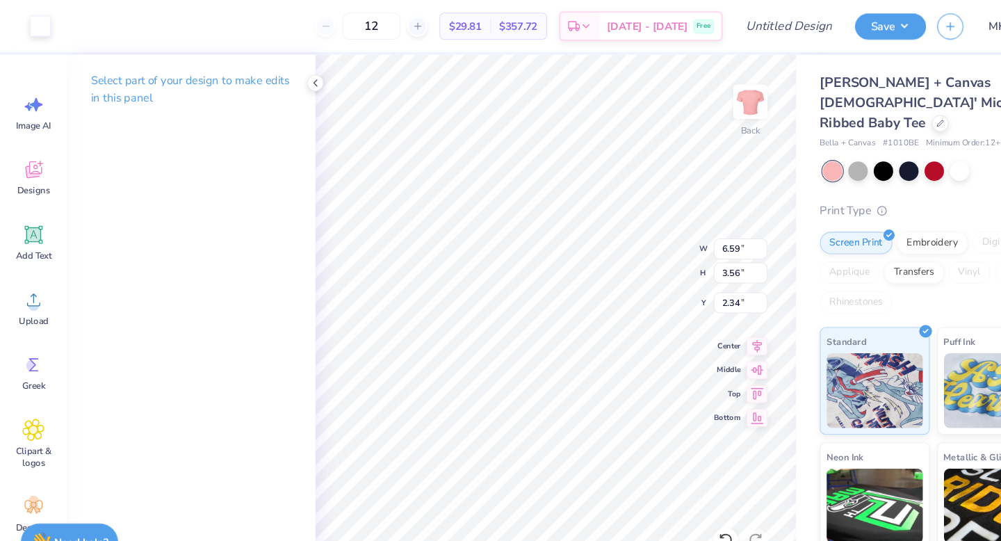
type input "2.60"
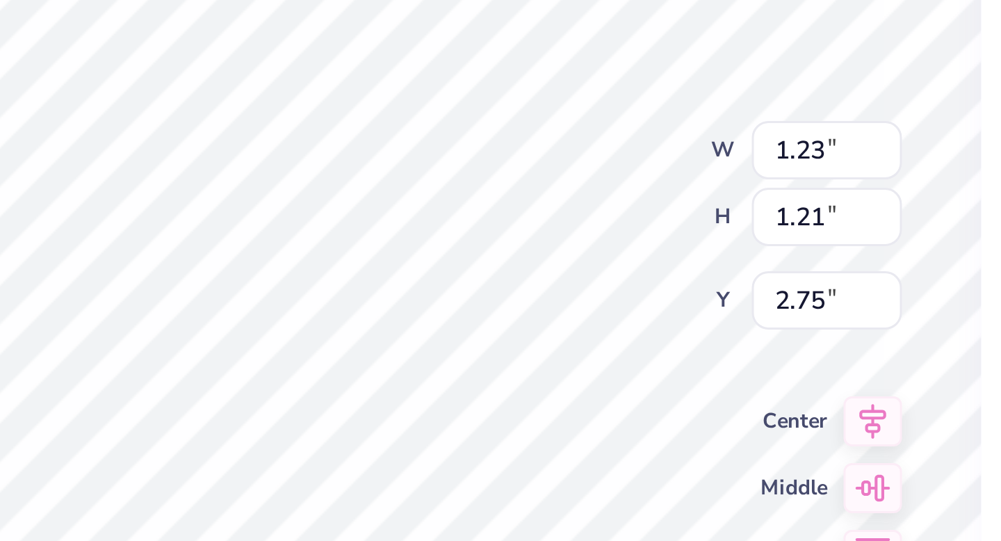
type input "5.88"
type input "3.01"
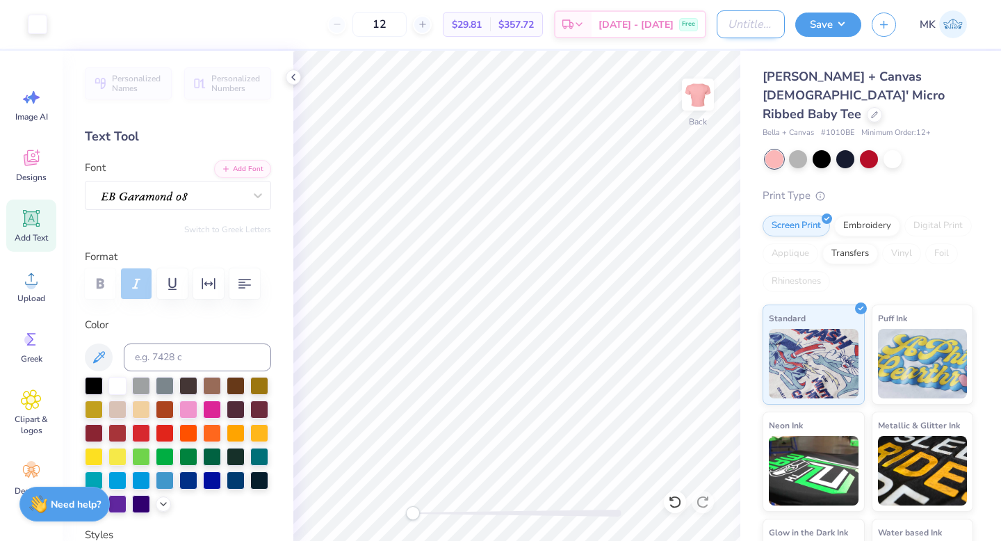
click at [723, 19] on input "Design Title" at bounding box center [751, 24] width 68 height 28
type input "philo 5"
click at [825, 19] on button "Save" at bounding box center [828, 22] width 66 height 24
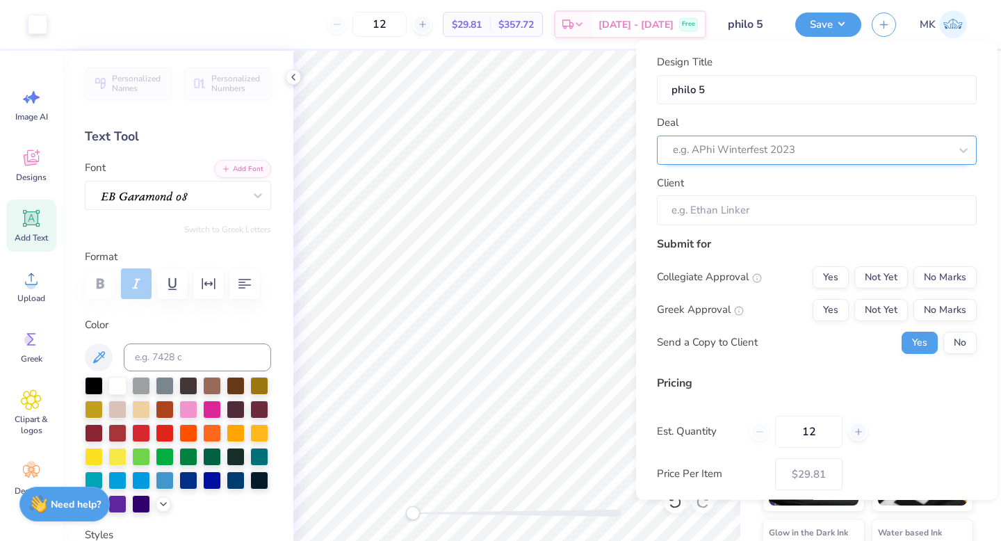
click at [820, 139] on div "e.g. APhi Winterfest 2023" at bounding box center [812, 150] width 280 height 22
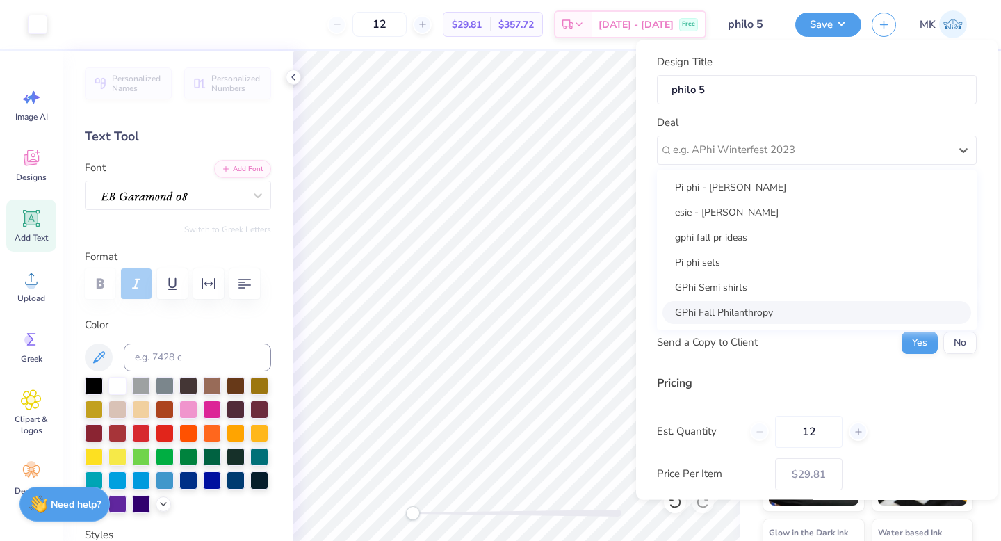
click at [711, 303] on div "GPhi Fall Philanthropy" at bounding box center [817, 311] width 309 height 23
type input "[PERSON_NAME]"
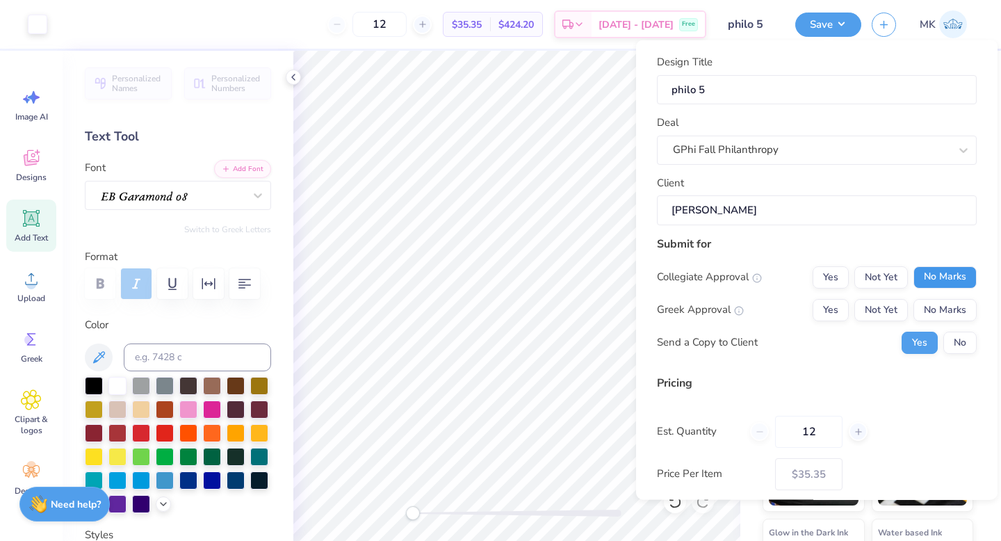
click at [951, 268] on button "No Marks" at bounding box center [945, 277] width 63 height 22
click at [828, 305] on button "Yes" at bounding box center [831, 309] width 36 height 22
click at [966, 341] on button "No" at bounding box center [960, 342] width 33 height 22
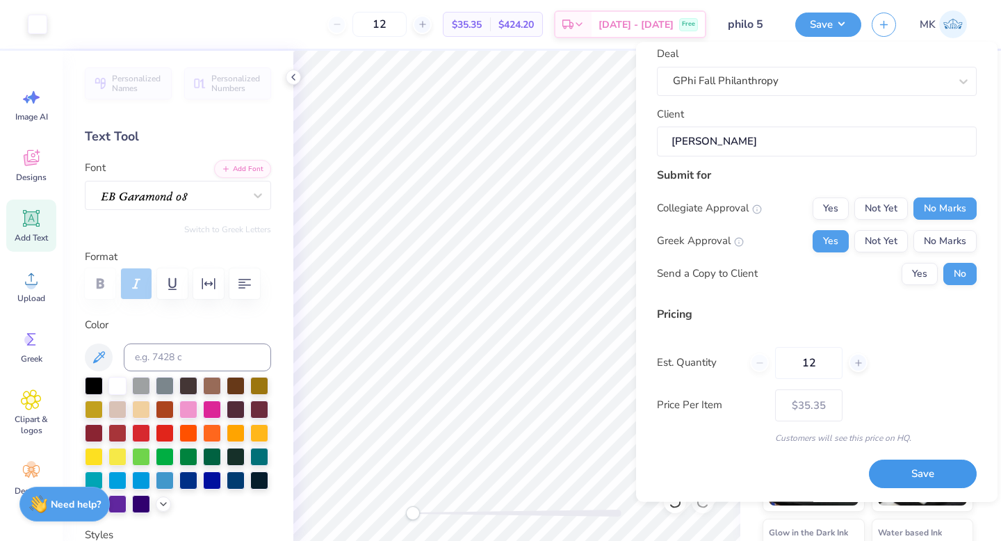
click at [923, 470] on button "Save" at bounding box center [923, 474] width 108 height 29
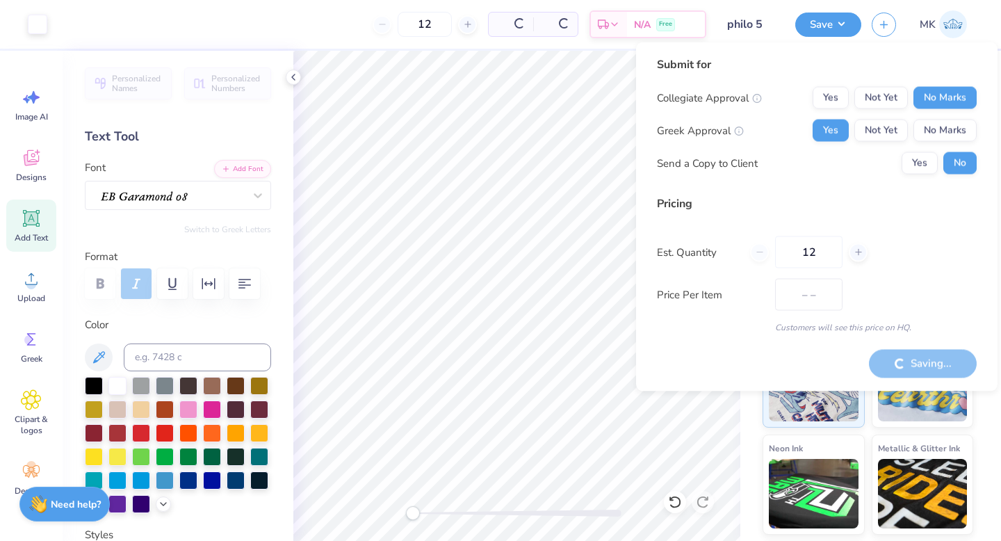
type input "$35.35"
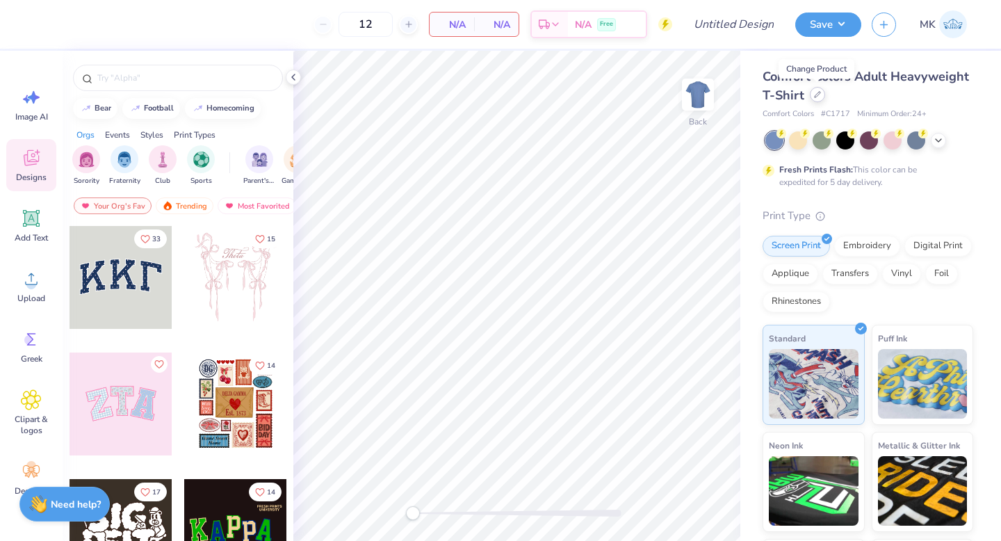
click at [812, 99] on div at bounding box center [817, 94] width 15 height 15
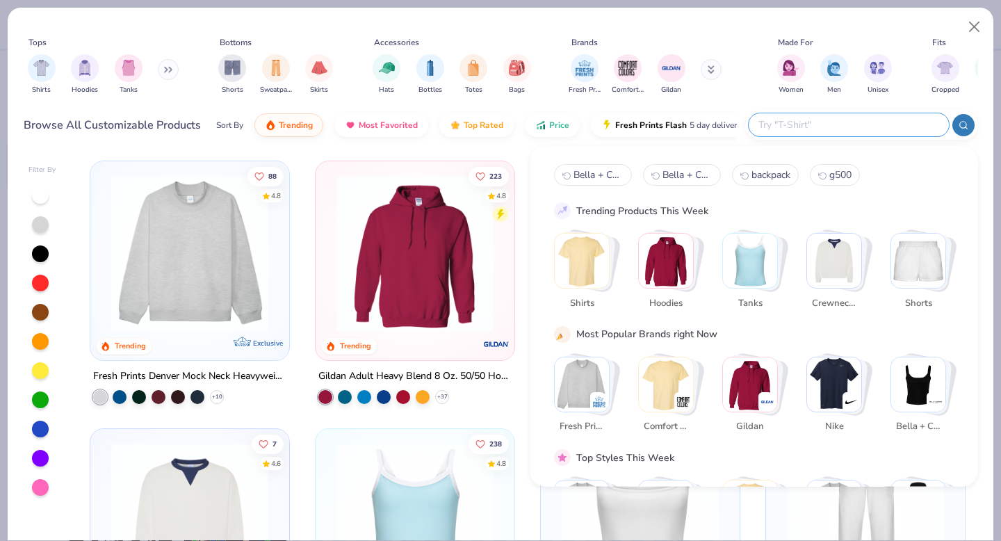
click at [882, 117] on input "text" at bounding box center [848, 125] width 182 height 16
paste input "Bella + Canvas 1010BE"
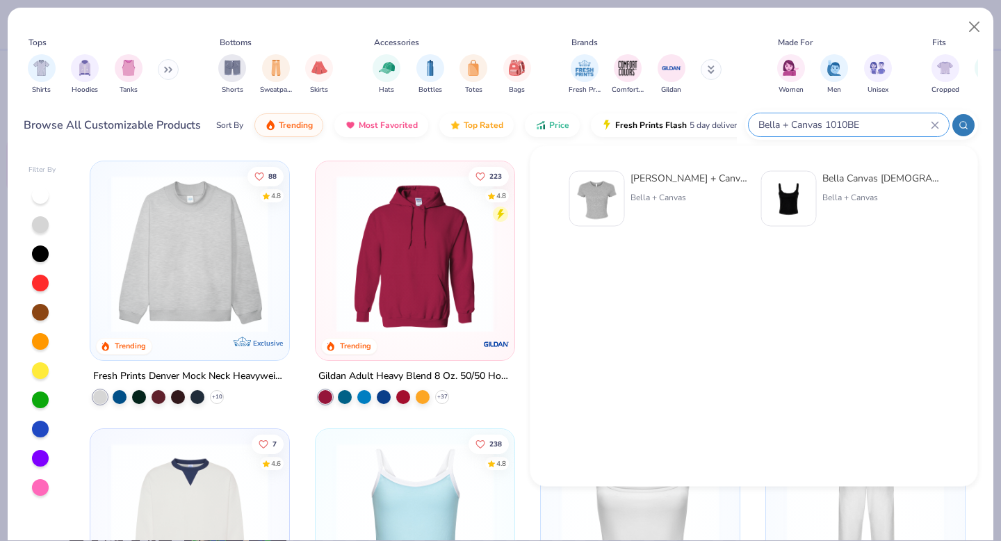
type input "Bella + Canvas 1010BE"
click at [639, 182] on div "[PERSON_NAME] + Canvas [DEMOGRAPHIC_DATA]' Micro Ribbed Baby Tee" at bounding box center [689, 178] width 117 height 15
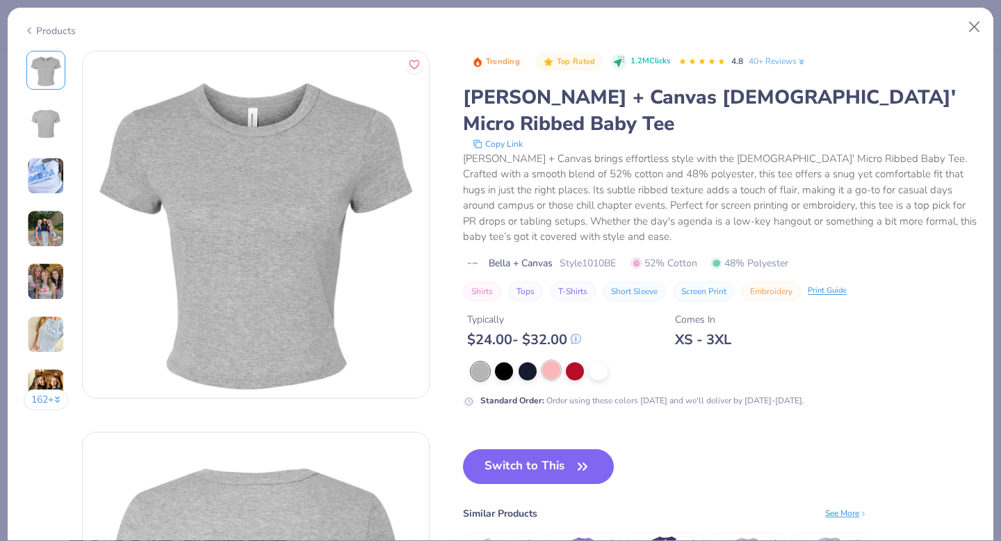
click at [547, 361] on div at bounding box center [551, 370] width 18 height 18
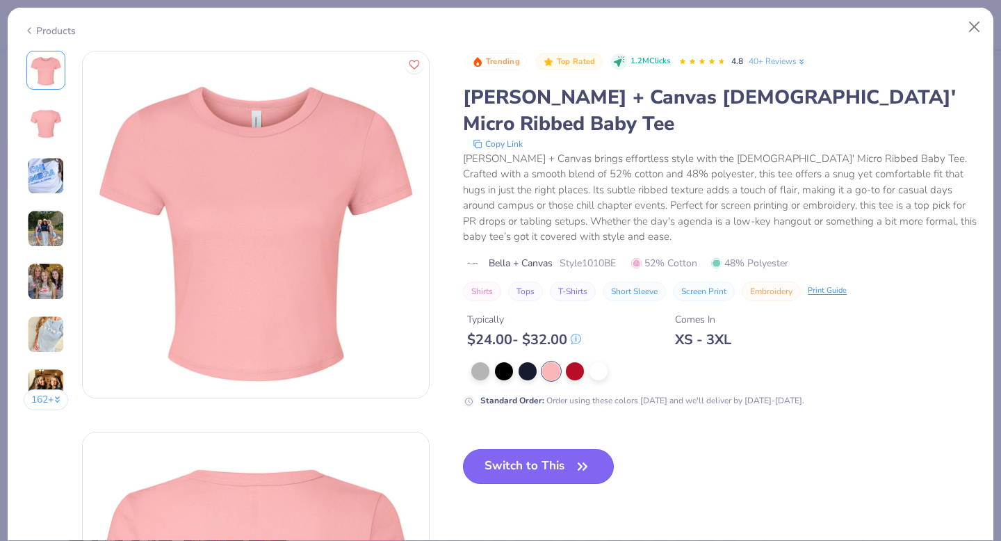
click at [522, 449] on button "Switch to This" at bounding box center [538, 466] width 151 height 35
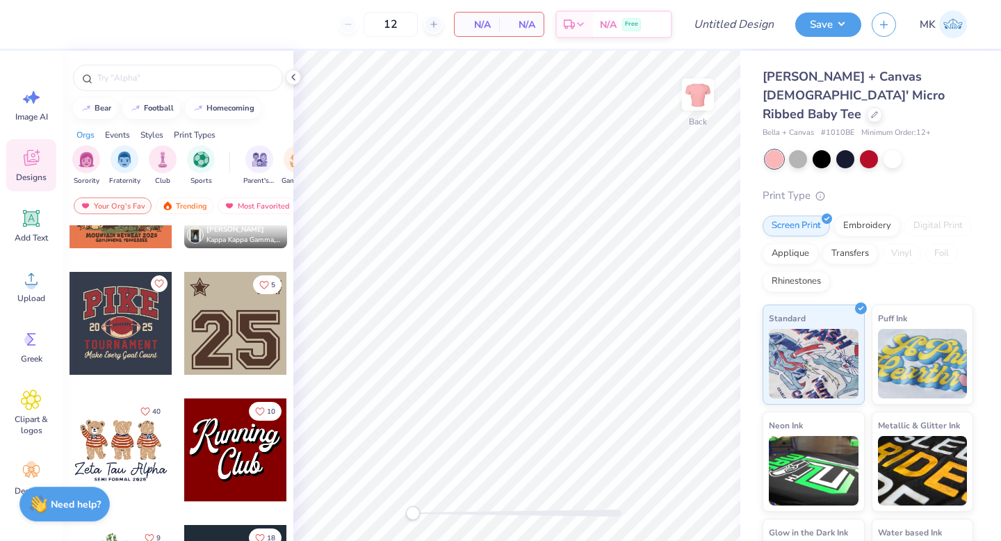
scroll to position [1247, 0]
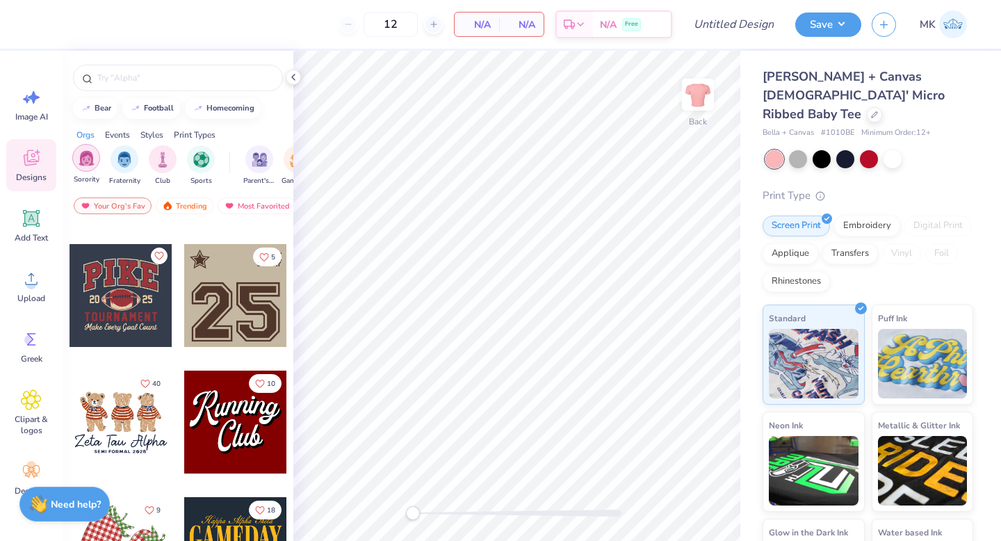
click at [88, 152] on img "filter for Sorority" at bounding box center [87, 158] width 16 height 16
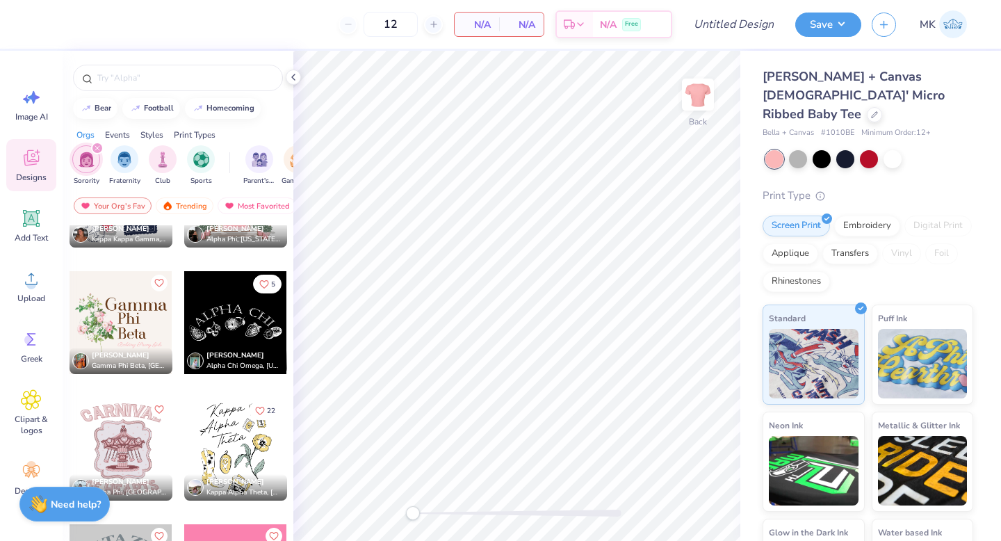
scroll to position [18809, 0]
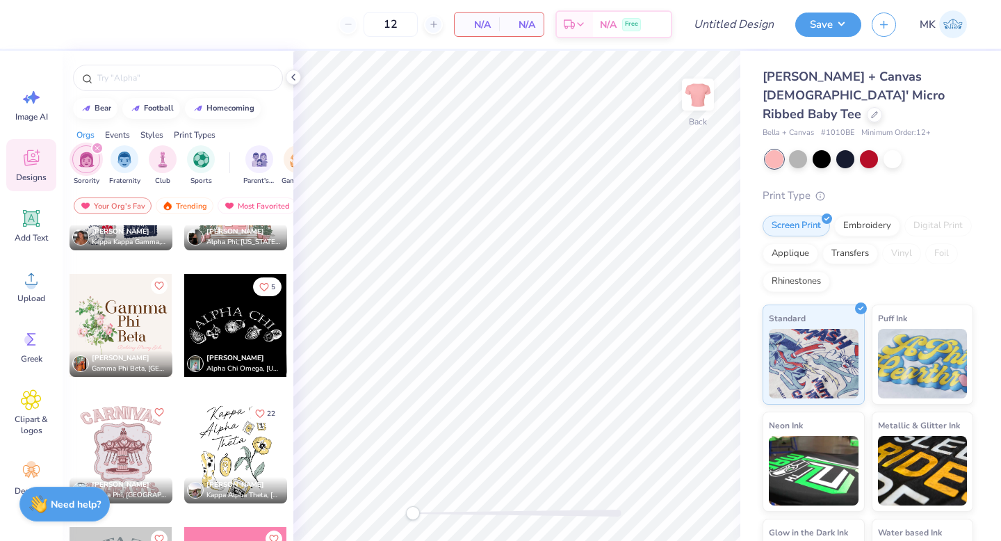
click at [953, 496] on div "Standard Puff Ink Neon Ink Metallic & Glitter Ink Glow in the Dark Ink Water ba…" at bounding box center [868, 462] width 211 height 314
